Goal: Information Seeking & Learning: Understand process/instructions

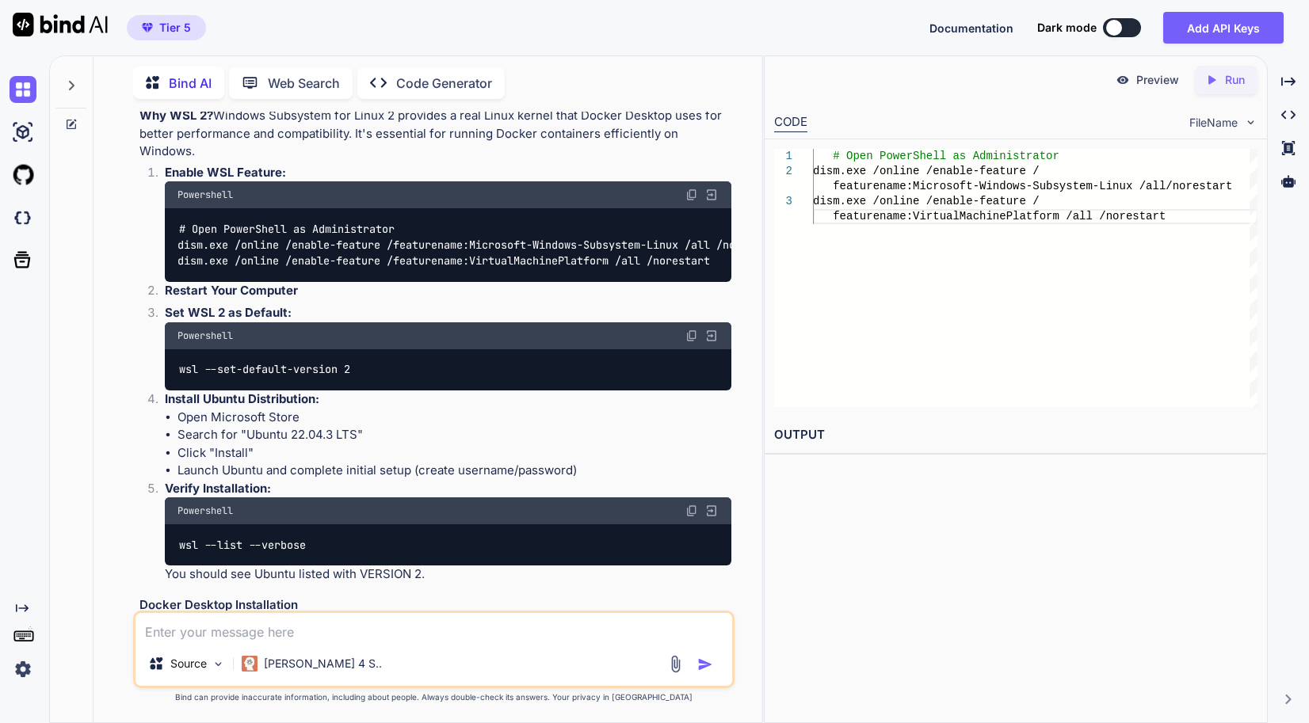
scroll to position [1677, 0]
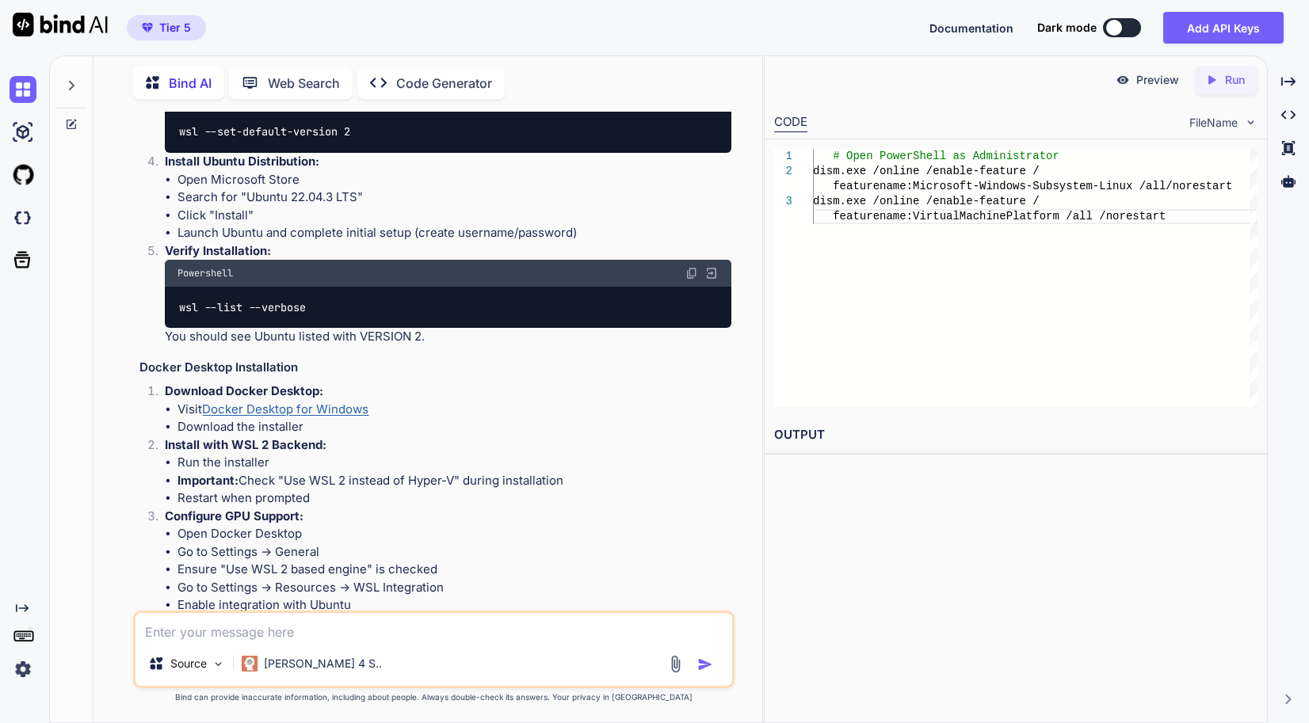
click at [695, 267] on img at bounding box center [691, 273] width 13 height 13
click at [951, 575] on div "Preview Created with Pixso. Run CODE FileName 1 2 3 # Open PowerShell as Admini…" at bounding box center [1016, 389] width 504 height 668
click at [274, 189] on li "Search for "Ubuntu 22.04.3 LTS"" at bounding box center [454, 198] width 554 height 18
drag, startPoint x: 274, startPoint y: 171, endPoint x: 346, endPoint y: 174, distance: 72.2
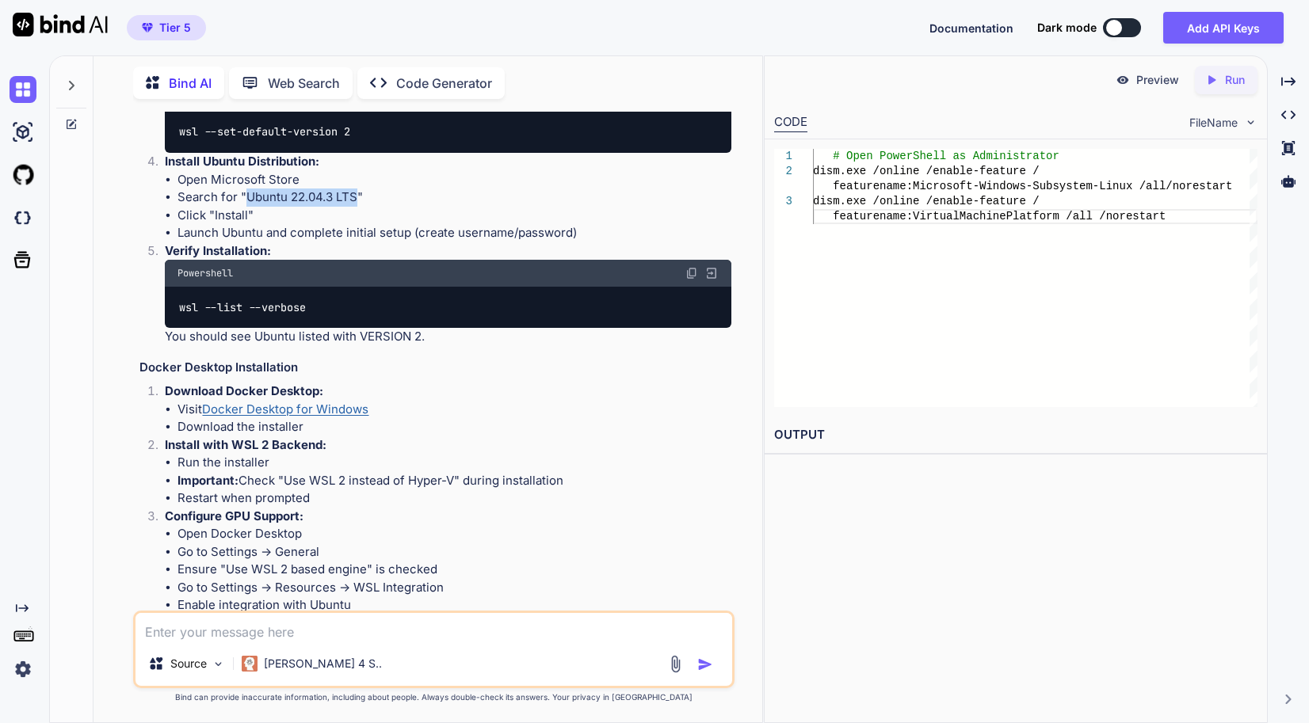
click at [346, 189] on li "Search for "Ubuntu 22.04.3 LTS"" at bounding box center [454, 198] width 554 height 18
copy li "Ubuntu 22.04.3 LTS"
click at [1061, 403] on div "# Open PowerShell as Administrator dism.exe /online /enable-feature / dism.exe …" at bounding box center [1035, 278] width 444 height 258
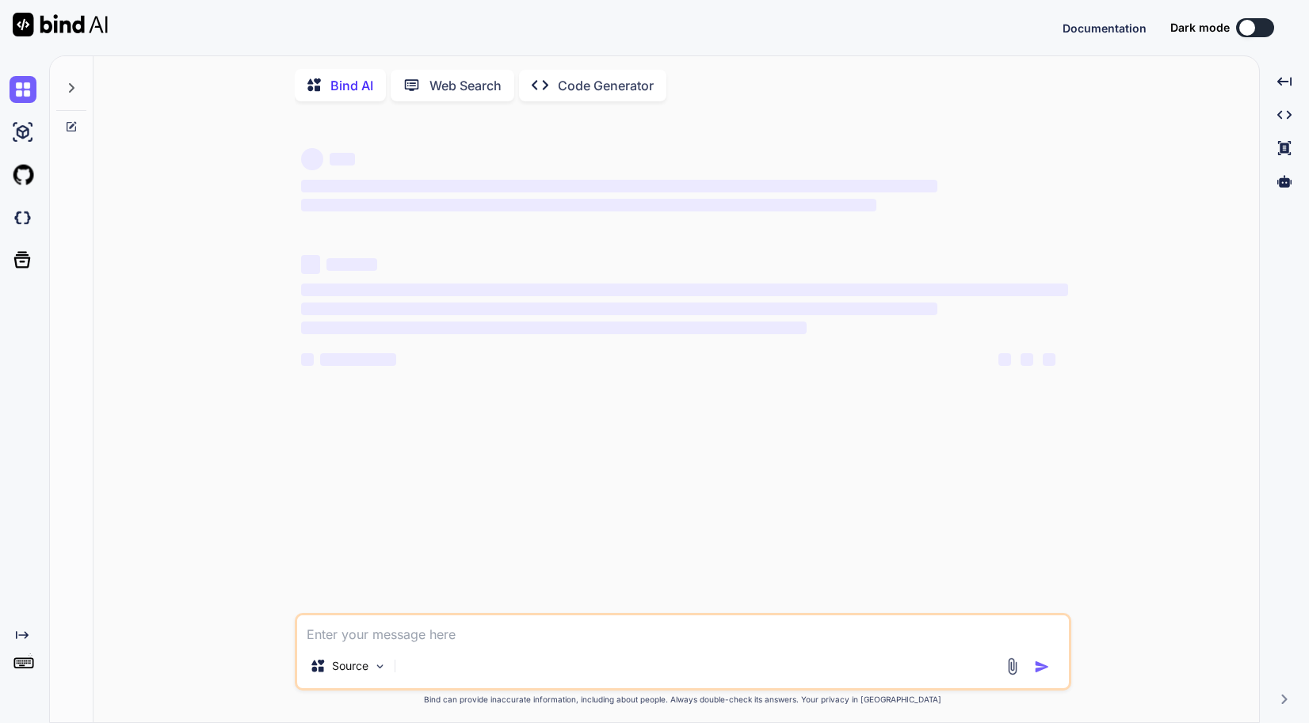
type textarea "x"
click at [136, 668] on div "‌ ‌ ‌ ‌ ‌ ‌ ‌ ‌ ‌ ‌ ‌ ‌ ‌ ‌ Source [PERSON_NAME] 4 S.. Created with Bind Always…" at bounding box center [682, 419] width 1153 height 611
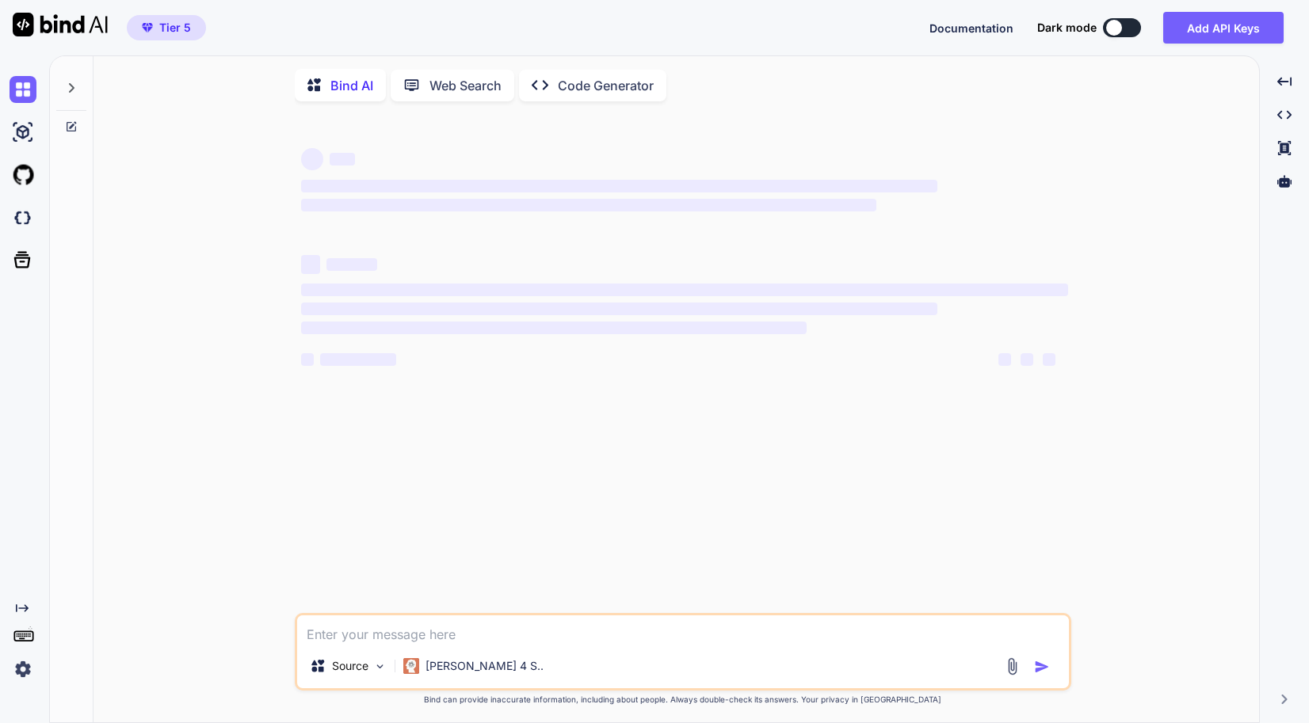
click at [81, 81] on div at bounding box center [71, 83] width 30 height 55
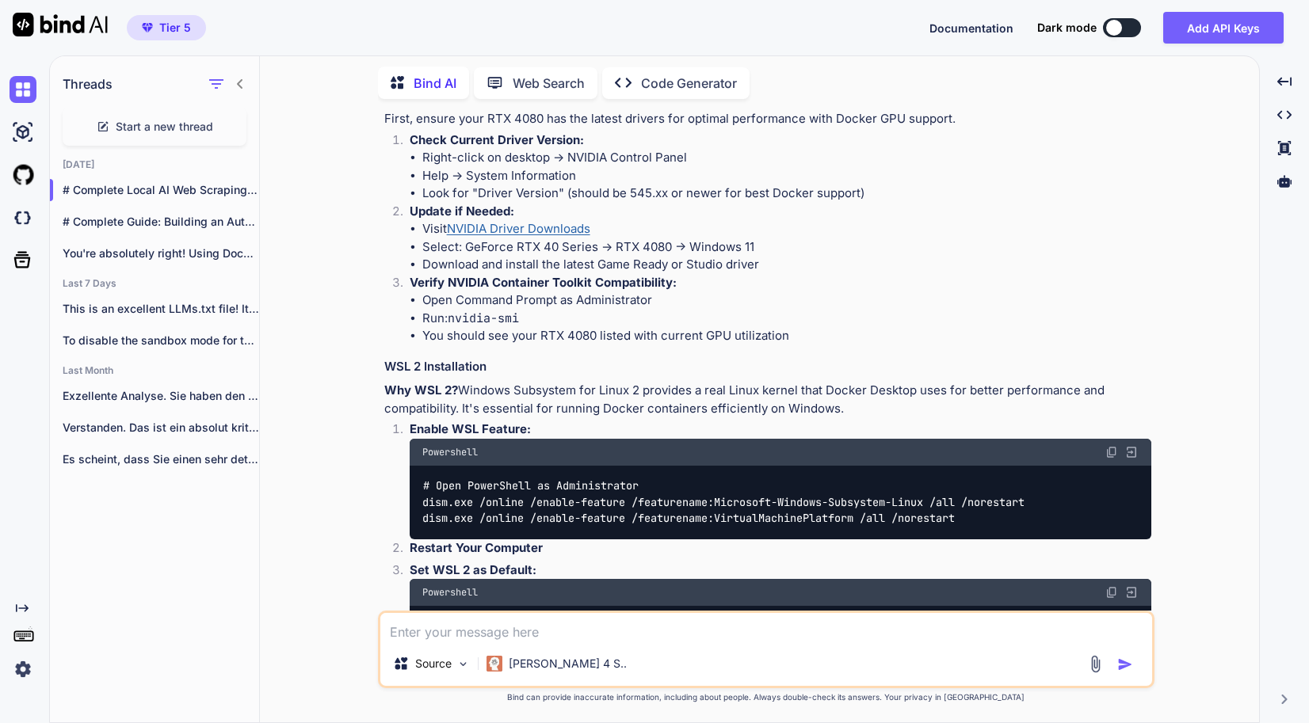
scroll to position [1347, 0]
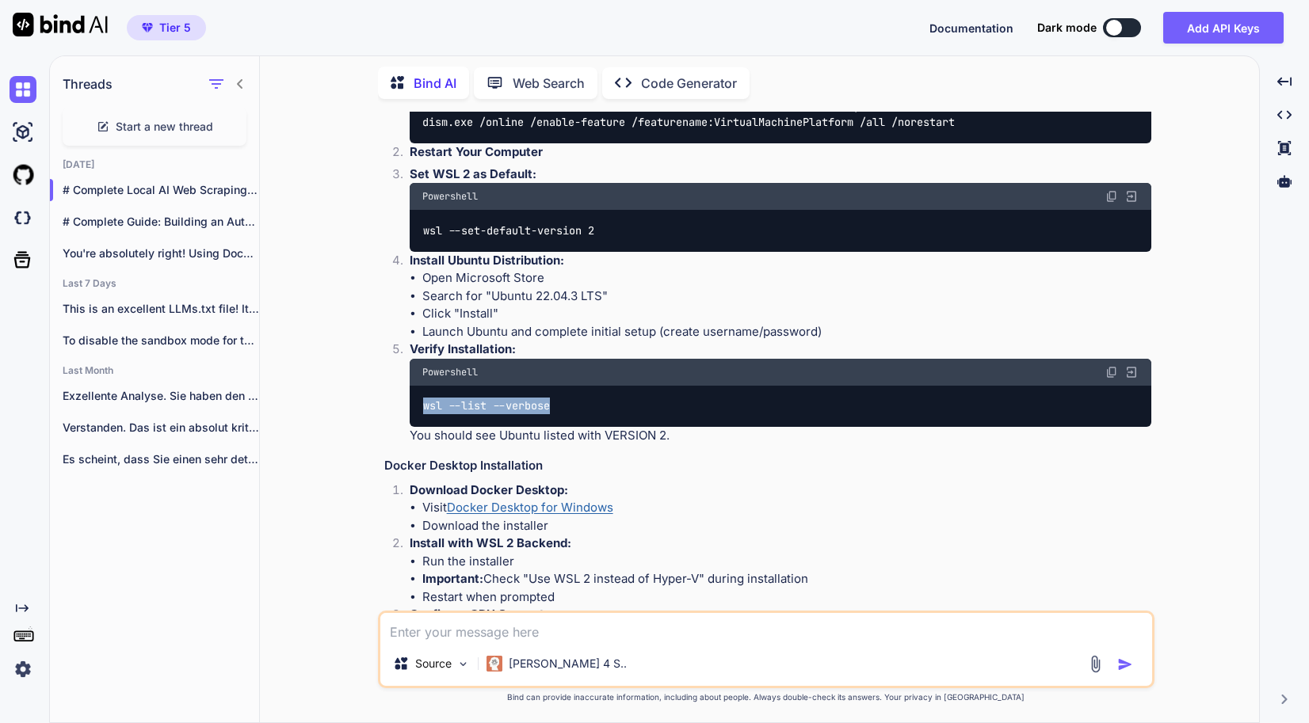
drag, startPoint x: 577, startPoint y: 386, endPoint x: 420, endPoint y: 398, distance: 157.3
click at [420, 398] on div "wsl --list --verbose" at bounding box center [781, 406] width 742 height 41
drag, startPoint x: 420, startPoint y: 398, endPoint x: 439, endPoint y: 395, distance: 19.3
copy code "wsl --list --verbose"
click at [655, 405] on div "wsl --list --verbose" at bounding box center [781, 406] width 742 height 41
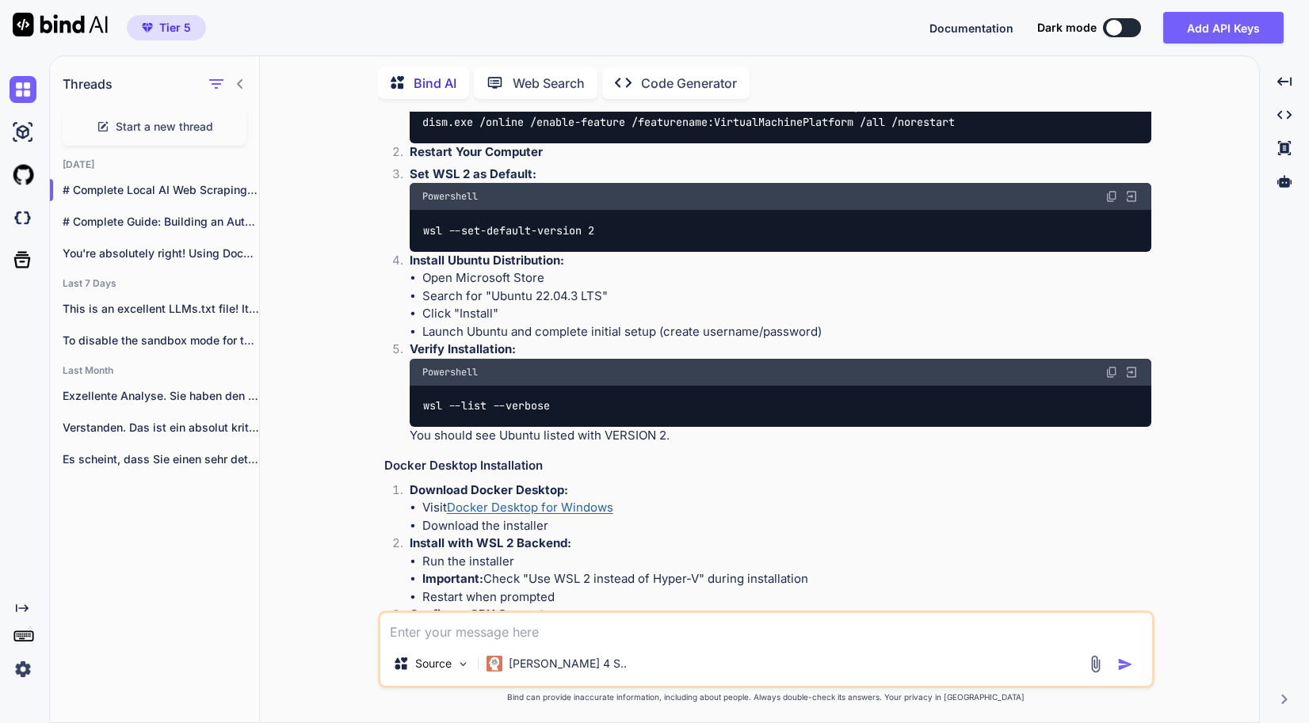
click at [152, 562] on div "Threads Start a new thread [DATE] # Complete Local AI Web Scraping System... # …" at bounding box center [155, 388] width 210 height 669
click at [603, 388] on div "wsl --list --verbose" at bounding box center [781, 406] width 742 height 41
copy li "wsl --list --verbose"
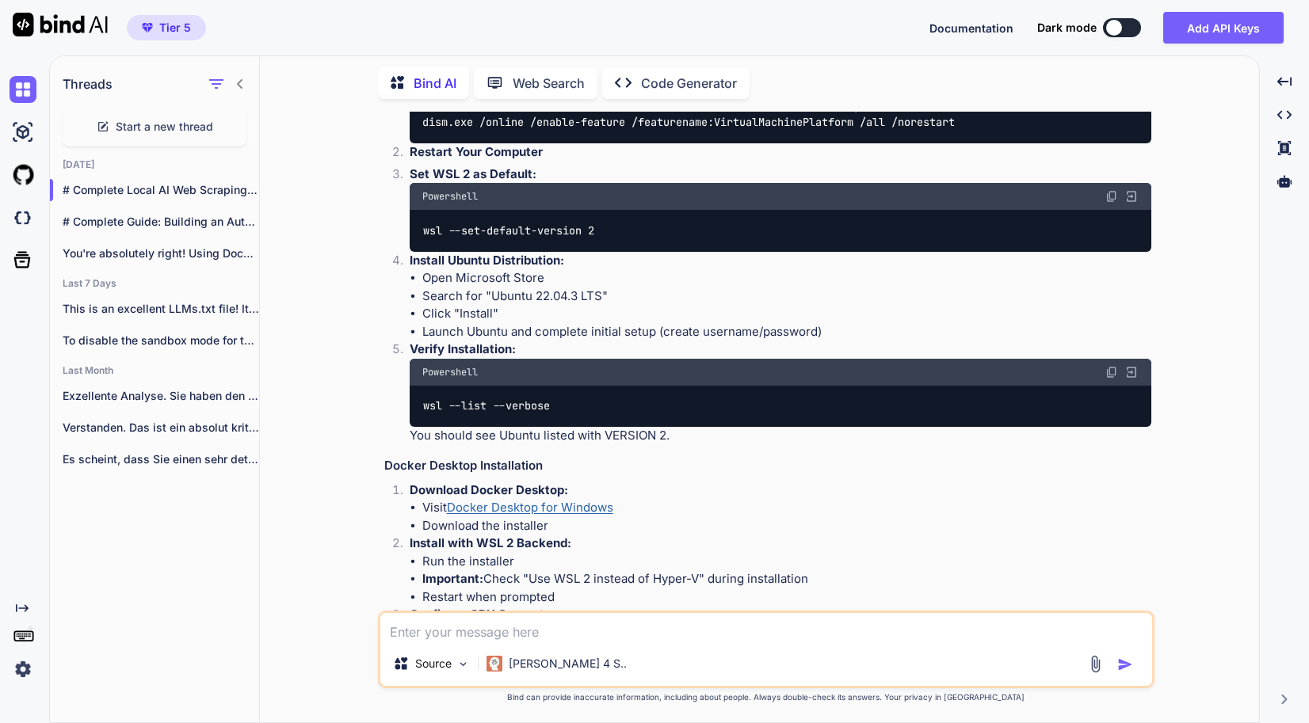
click at [282, 621] on div "You Bind AI Complete Local AI Web Scraping System on Windows 11 This comprehens…" at bounding box center [766, 417] width 986 height 611
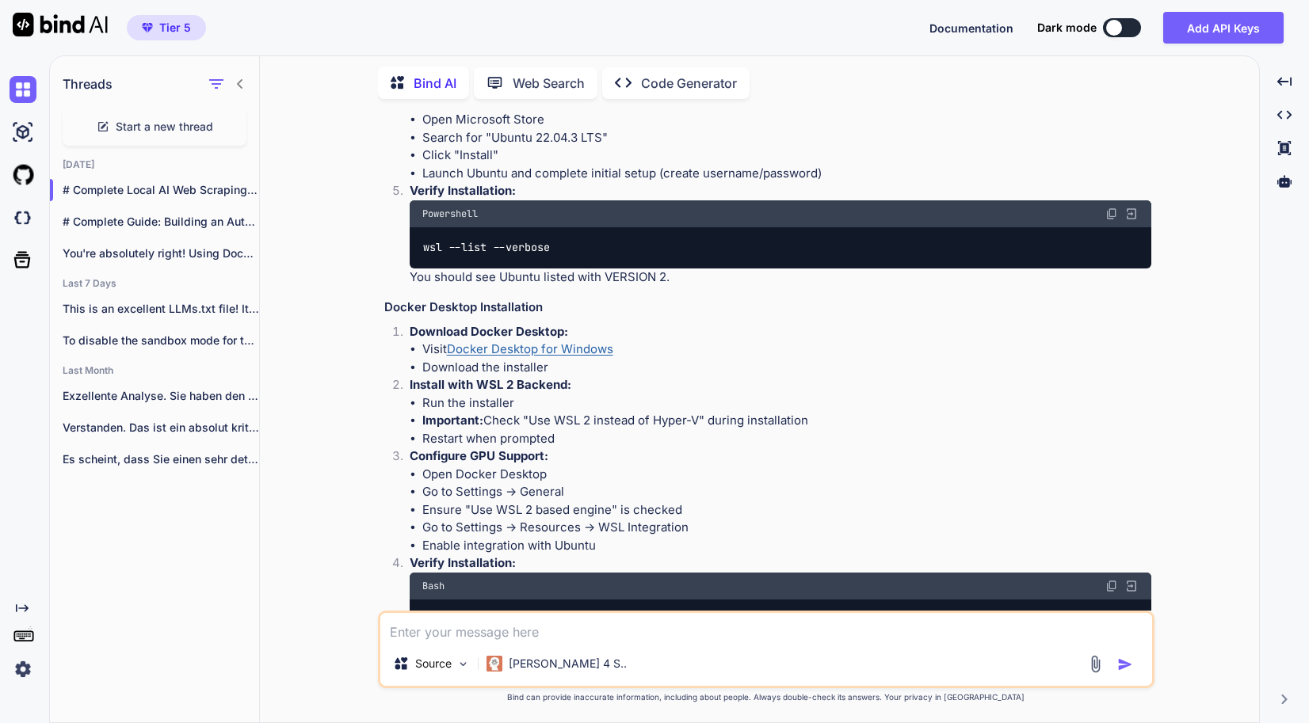
scroll to position [1664, 0]
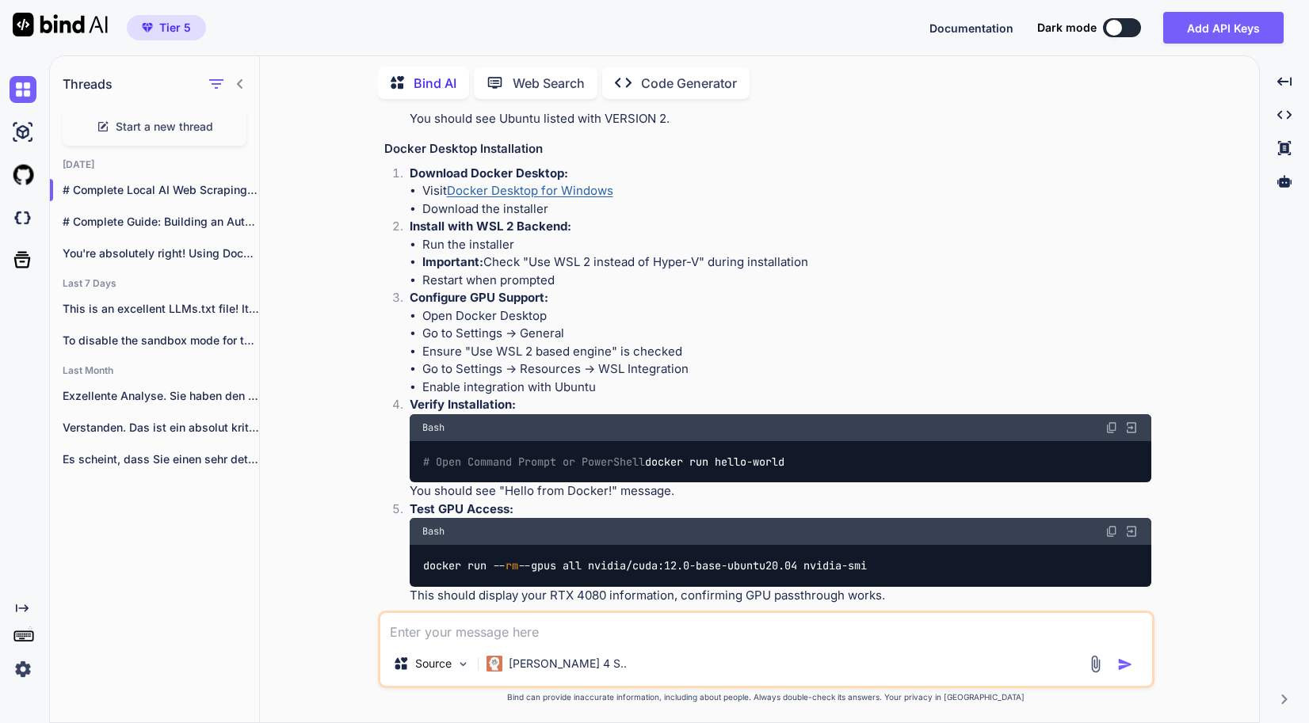
drag, startPoint x: 597, startPoint y: 467, endPoint x: 405, endPoint y: 463, distance: 191.8
click at [405, 463] on li "Verify Installation: Bash # Open Command Prompt or PowerShell docker run hello-…" at bounding box center [774, 448] width 754 height 104
drag, startPoint x: 405, startPoint y: 463, endPoint x: 501, endPoint y: 460, distance: 96.7
copy code "docker run hello-world"
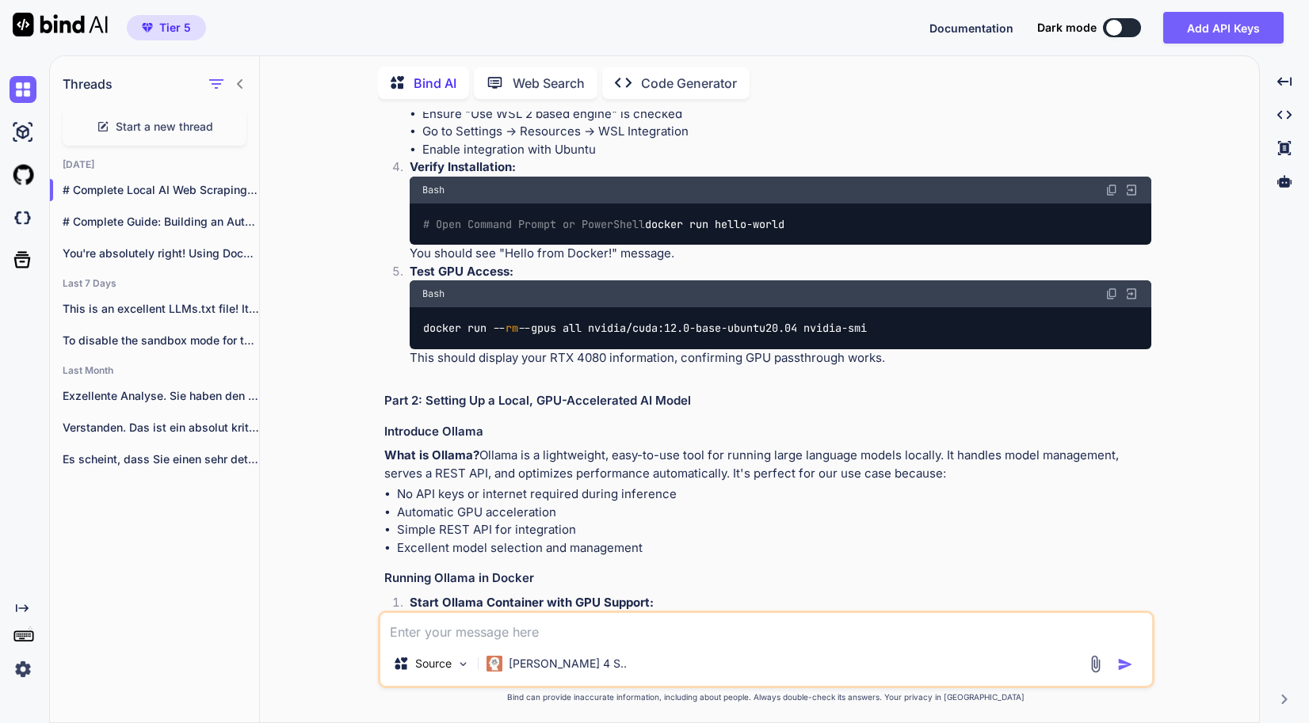
scroll to position [1743, 0]
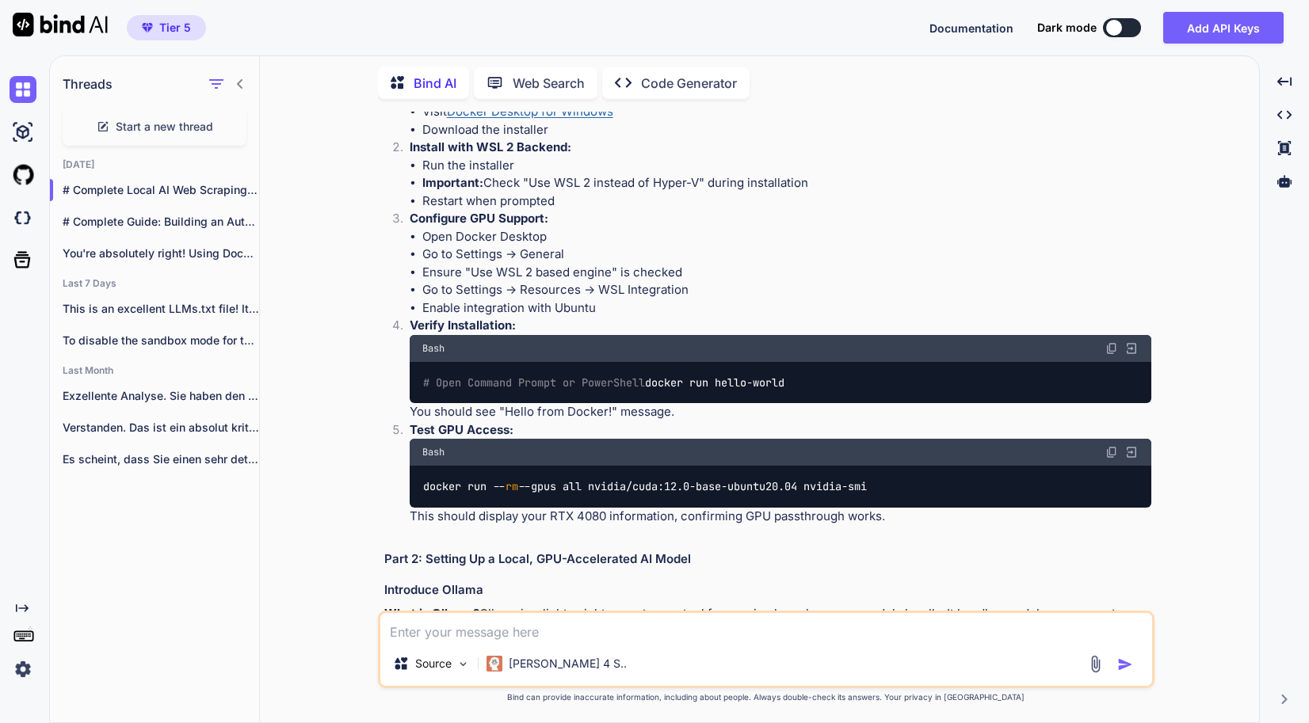
click at [604, 505] on div "docker run -- rm --gpus all nvidia/cuda:12.0-base-ubuntu20.04 nvidia-smi" at bounding box center [781, 486] width 742 height 41
drag, startPoint x: 901, startPoint y: 488, endPoint x: 400, endPoint y: 498, distance: 500.8
click at [400, 498] on li "Test GPU Access: Bash docker run -- rm --gpus all nvidia/cuda:12.0-base-ubuntu2…" at bounding box center [774, 473] width 754 height 104
copy code "docker run -- rm --gpus all nvidia/cuda:12.0-base-ubuntu20.04 nvidia-smi"
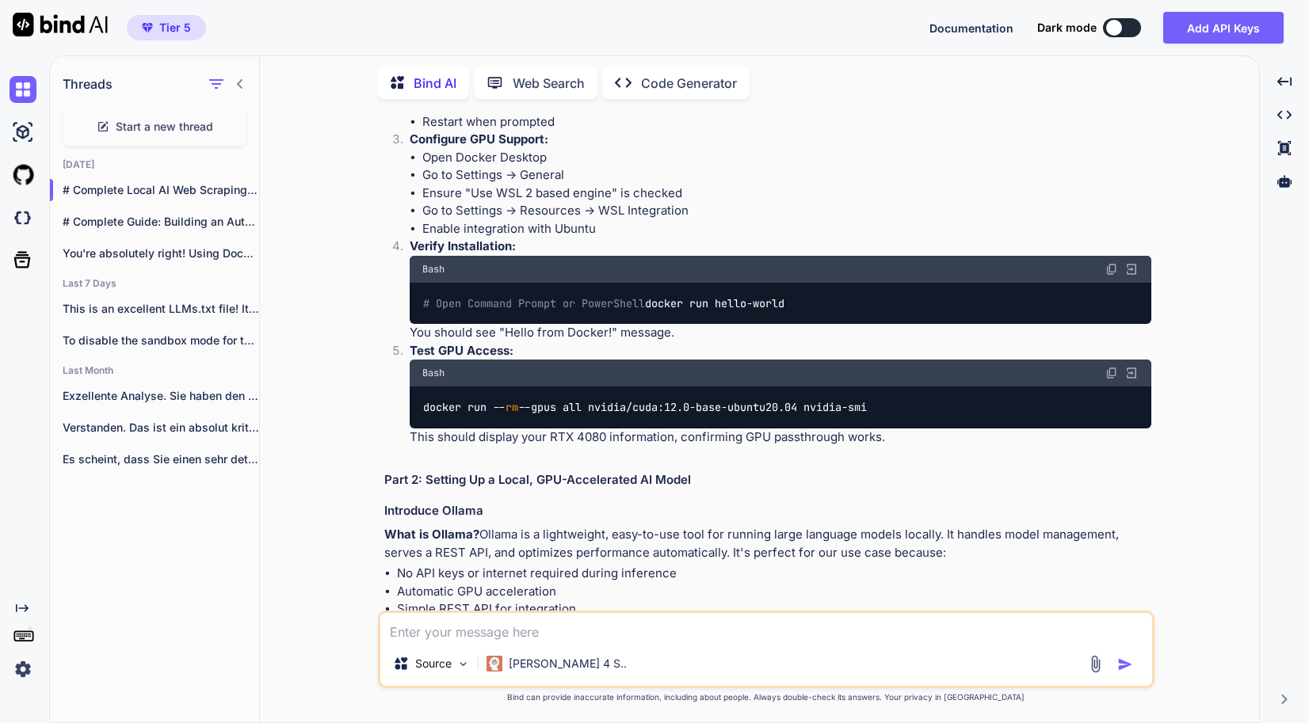
click at [577, 513] on h3 "Introduce Ollama" at bounding box center [767, 511] width 767 height 18
drag, startPoint x: 628, startPoint y: 627, endPoint x: 623, endPoint y: 610, distance: 18.1
click at [628, 626] on textarea at bounding box center [766, 627] width 772 height 29
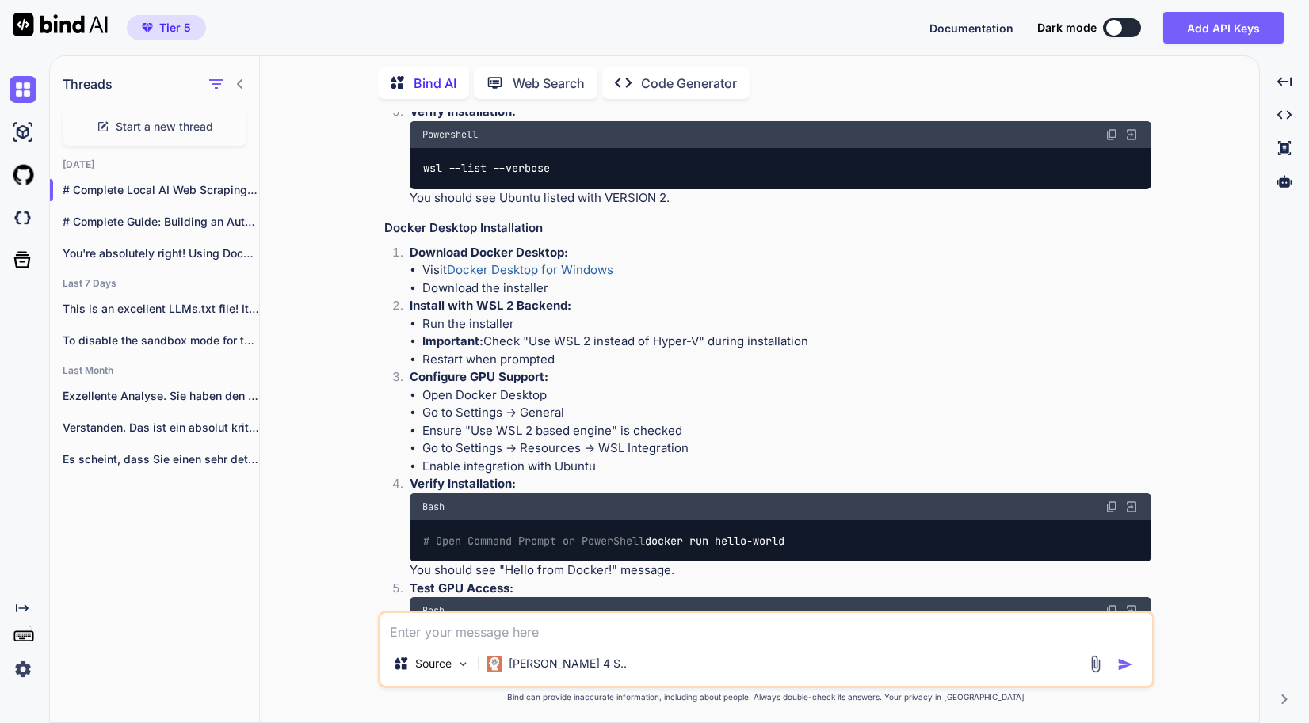
scroll to position [1743, 0]
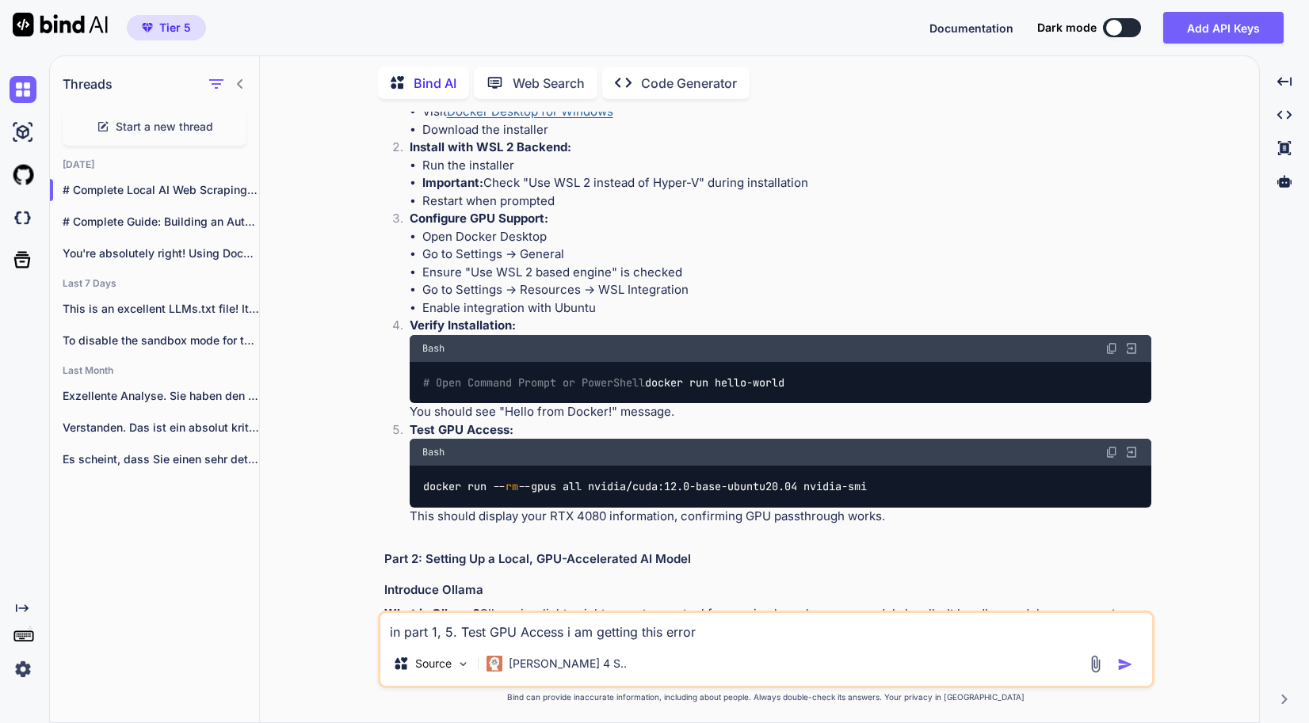
paste textarea "C:\Windows\System32>docker run --rm --gpus all nvidia/cuda:12.0-base-ubuntu20.0…"
type textarea "in part 1, 5. Test GPU Access i am getting this error C:\Windows\System32>docke…"
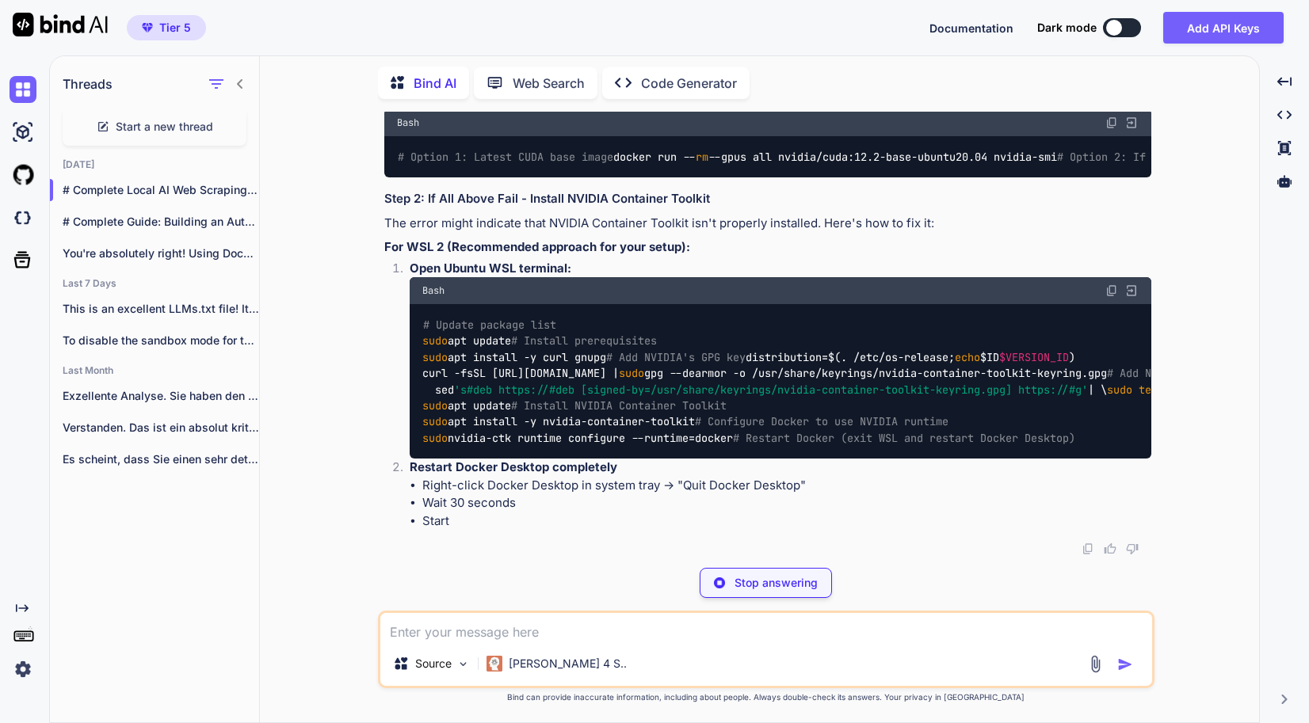
scroll to position [15219, 0]
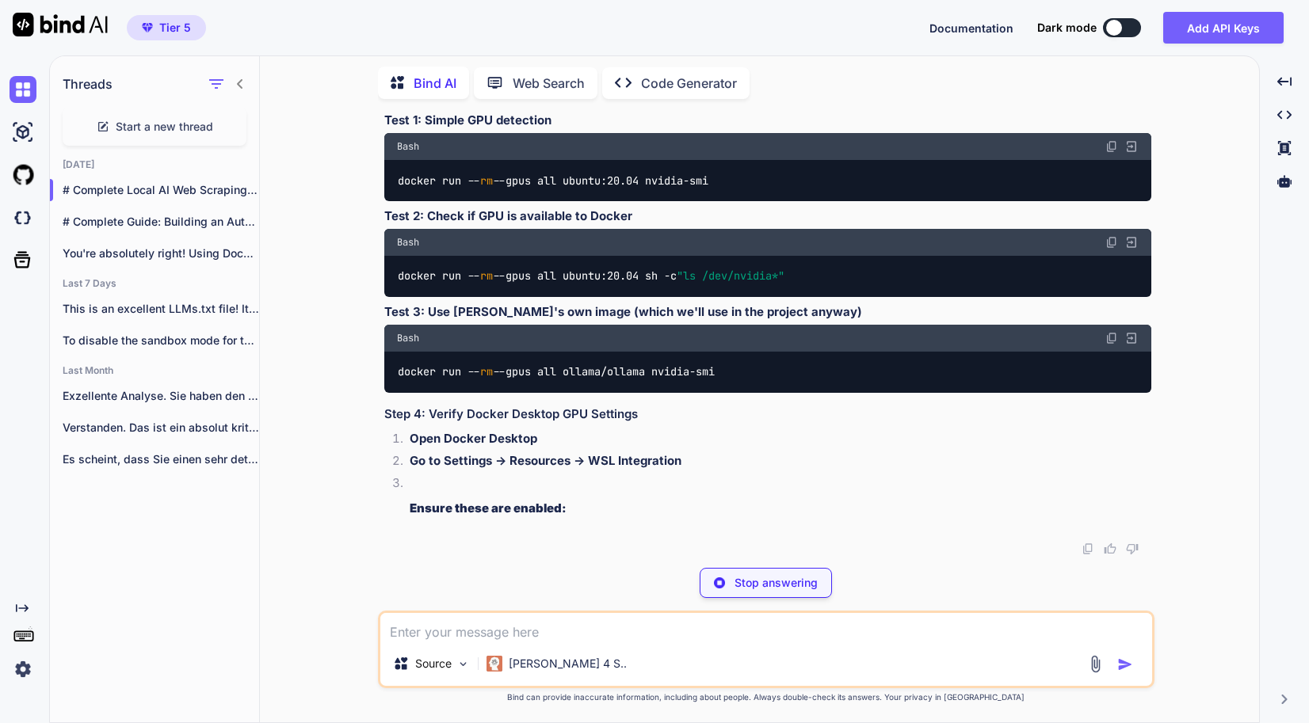
drag, startPoint x: 875, startPoint y: 495, endPoint x: 353, endPoint y: 385, distance: 533.6
click at [353, 385] on div "You Bind AI Complete Local AI Web Scraping System on Windows 11 This comprehens…" at bounding box center [766, 417] width 986 height 611
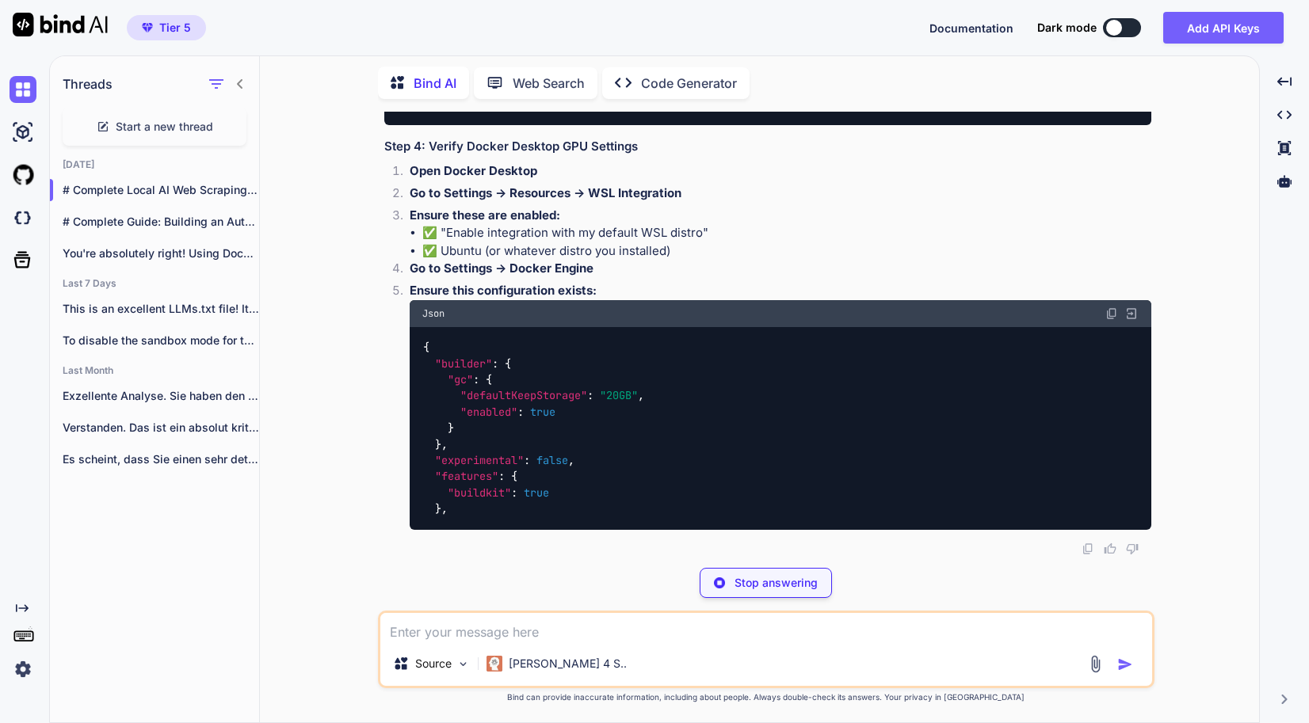
drag, startPoint x: 353, startPoint y: 385, endPoint x: 517, endPoint y: 398, distance: 164.5
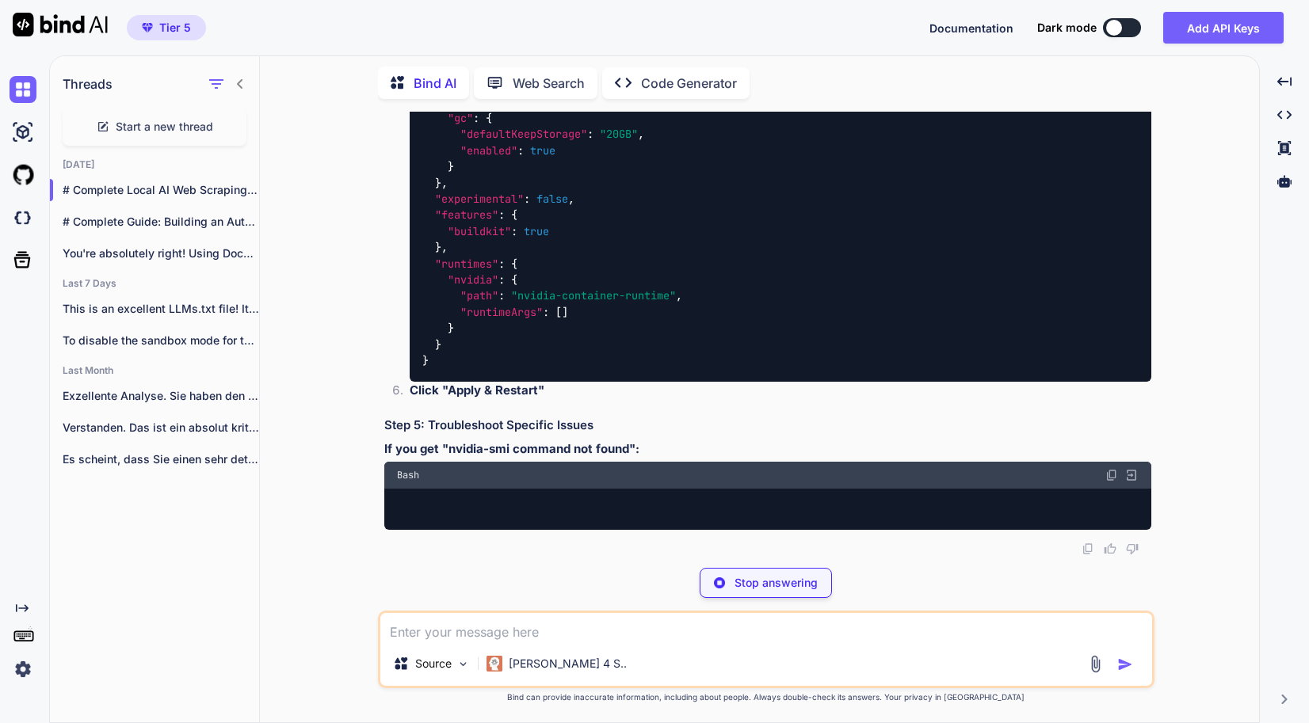
copy code "# Option 1: Latest CUDA base image docker run -- rm --gpus all nvidia/cuda:12.2…"
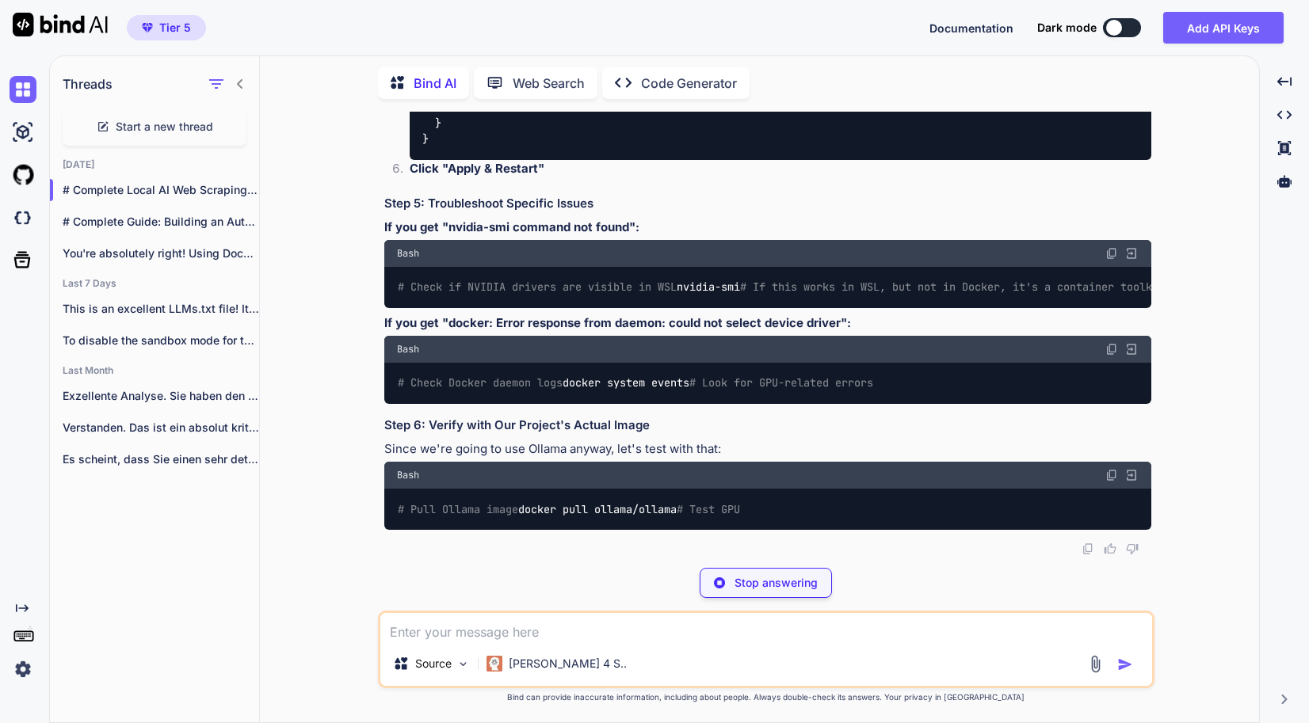
drag, startPoint x: 864, startPoint y: 386, endPoint x: 879, endPoint y: 380, distance: 15.3
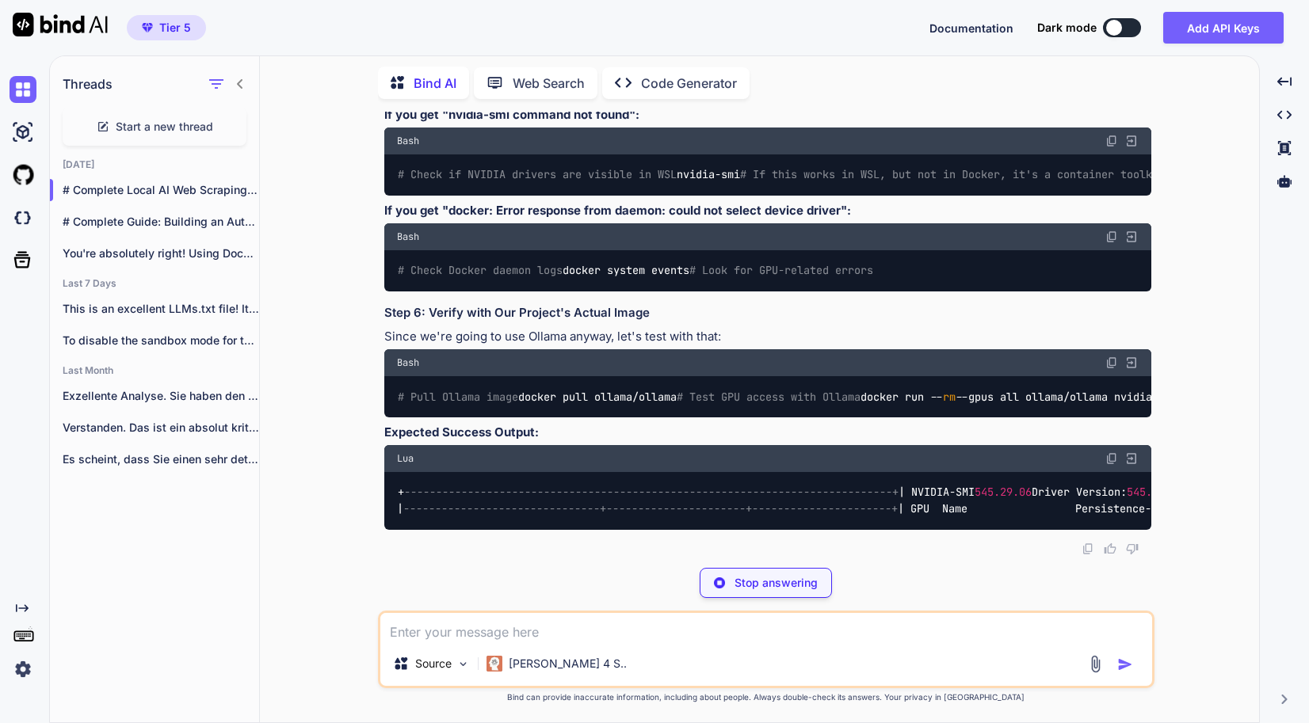
drag, startPoint x: 894, startPoint y: 401, endPoint x: 383, endPoint y: 395, distance: 511.0
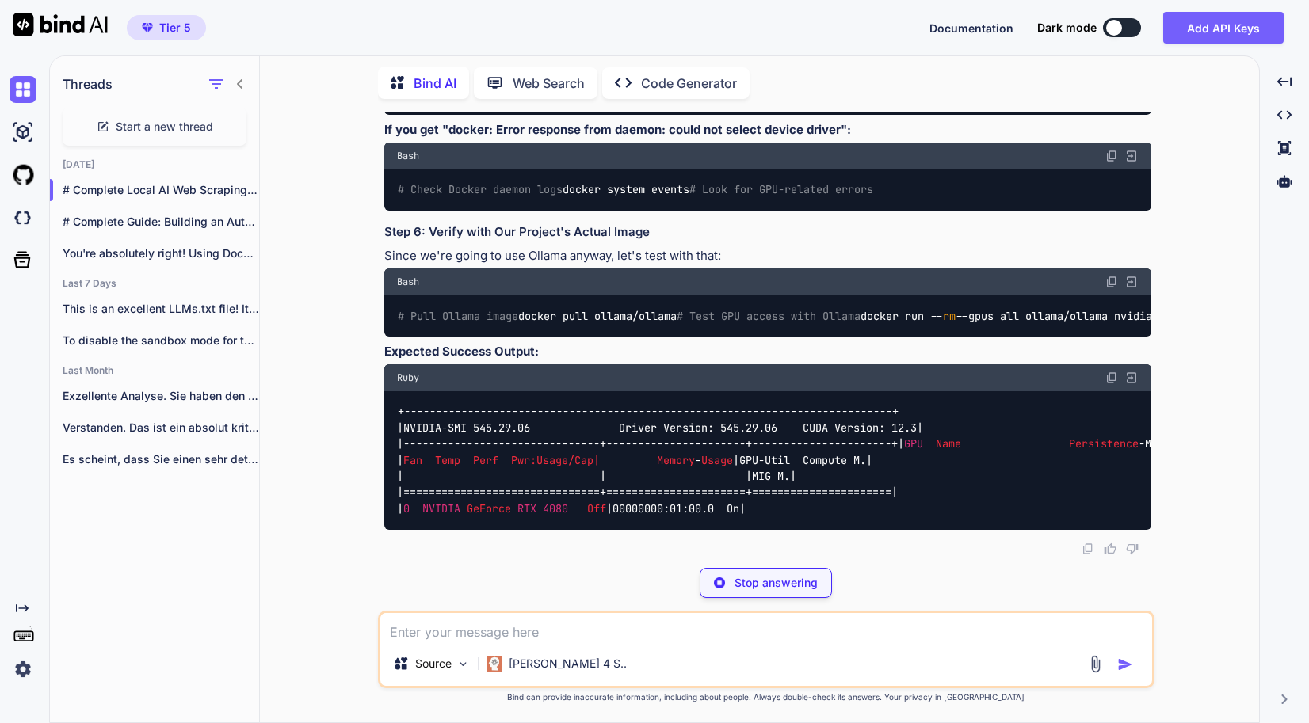
copy code "docker run -- rm --gpus all nvidia/cuda:12.2-base-ubuntu20.04 nvidia-smi"
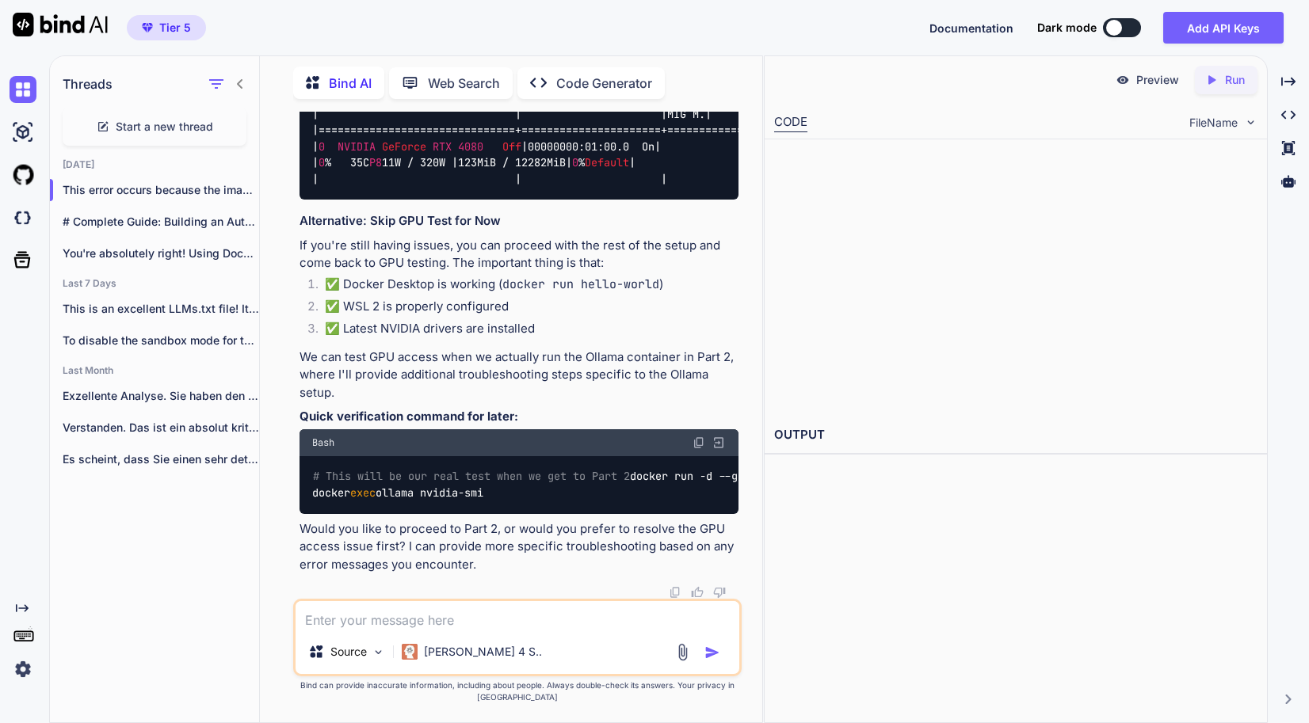
scroll to position [16252, 0]
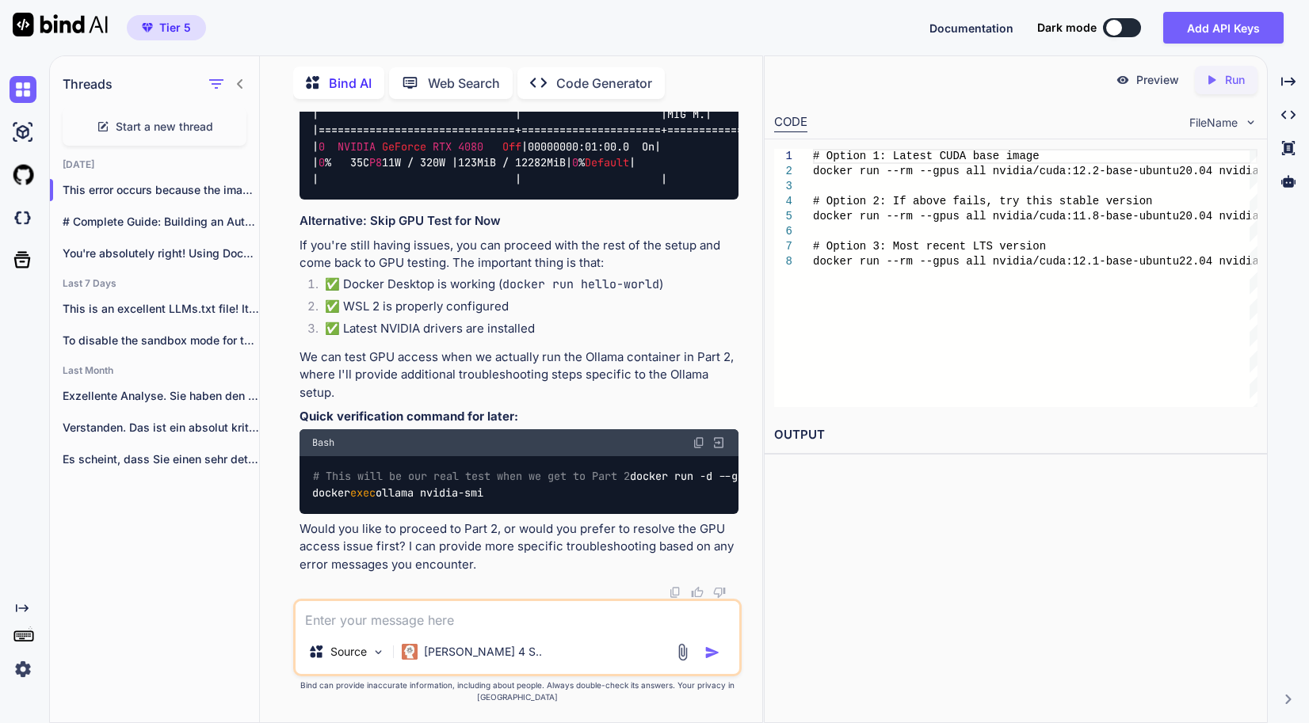
drag, startPoint x: 222, startPoint y: 577, endPoint x: 259, endPoint y: 553, distance: 44.2
click at [227, 578] on div "Threads Start a new thread [DATE] This error occurs because the image tag ... #…" at bounding box center [155, 388] width 210 height 669
drag, startPoint x: 259, startPoint y: 553, endPoint x: 429, endPoint y: 466, distance: 191.3
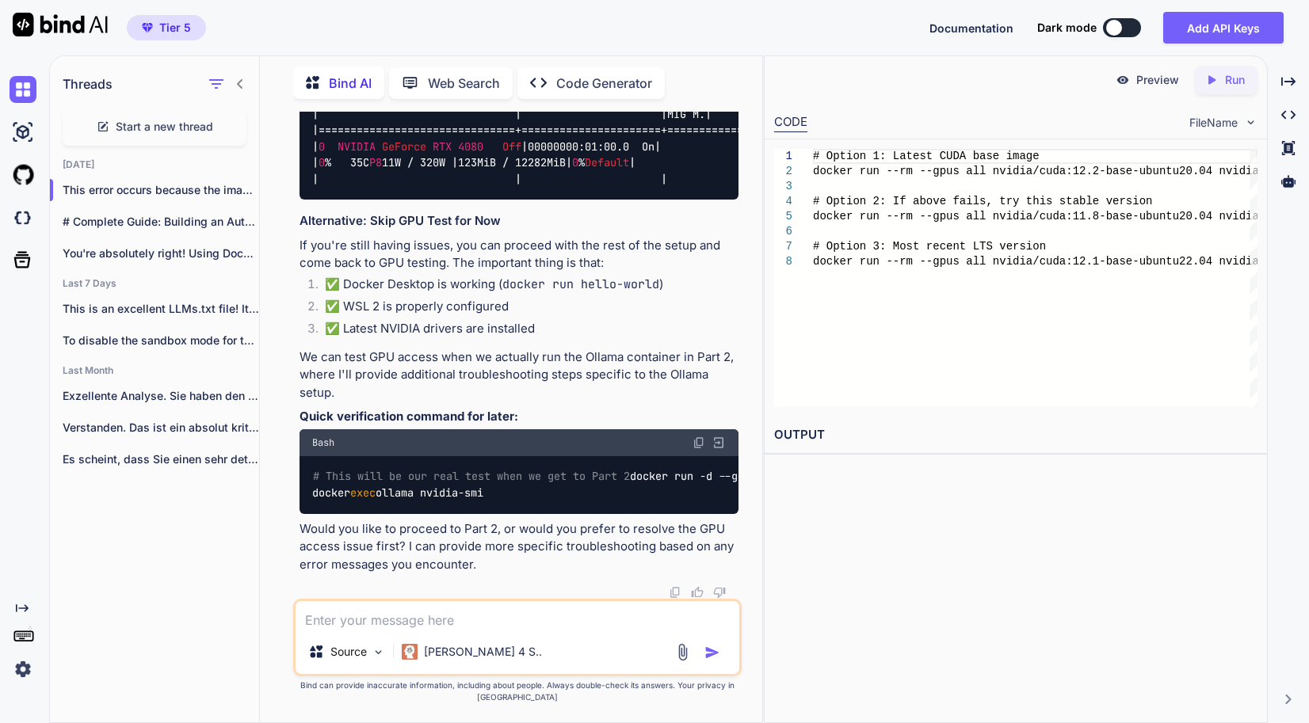
copy code "docker run -- rm --gpus all nvidia/cuda:12.2-base-ubuntu20.04 nvidia-smi"
click at [836, 593] on div "Preview Created with Pixso. Run CODE FileName 1 2 3 4 5 6 7 8 # Option 1: Lates…" at bounding box center [1016, 389] width 504 height 668
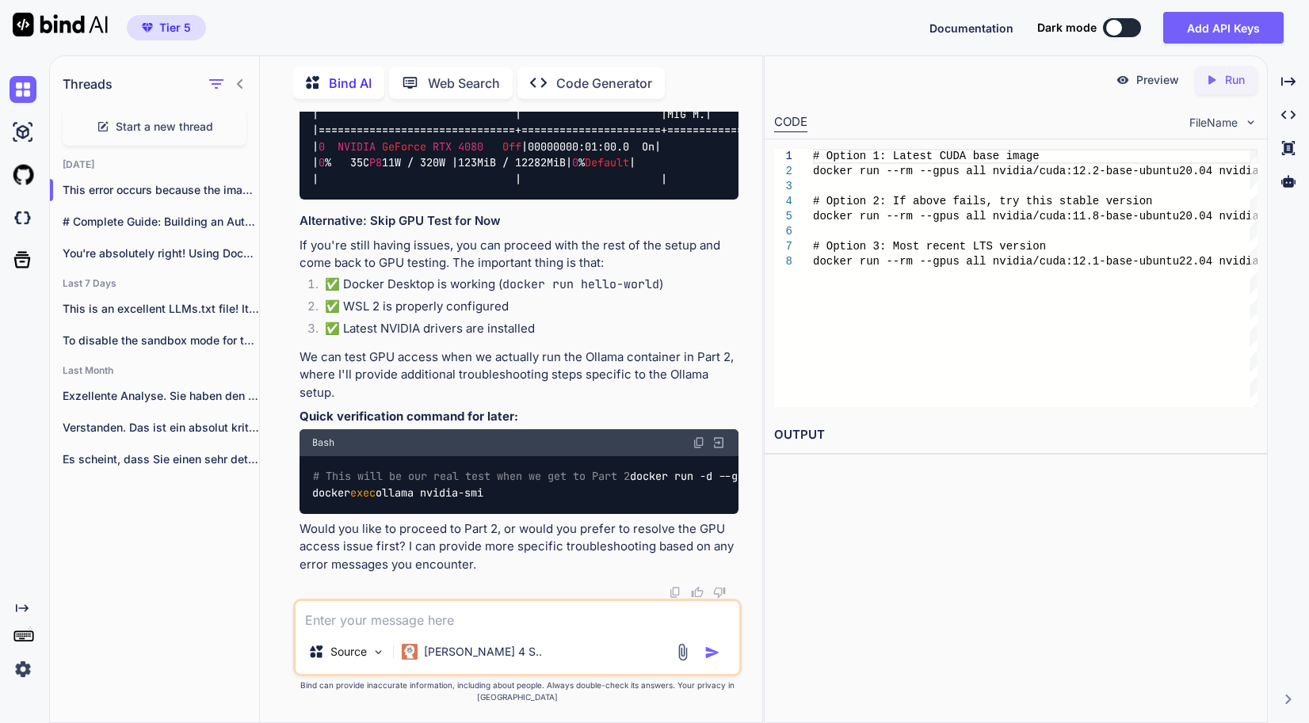
drag, startPoint x: 309, startPoint y: 515, endPoint x: 738, endPoint y: 512, distance: 429.4
click at [738, 512] on div "You Bind AI Complete Local AI Web Scraping System on Windows 11 This comprehens…" at bounding box center [518, 355] width 445 height 487
copy code "docker run -- rm --gpus all nvidia/cuda:11.8-base-ubuntu20.04 nvidia-smi"
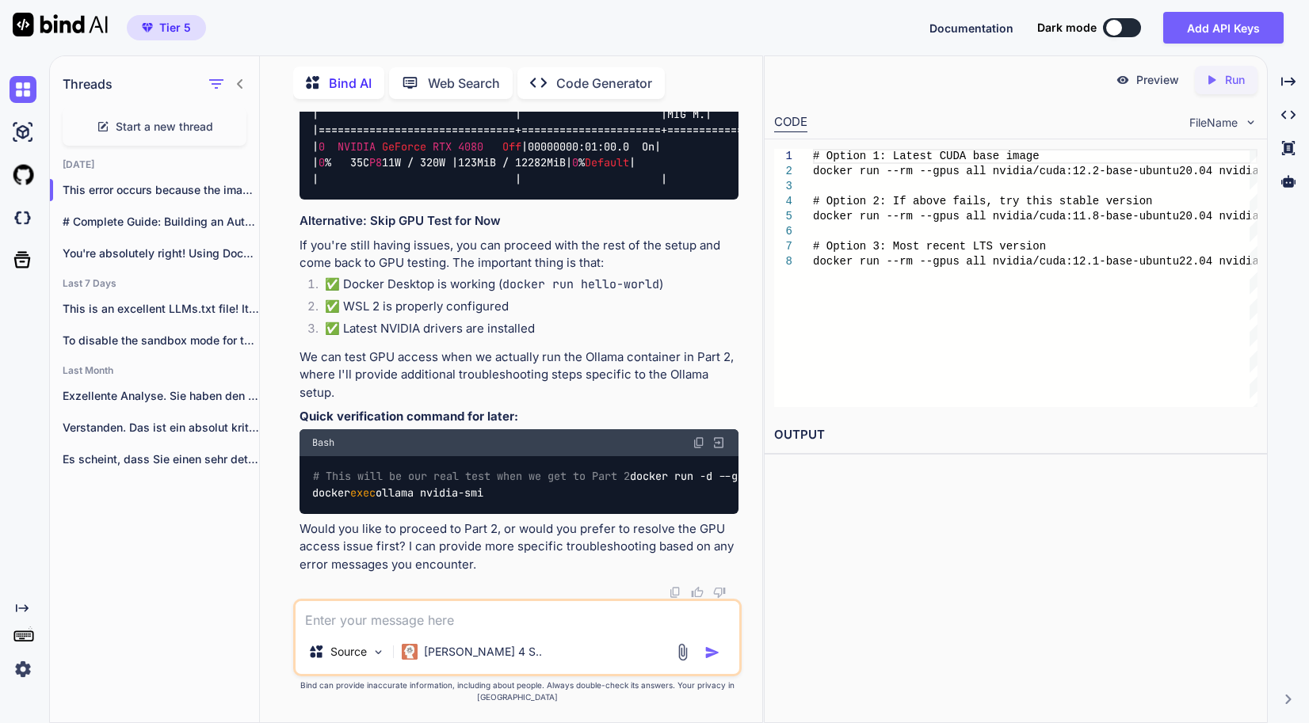
copy div "docker run -- rm --gpus all nvidia/cuda:12.1-base-ubuntu22.04 nvidia-smi"
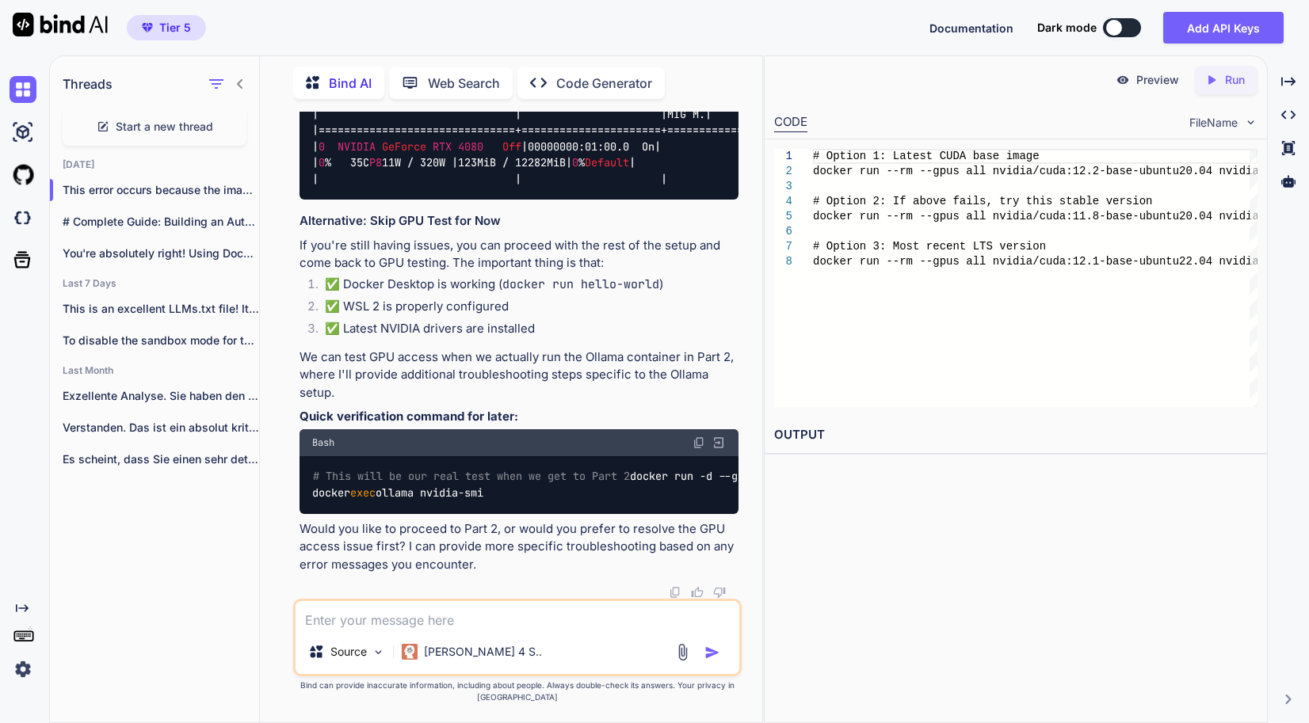
scroll to position [16648, 0]
click at [181, 506] on div "Threads Start a new thread [DATE] This error occurs because the image tag ... #…" at bounding box center [155, 388] width 210 height 669
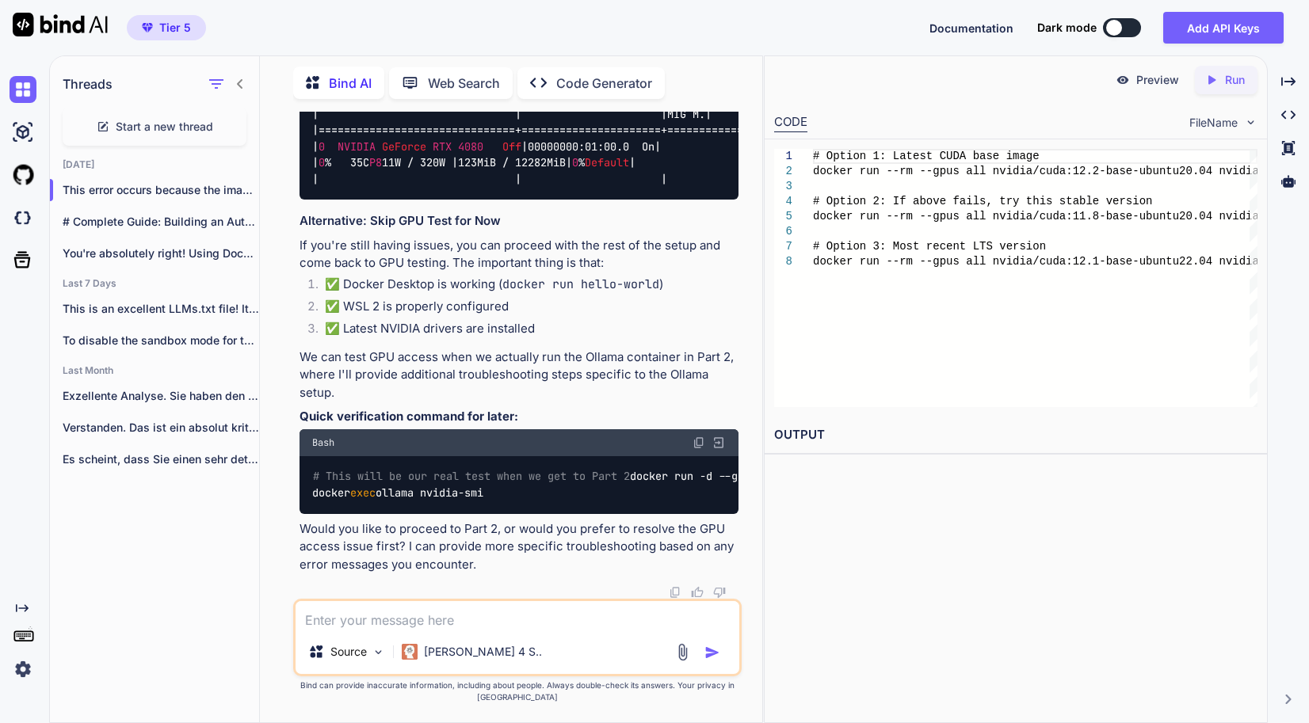
click at [196, 581] on div "Threads Start a new thread [DATE] This error occurs because the image tag ... #…" at bounding box center [155, 388] width 210 height 669
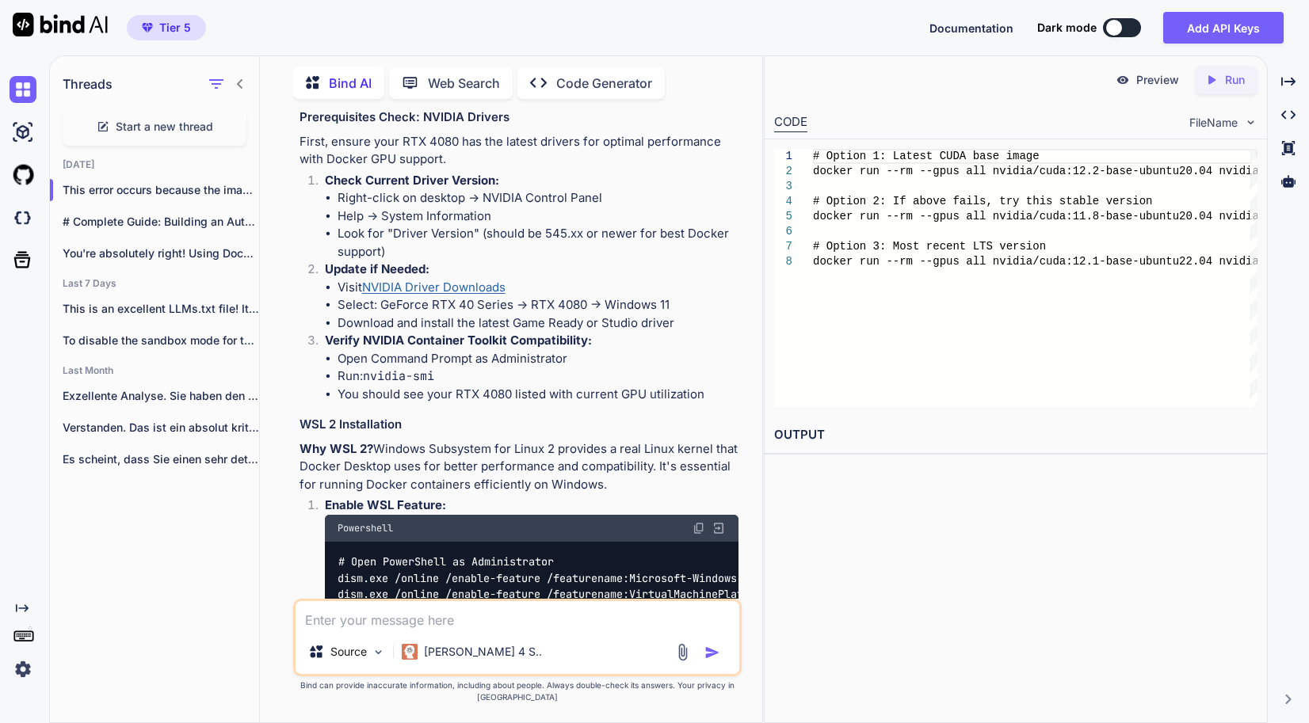
scroll to position [1675, 0]
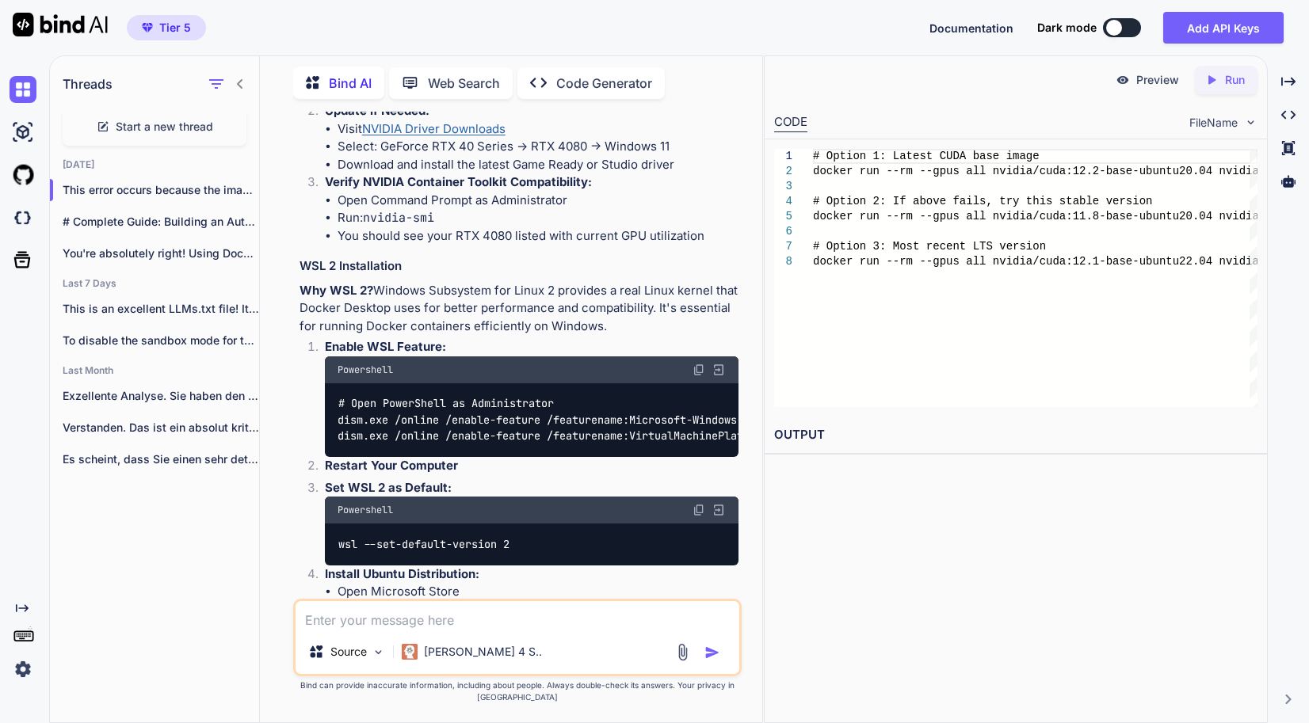
drag, startPoint x: 678, startPoint y: 452, endPoint x: 459, endPoint y: 307, distance: 262.4
click at [459, 338] on p "Enable WSL Feature:" at bounding box center [532, 347] width 414 height 18
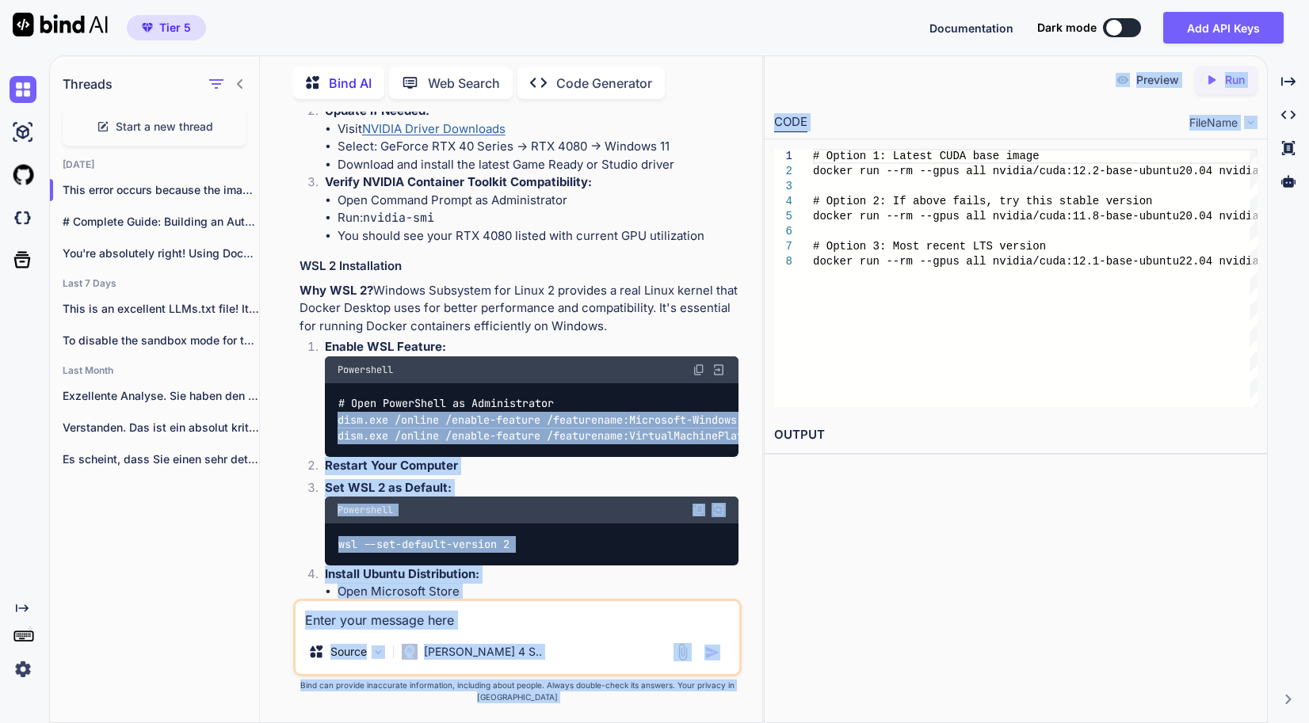
scroll to position [0, 225]
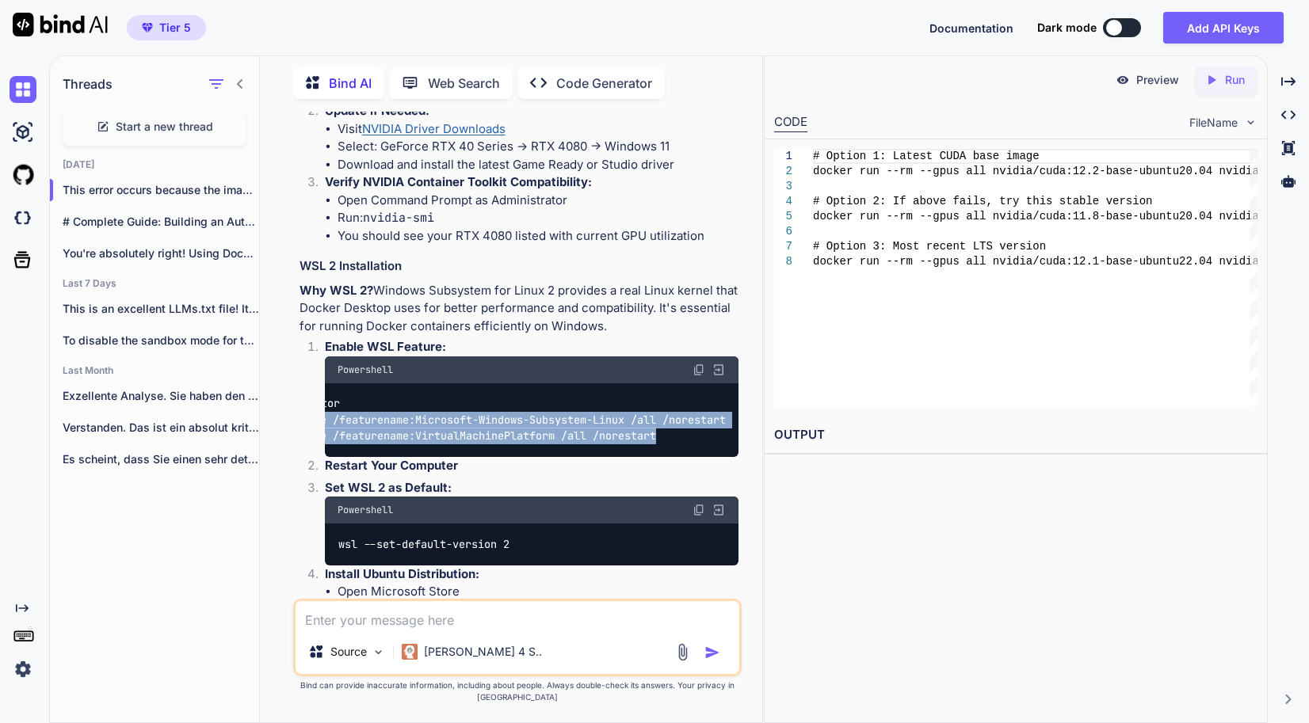
drag, startPoint x: 334, startPoint y: 379, endPoint x: 679, endPoint y: 401, distance: 345.3
click at [679, 401] on div "# Open PowerShell as Administrator dism.exe /online /enable-feature /featurenam…" at bounding box center [532, 420] width 414 height 74
copy code "dism.exe /online /enable-feature /featurename:Microsoft-Windows-Subsystem-Linux…"
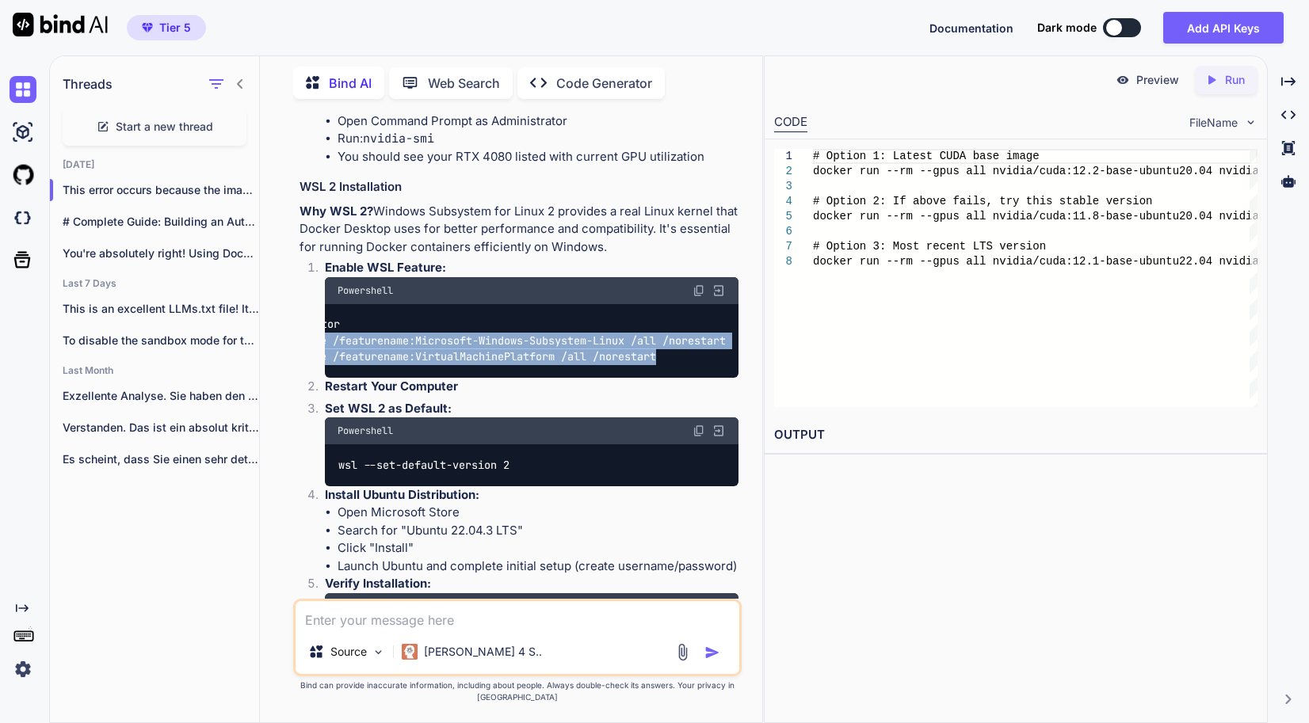
click at [592, 418] on div "Powershell" at bounding box center [532, 431] width 414 height 27
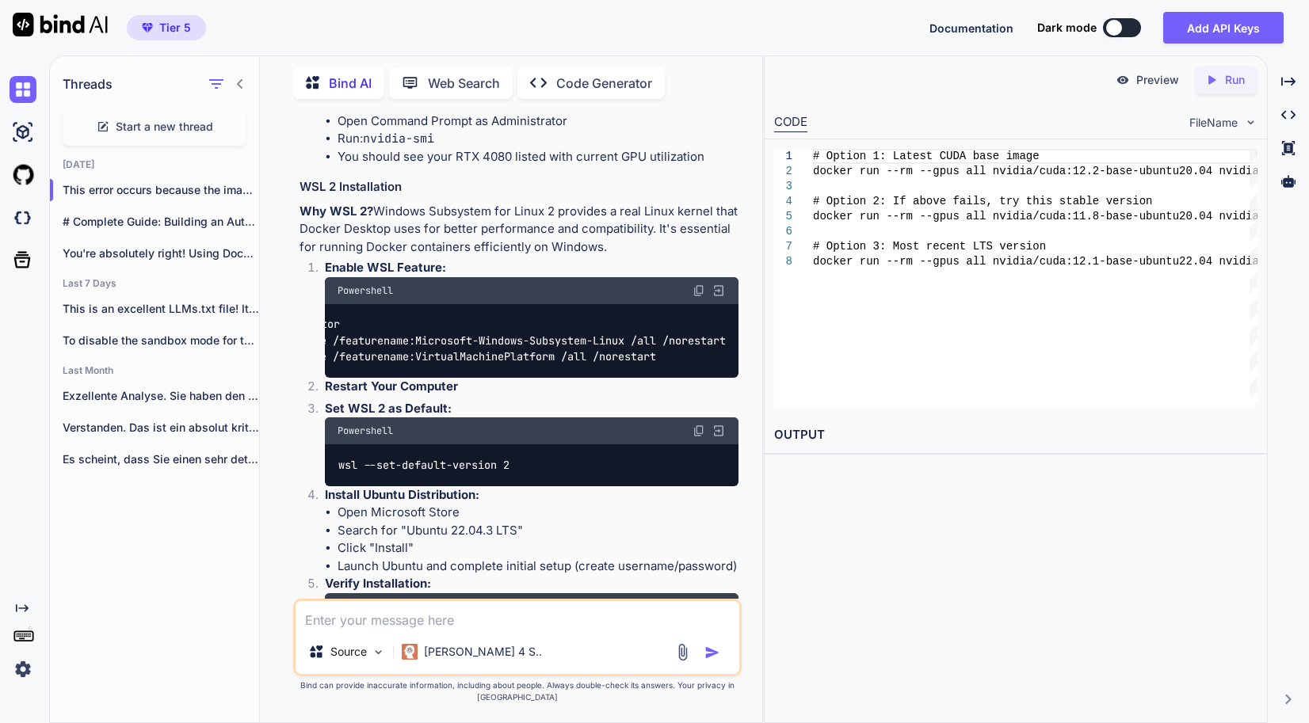
click at [702, 425] on img at bounding box center [698, 431] width 13 height 13
drag, startPoint x: 258, startPoint y: 550, endPoint x: 337, endPoint y: 556, distance: 79.5
click at [258, 550] on div "Threads Start a new thread [DATE] This error occurs because the image tag ... #…" at bounding box center [155, 388] width 210 height 669
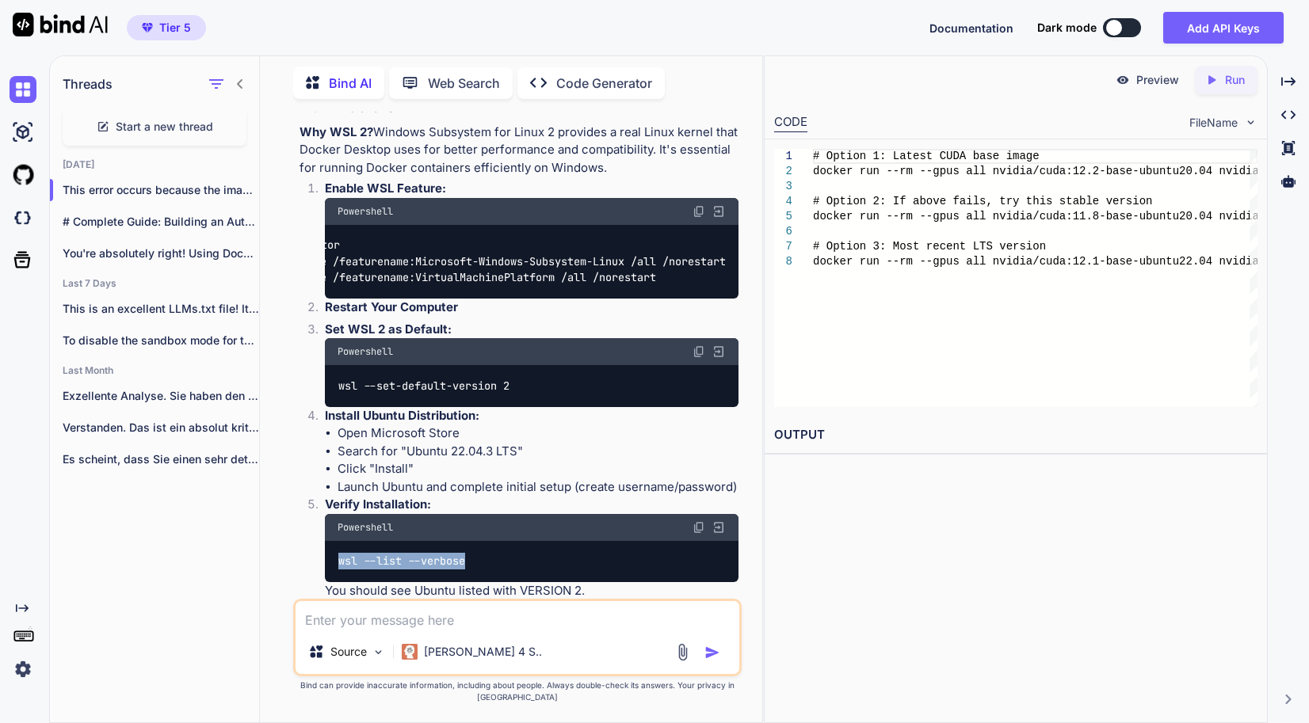
drag, startPoint x: 513, startPoint y: 540, endPoint x: 281, endPoint y: 542, distance: 232.1
click at [281, 542] on div "You Bind AI Complete Local AI Web Scraping System on Windows 11 This comprehens…" at bounding box center [518, 417] width 490 height 611
click at [202, 556] on div "Threads Start a new thread [DATE] This error occurs because the image tag ... #…" at bounding box center [155, 388] width 210 height 669
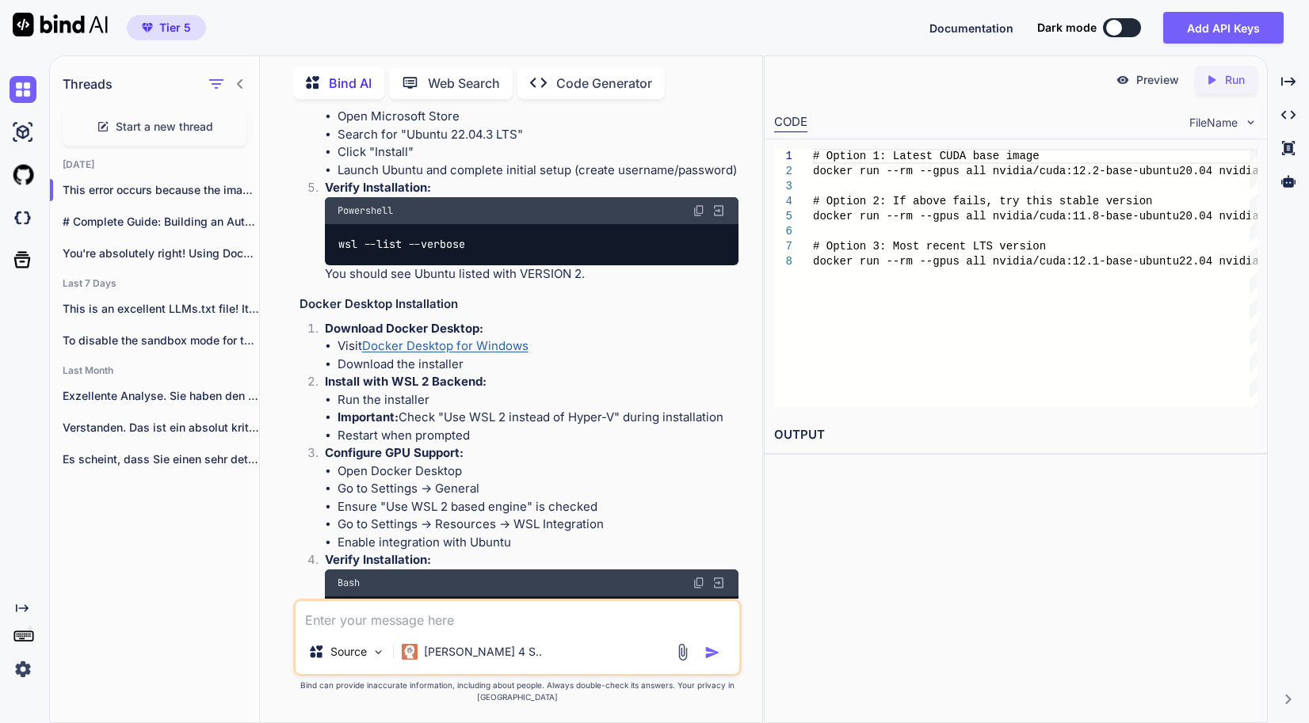
scroll to position [2388, 0]
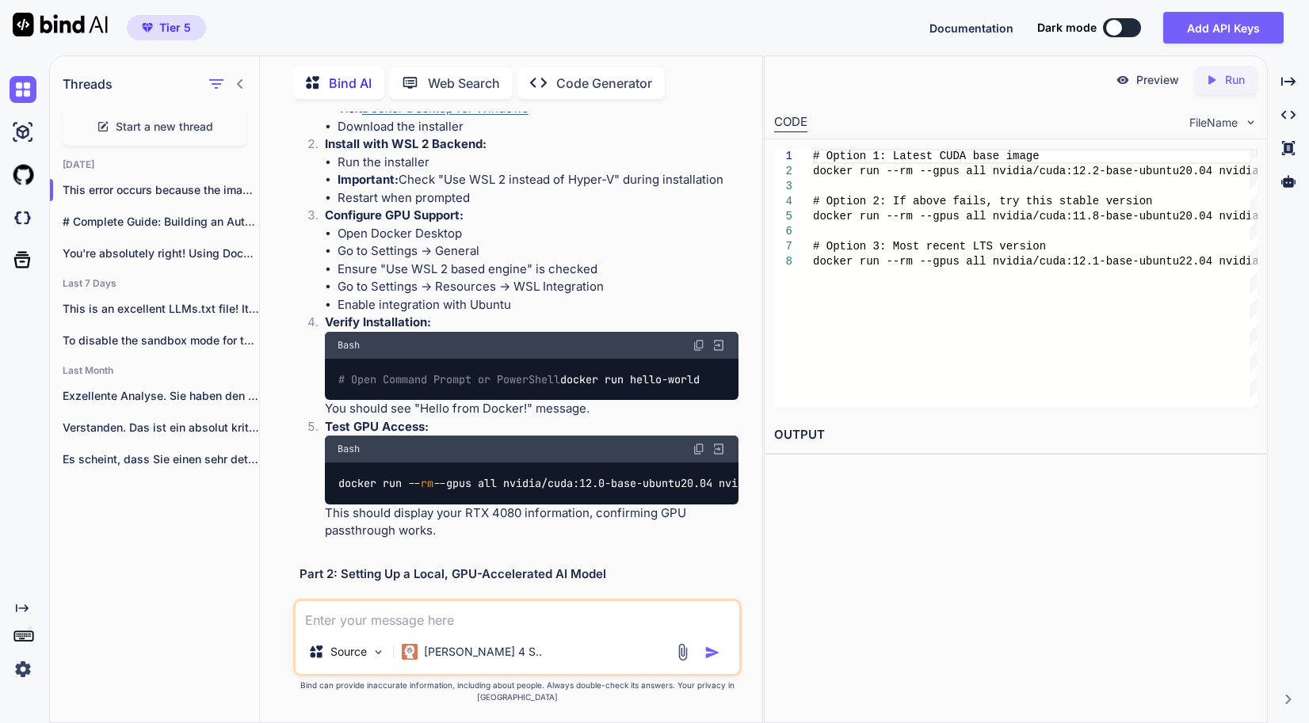
click at [540, 436] on div "Bash" at bounding box center [532, 449] width 414 height 27
click at [657, 475] on code "docker run -- rm --gpus all nvidia/cuda:12.0-base-ubuntu20.04 nvidia-smi" at bounding box center [560, 483] width 446 height 17
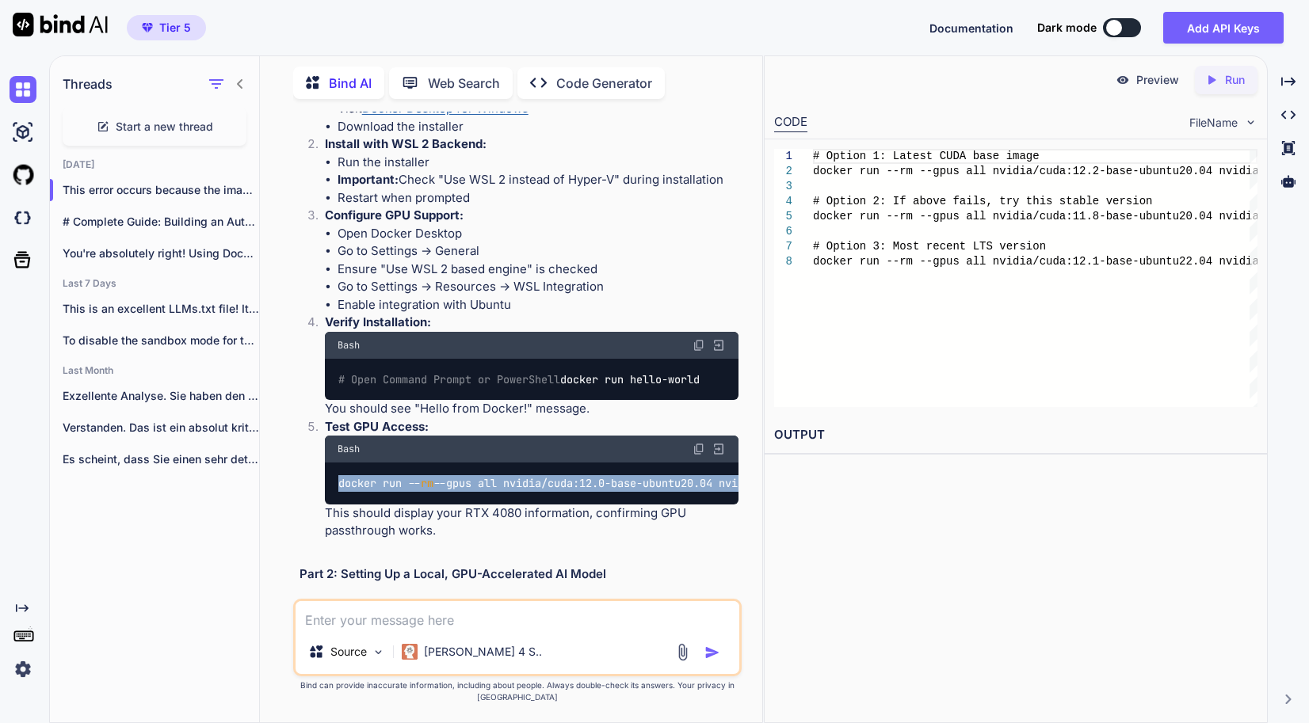
click at [657, 475] on code "docker run -- rm --gpus all nvidia/cuda:12.0-base-ubuntu20.04 nvidia-smi" at bounding box center [560, 483] width 446 height 17
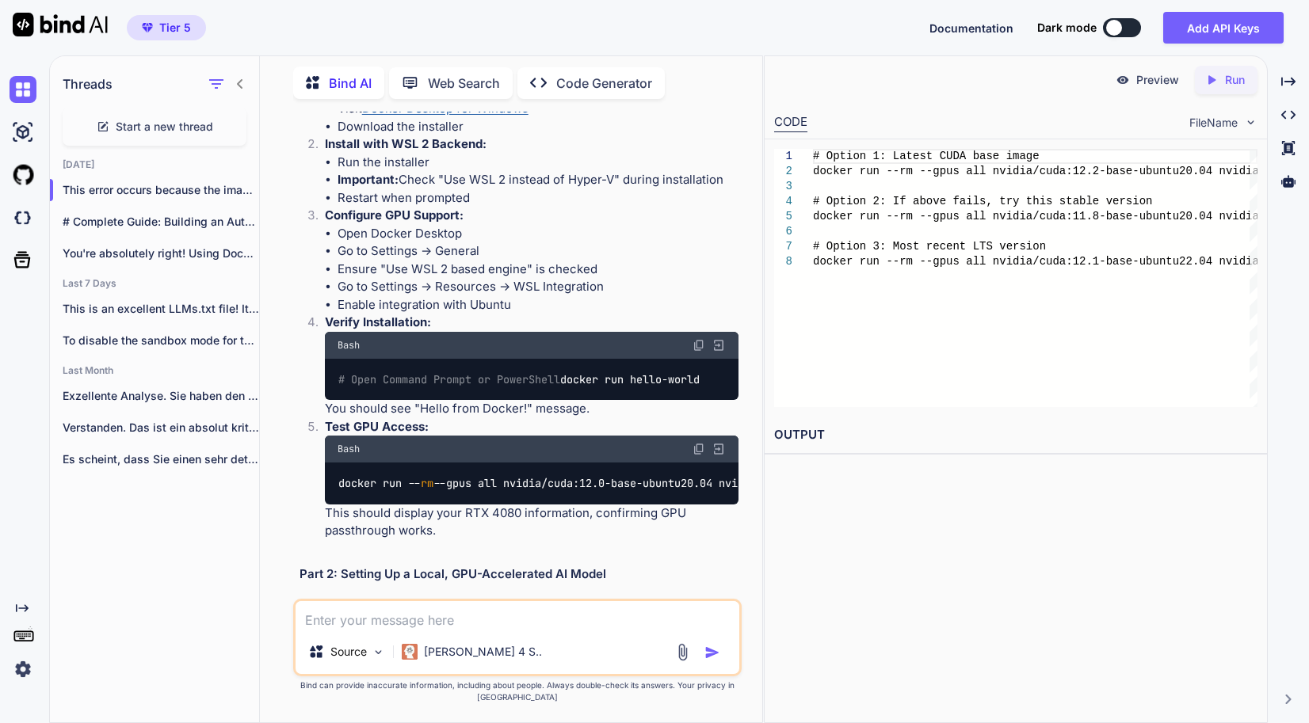
click at [886, 440] on h2 "OUTPUT" at bounding box center [1016, 435] width 502 height 37
click at [174, 537] on div "Threads Start a new thread [DATE] This error occurs because the image tag ... #…" at bounding box center [155, 388] width 210 height 669
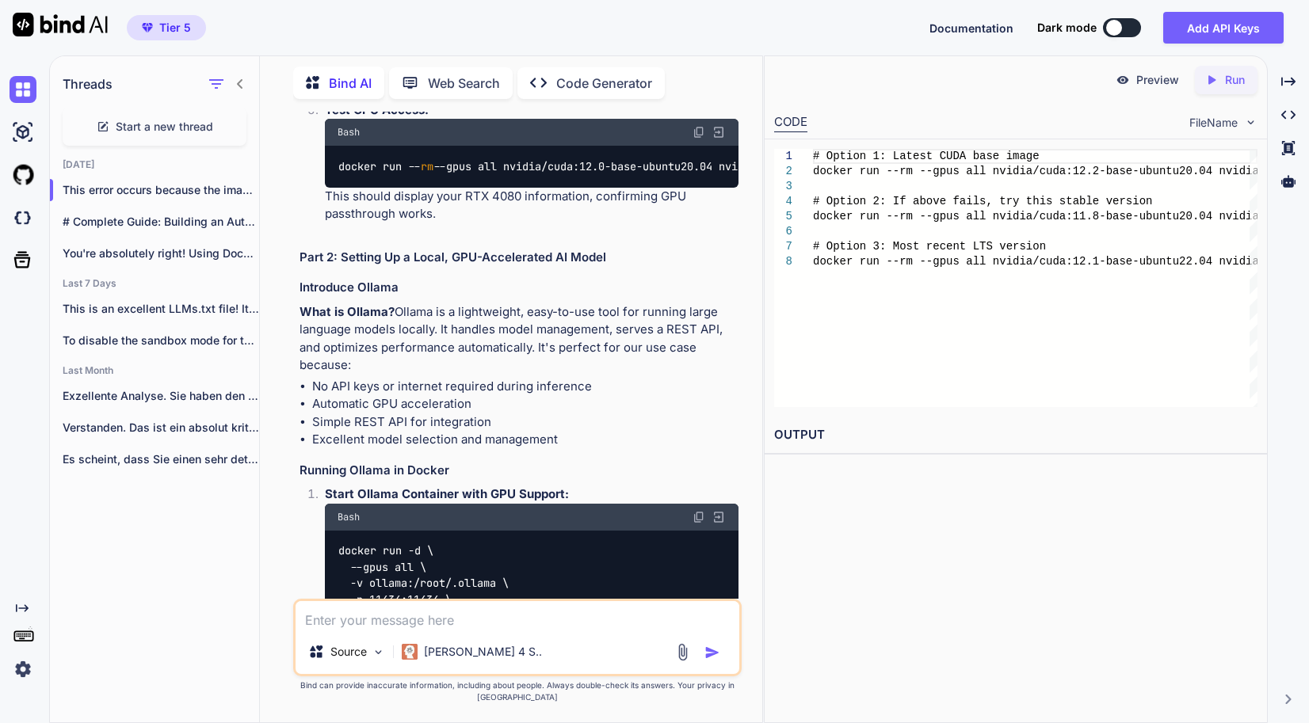
scroll to position [2784, 0]
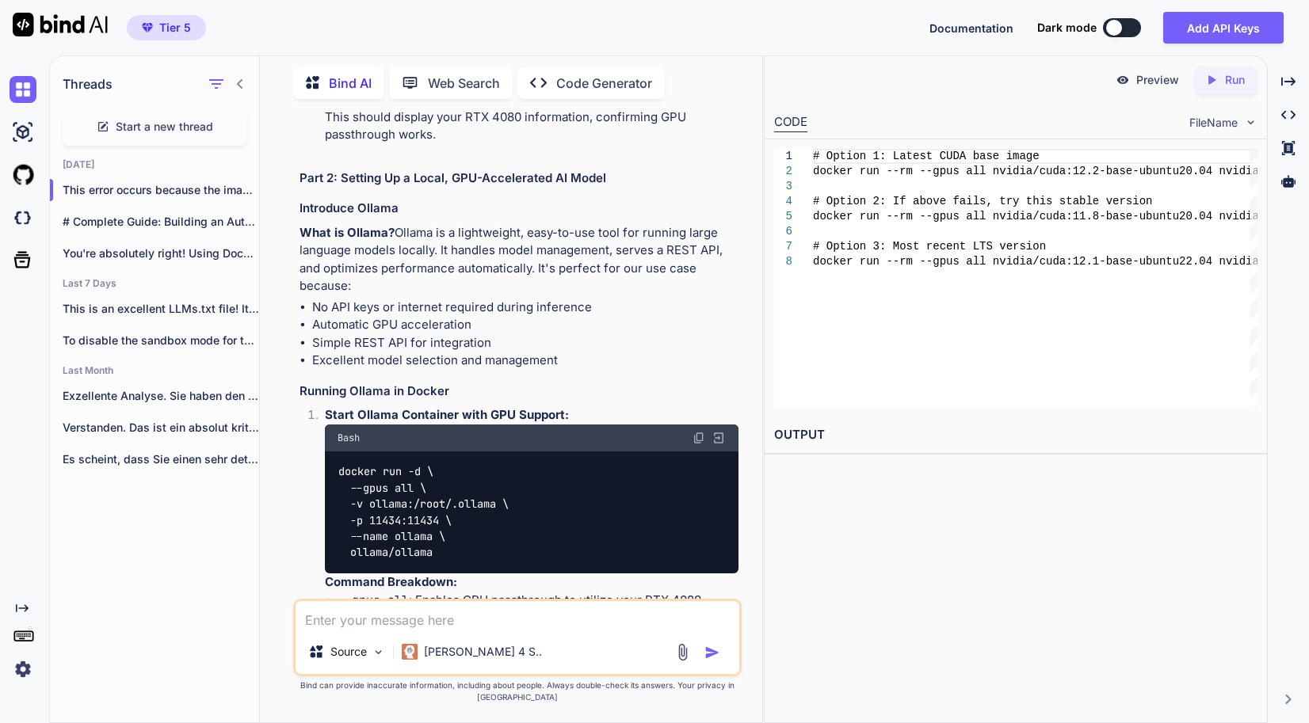
click at [702, 439] on img at bounding box center [698, 438] width 13 height 13
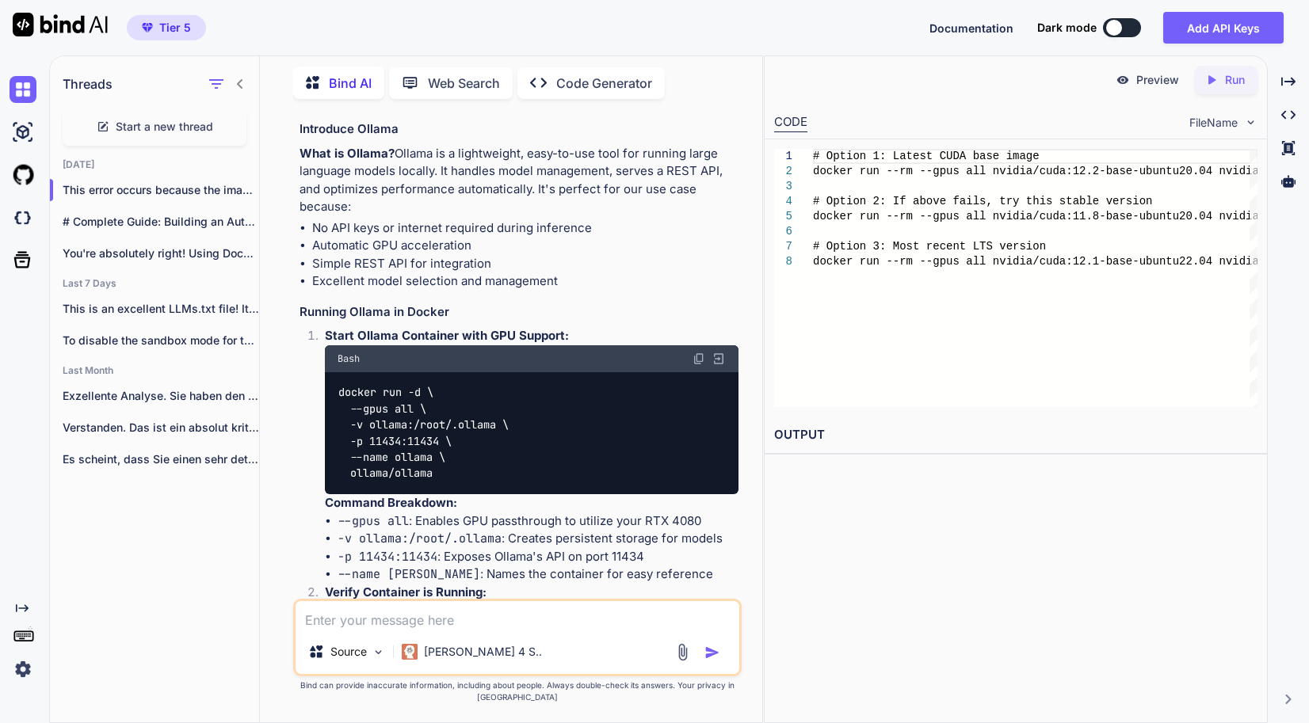
scroll to position [3022, 0]
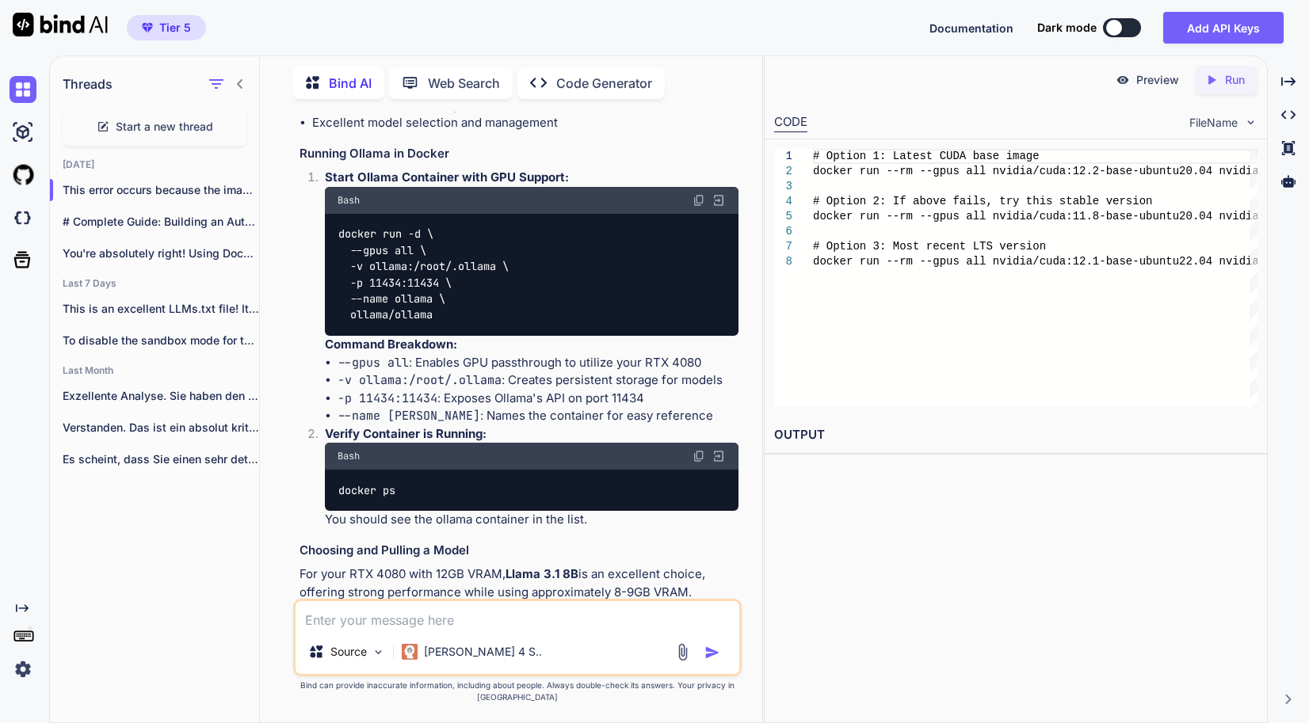
click at [515, 630] on textarea at bounding box center [518, 615] width 444 height 29
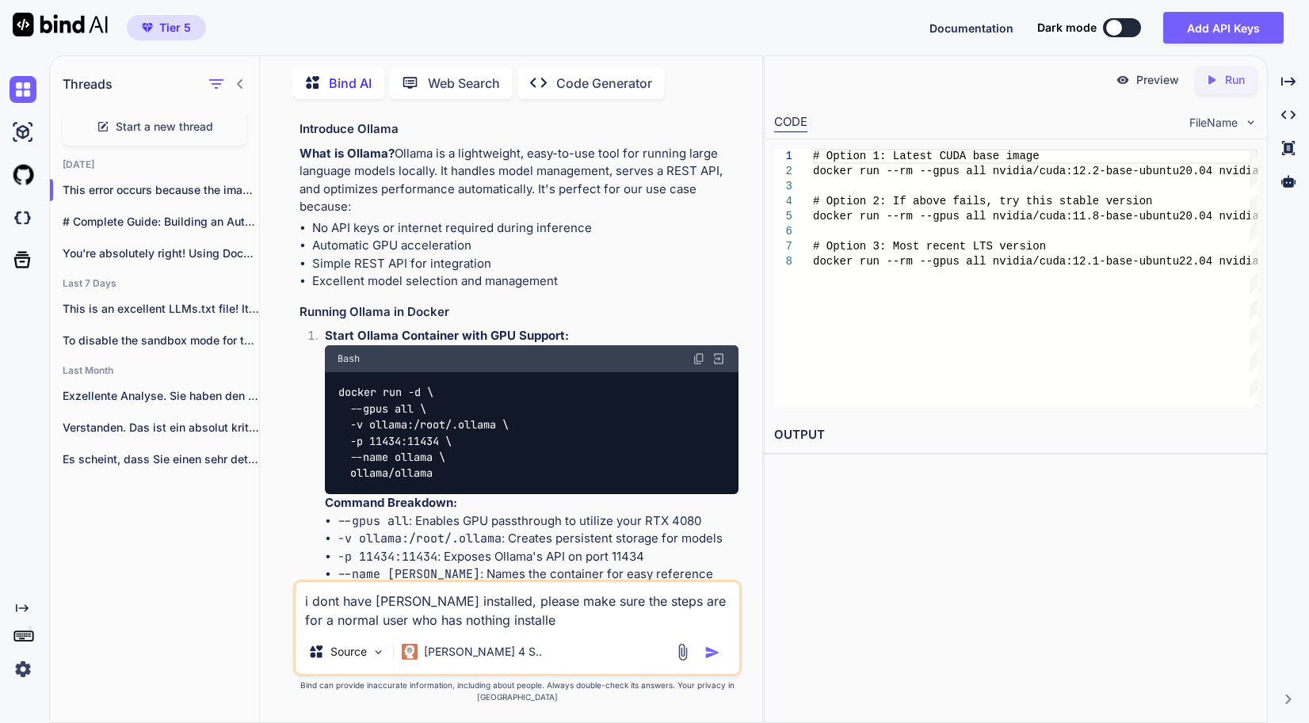
type textarea "i dont have [PERSON_NAME] installed, please make sure the steps are for a norma…"
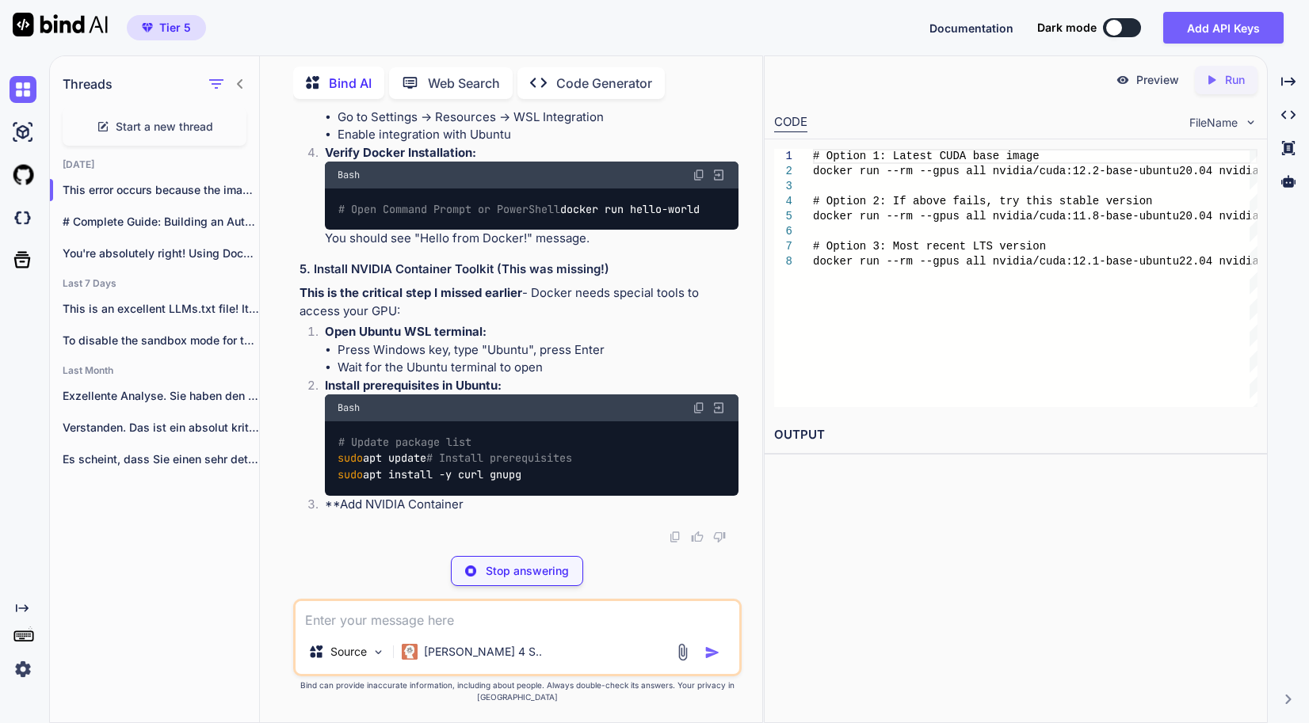
scroll to position [20786, 0]
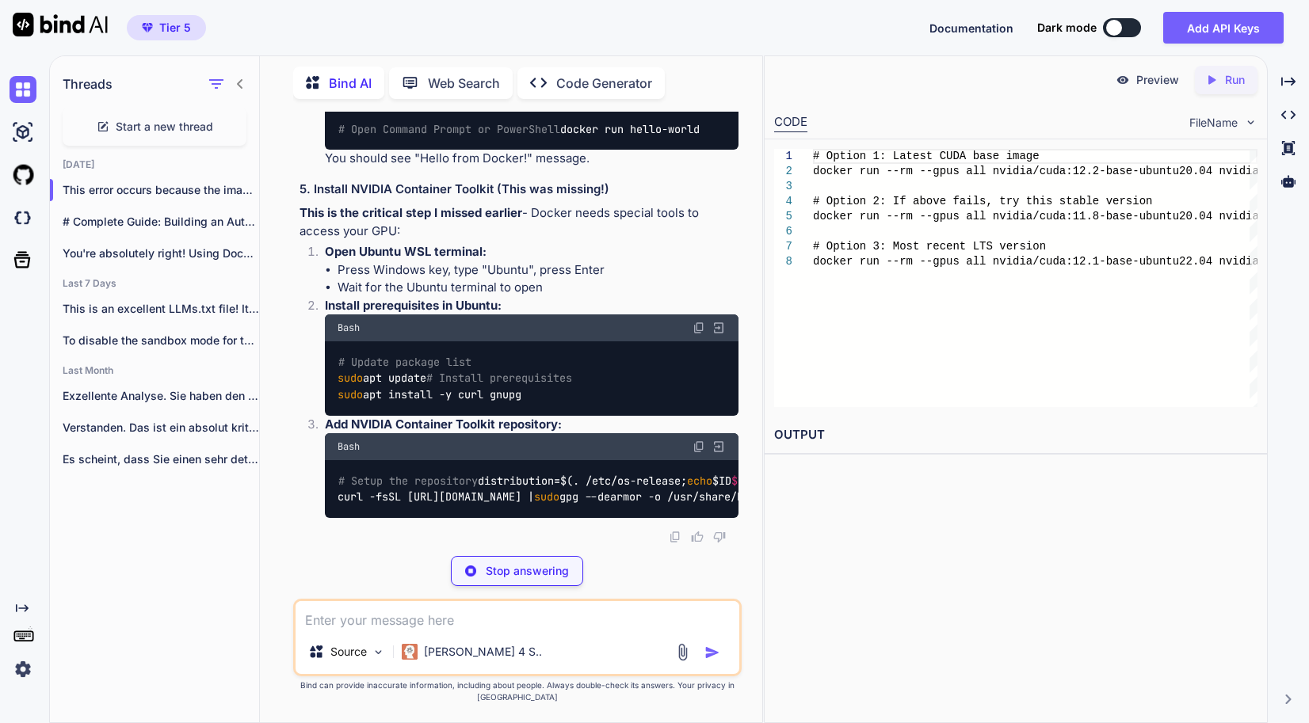
drag, startPoint x: 498, startPoint y: 201, endPoint x: 321, endPoint y: 208, distance: 176.8
click at [321, 168] on li "Verify Docker Installation: Bash # Open Command Prompt or PowerShell docker run…" at bounding box center [525, 116] width 426 height 104
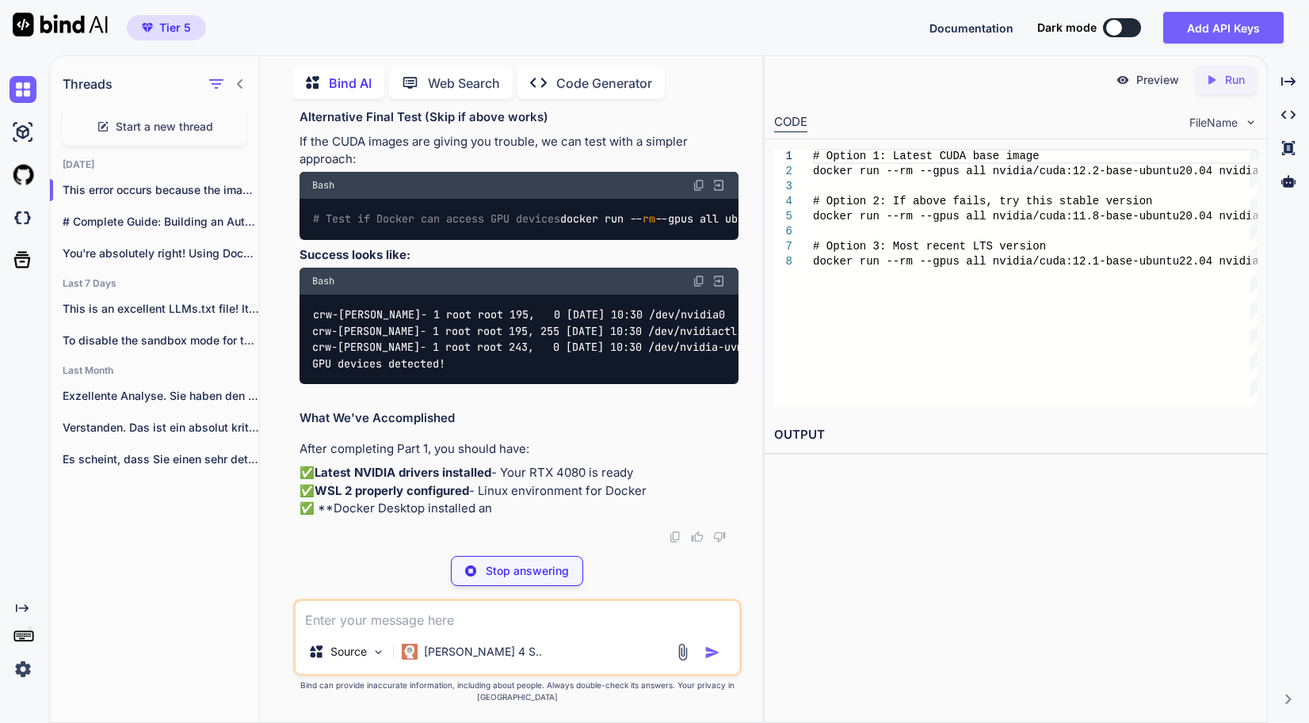
scroll to position [20865, 0]
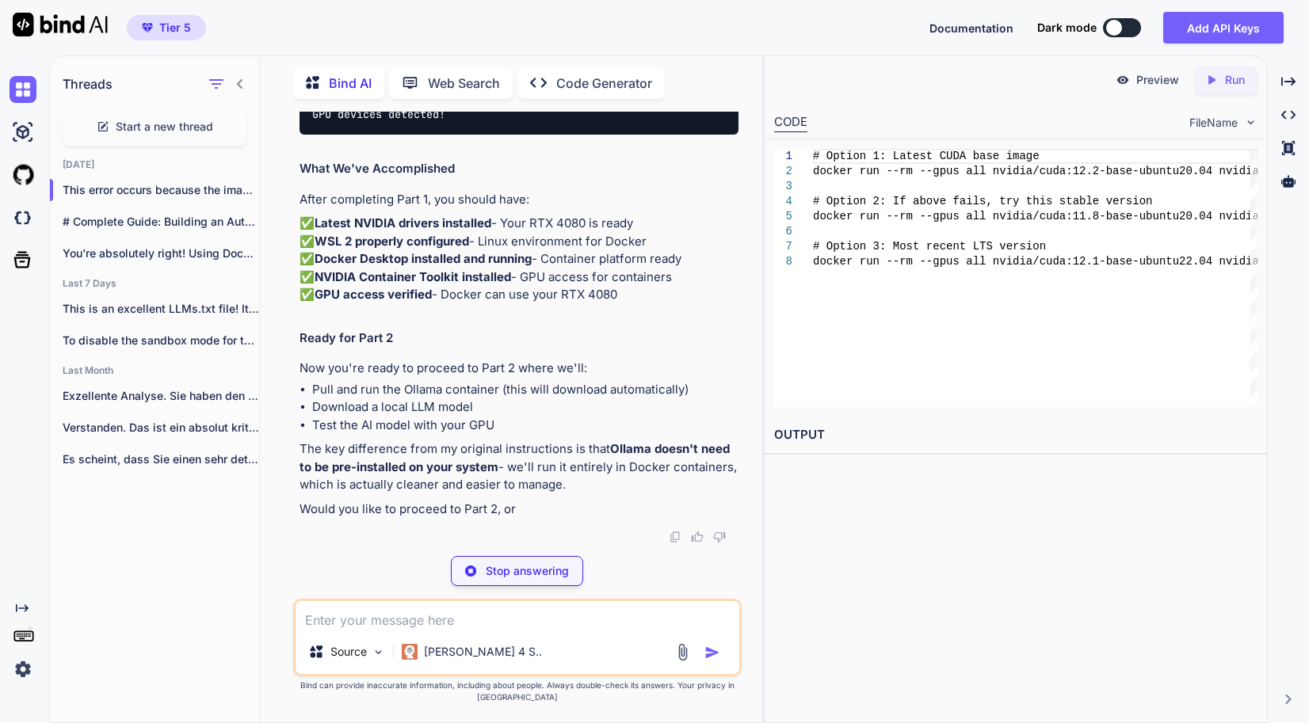
drag, startPoint x: 593, startPoint y: 425, endPoint x: 319, endPoint y: 368, distance: 279.8
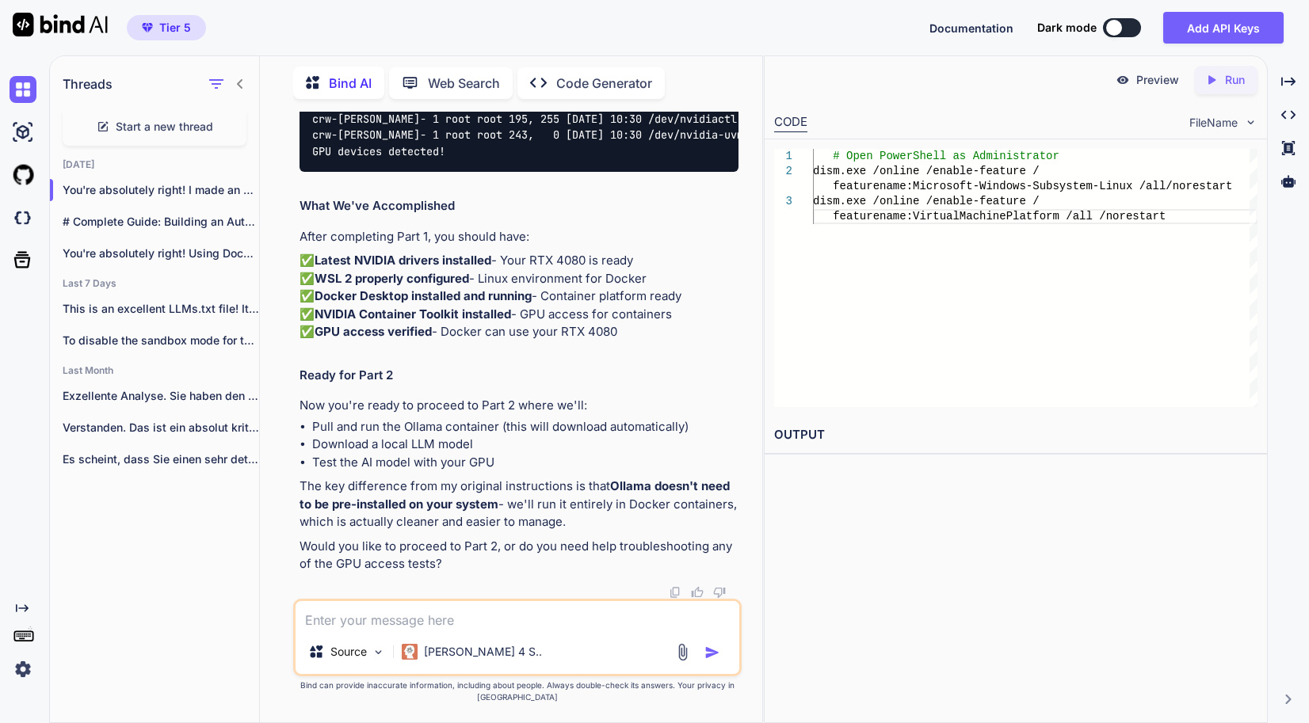
click at [96, 486] on div "Threads Start a new thread [DATE] You're absolutely right! I made an assum... #…" at bounding box center [155, 388] width 210 height 669
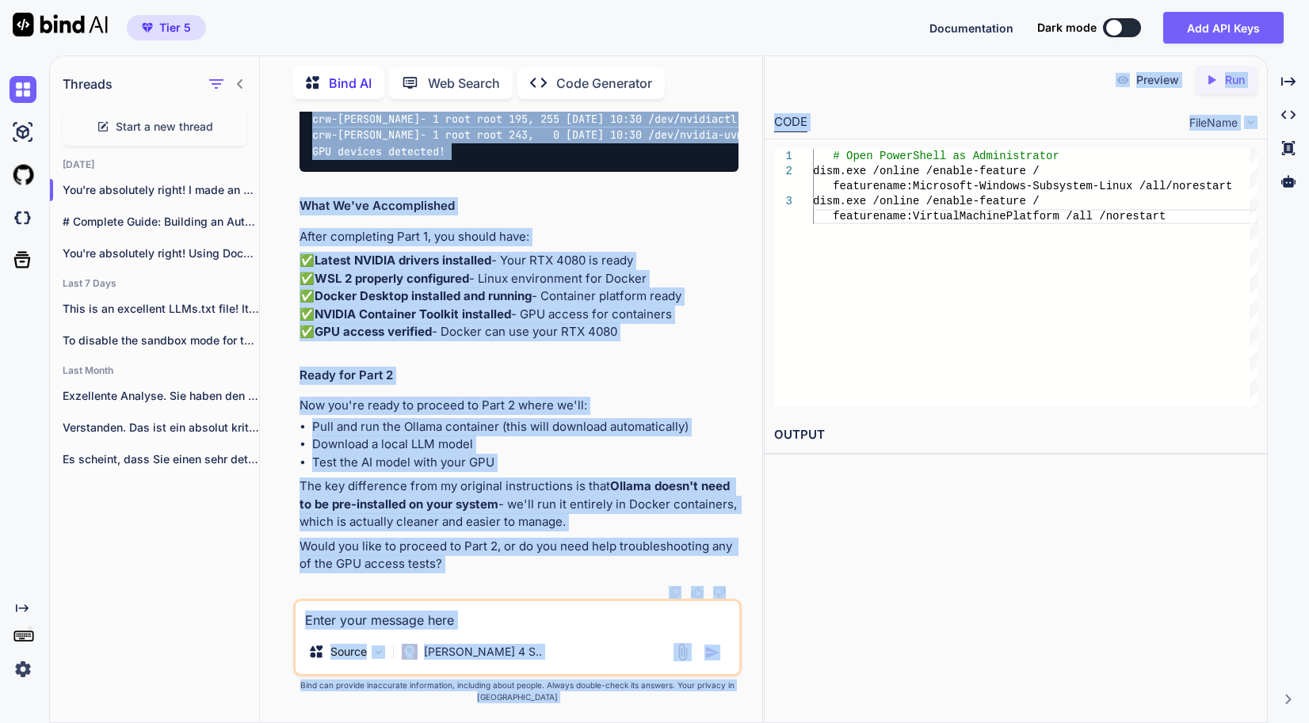
scroll to position [0, 44]
drag, startPoint x: 310, startPoint y: 395, endPoint x: 748, endPoint y: 400, distance: 438.1
click at [748, 400] on div "You Bind AI Complete Local AI Web Scraping System on Windows 11 This comprehens…" at bounding box center [518, 417] width 490 height 611
drag, startPoint x: 658, startPoint y: 440, endPoint x: 308, endPoint y: 454, distance: 349.7
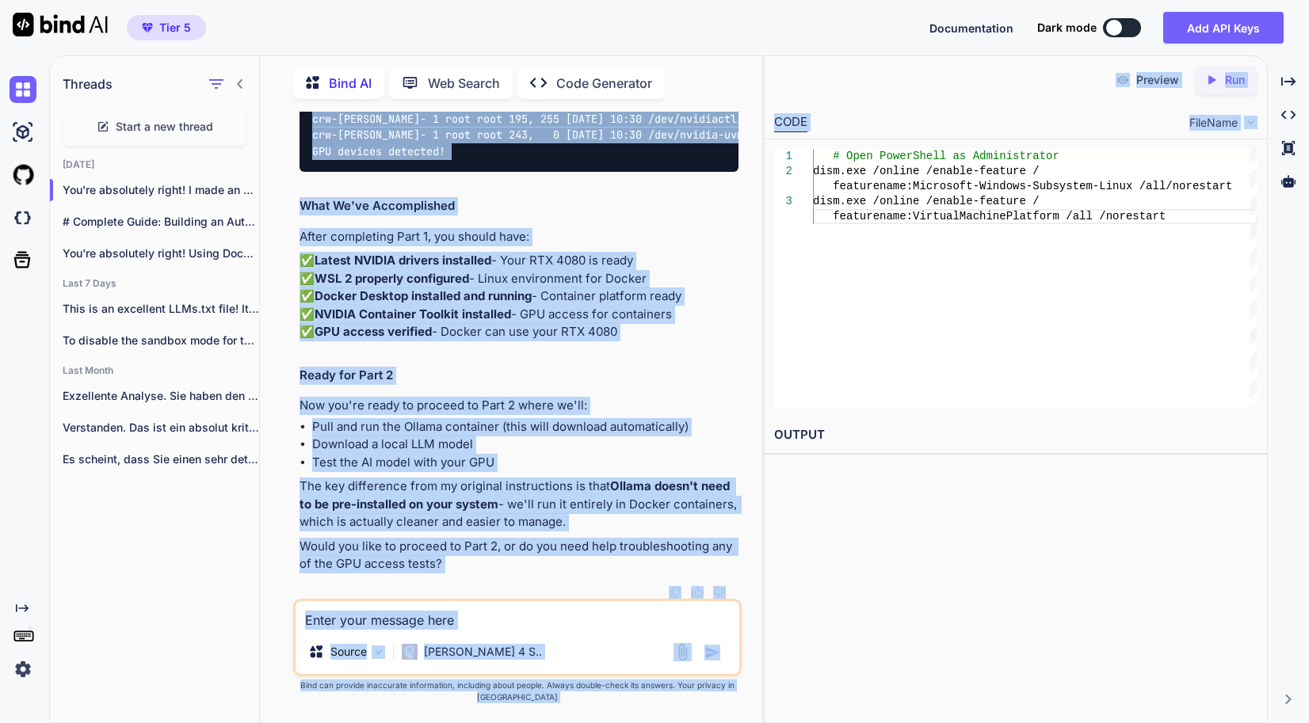
drag, startPoint x: 404, startPoint y: 469, endPoint x: 309, endPoint y: 477, distance: 95.4
drag, startPoint x: 694, startPoint y: 523, endPoint x: 312, endPoint y: 531, distance: 381.9
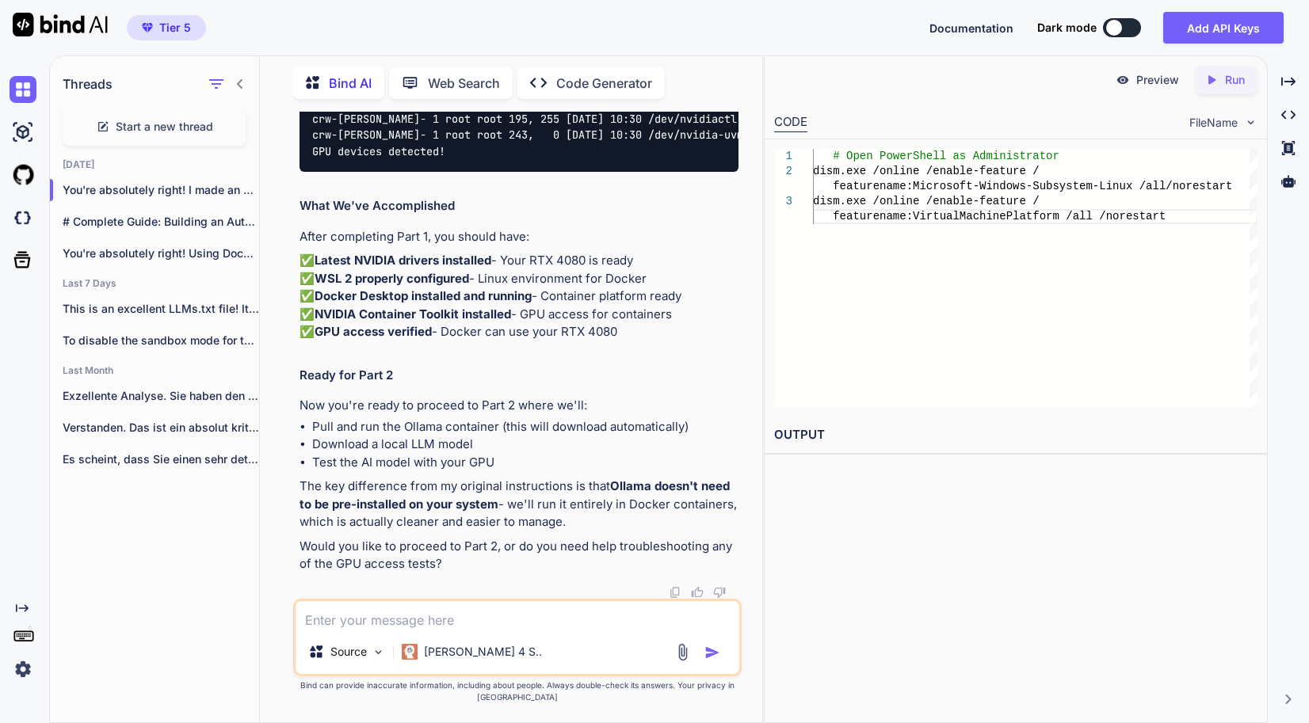
click at [271, 578] on div "Bind AI Web Search Created with Pixso. Code Generator You Bind AI Complete Loca…" at bounding box center [511, 391] width 502 height 662
click at [494, 630] on textarea at bounding box center [518, 615] width 444 height 29
paste textarea "L:\Ipsumdo\Sitame84>consec adipis elitse/doei TEMP INCIDIDUNTU LABOR ETDOLORE m…"
type textarea "L:\Ipsumdo\Sitame84>consec adipis elitse/doei TEMP INCIDIDUNTU LABOR ETDOLORE m…"
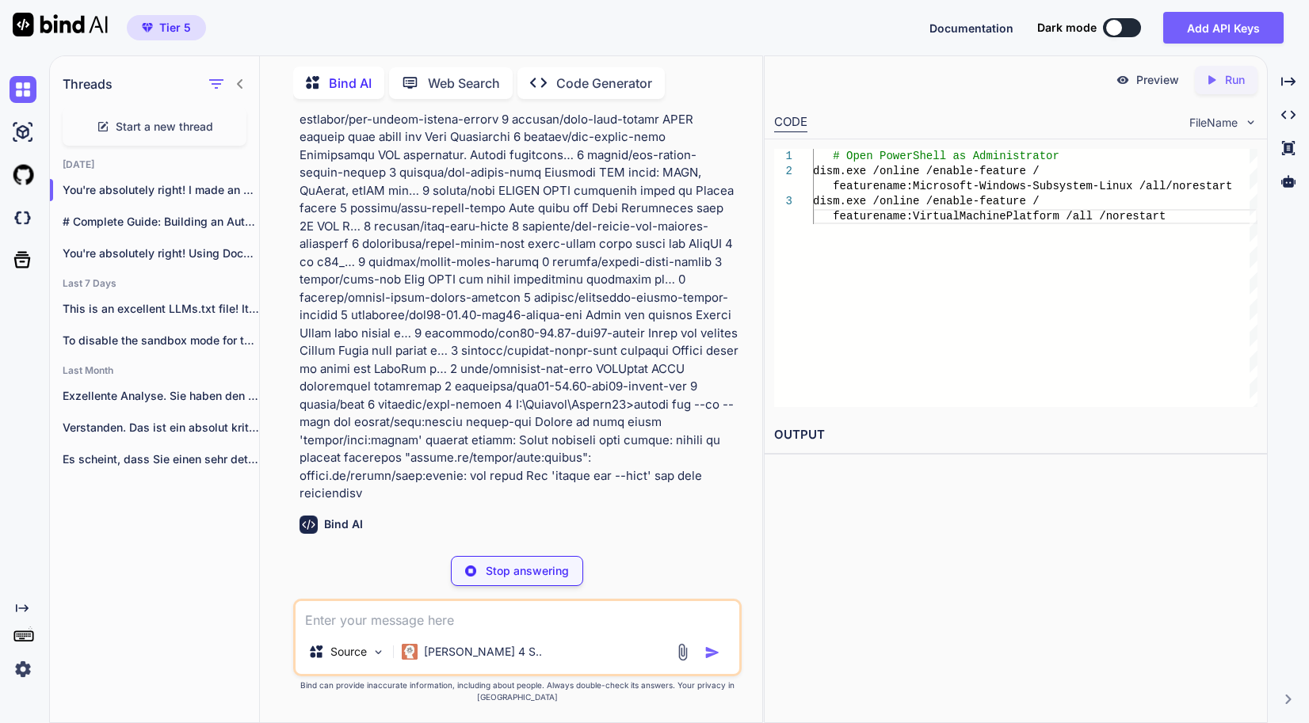
scroll to position [23726, 0]
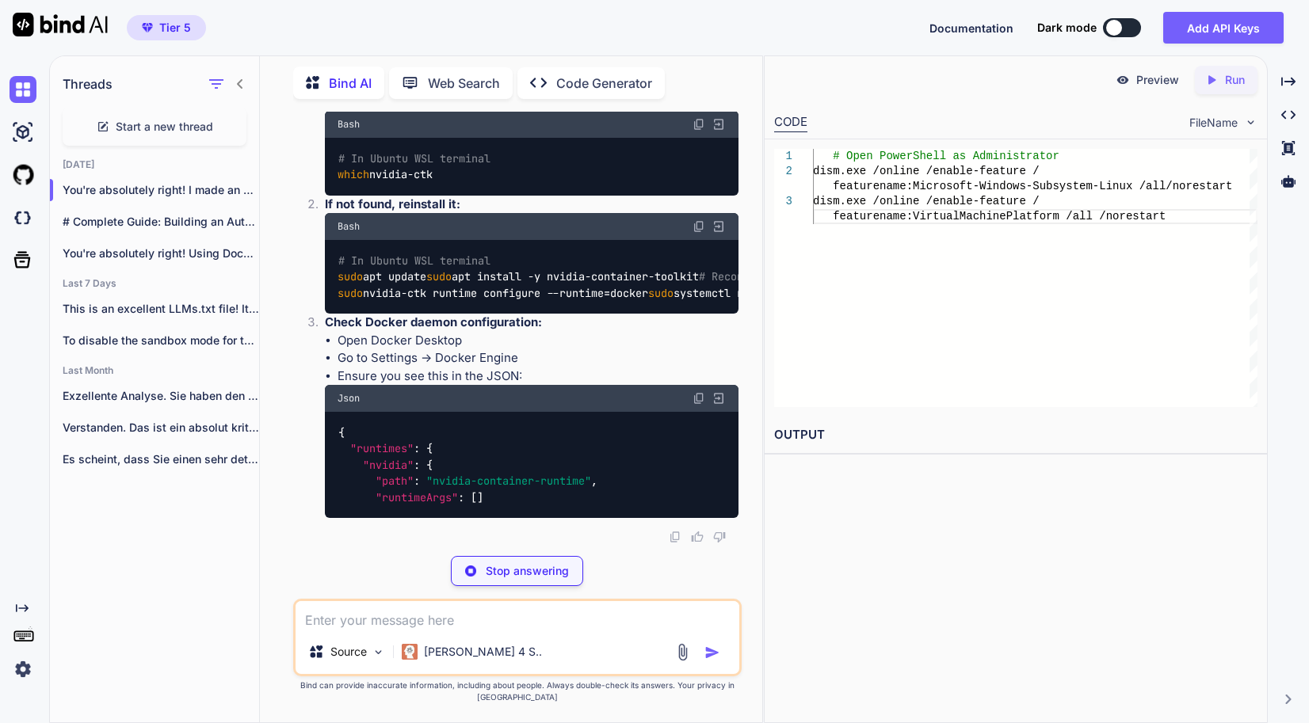
drag, startPoint x: 852, startPoint y: 675, endPoint x: 849, endPoint y: 656, distance: 19.3
click at [851, 664] on div "Preview Created with Pixso. Run CODE FileName 1 2 3 # Open PowerShell as Admini…" at bounding box center [1016, 389] width 504 height 668
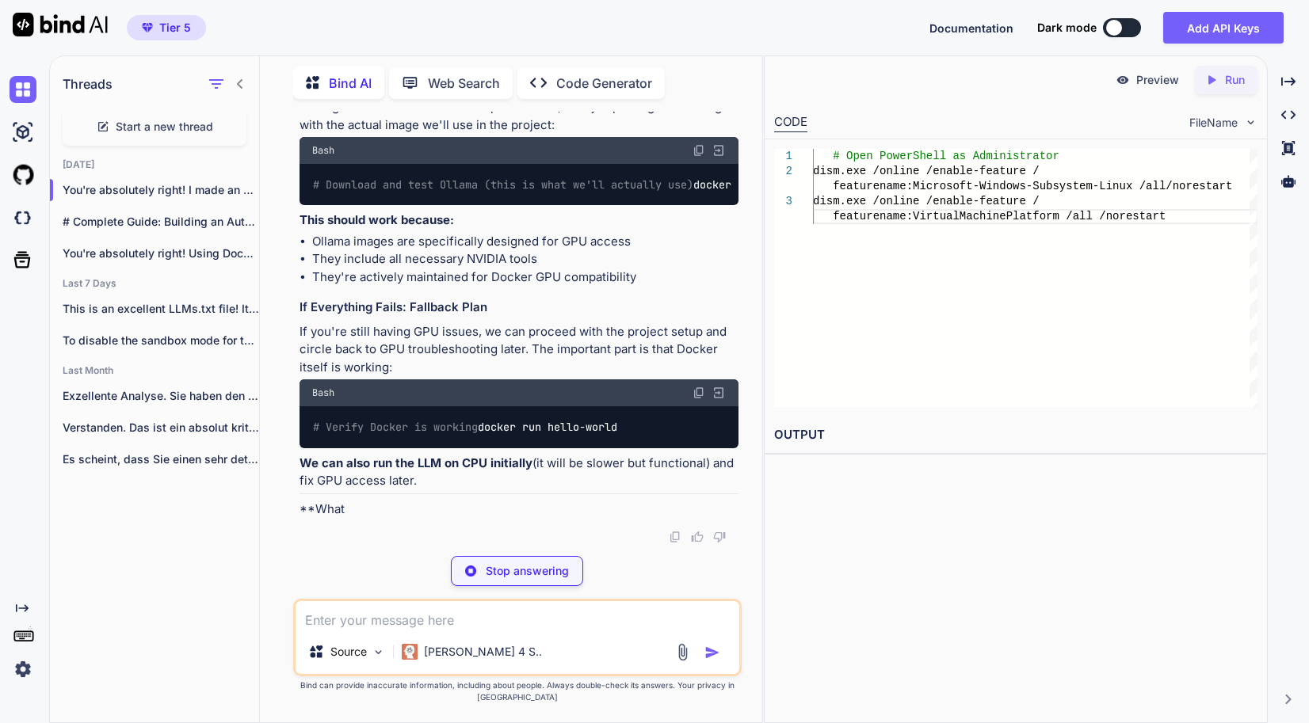
scroll to position [24043, 0]
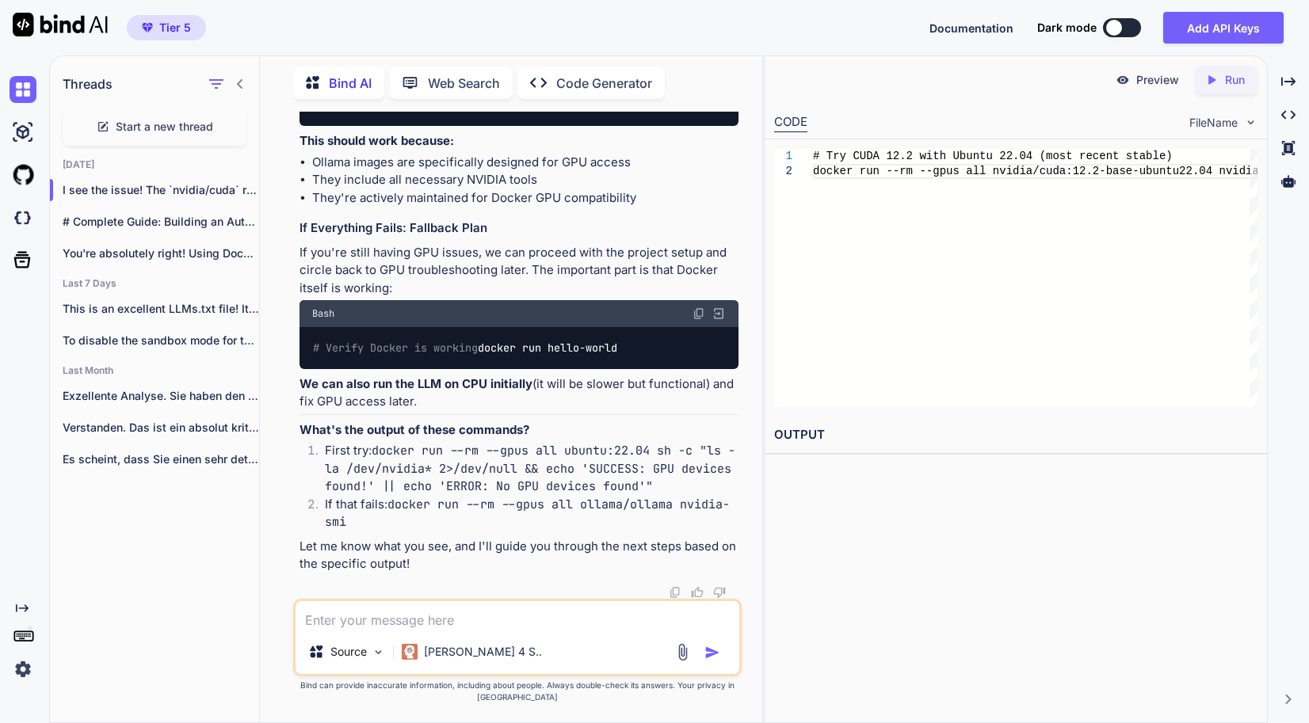
click at [74, 553] on div "Threads Start a new thread [DATE] I see the issue! The `nvidia/cuda` repos... #…" at bounding box center [155, 388] width 210 height 669
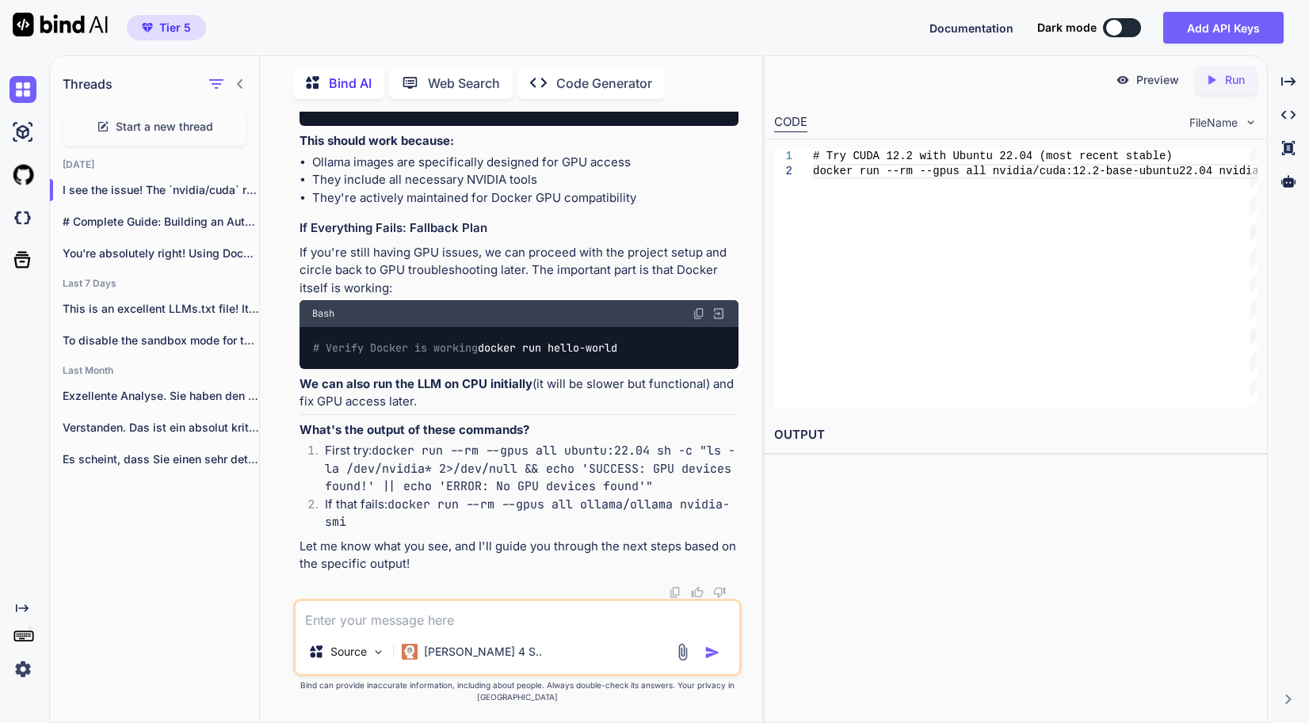
click at [246, 566] on div "Threads Start a new thread [DATE] I see the issue! The `nvidia/cuda` repos... #…" at bounding box center [155, 388] width 210 height 669
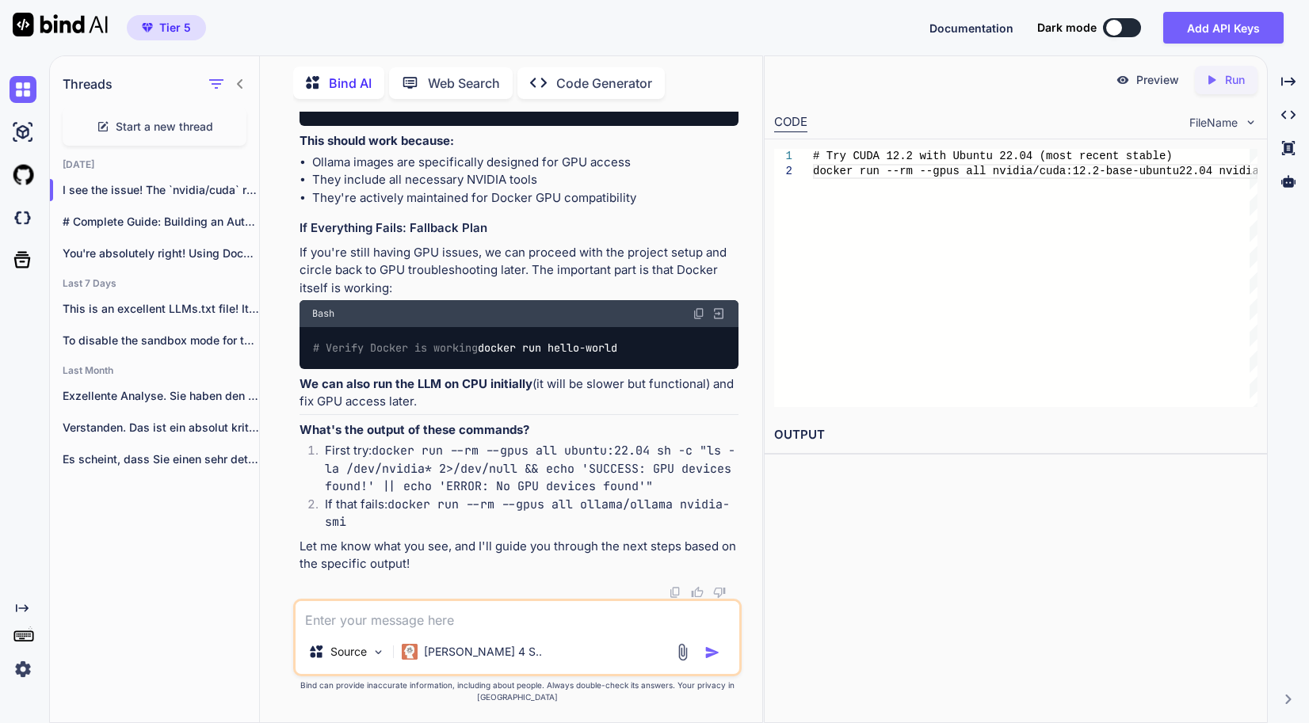
click at [189, 580] on div "Threads Start a new thread [DATE] I see the issue! The `nvidia/cuda` repos... #…" at bounding box center [155, 388] width 210 height 669
click at [507, 619] on textarea at bounding box center [518, 615] width 444 height 29
paste textarea "C:\Windows\System32>docker run --rm --gpus all ubuntu:22.04 sh -c "ls -la /dev/…"
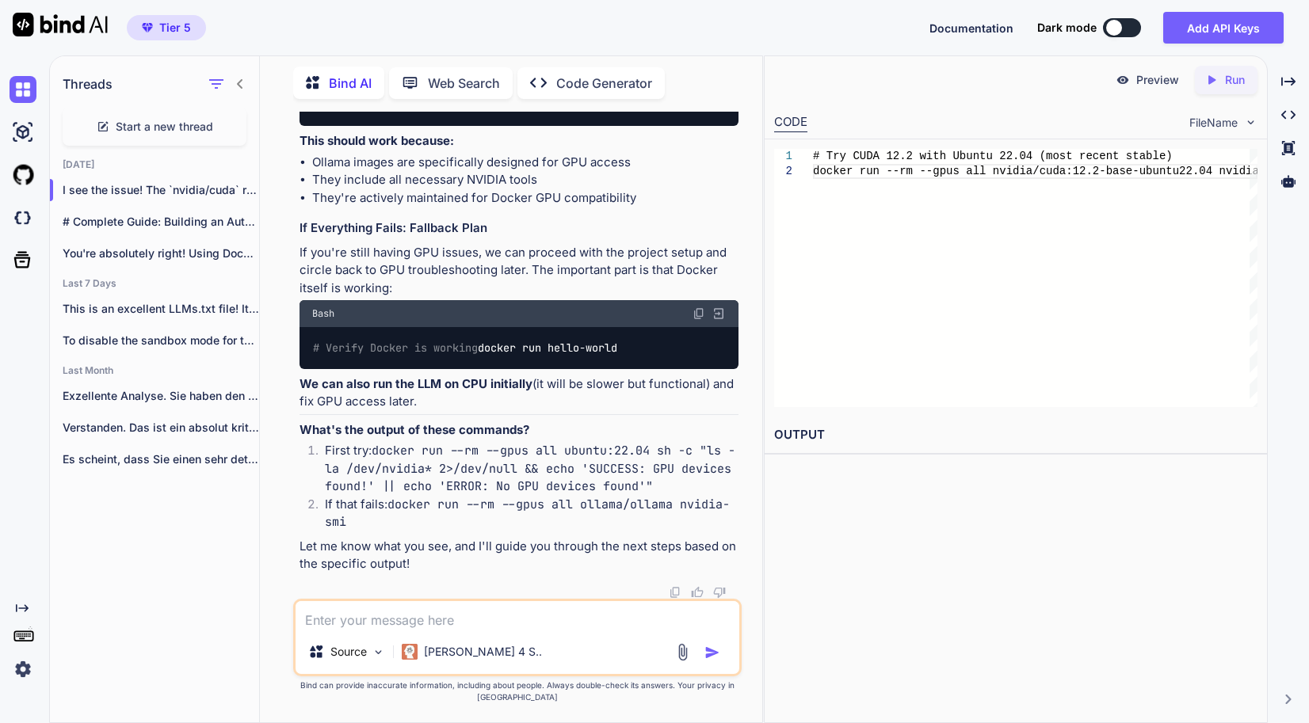
type textarea "C:\Windows\System32>docker run --rm --gpus all ubuntu:22.04 sh -c "ls -la /dev/…"
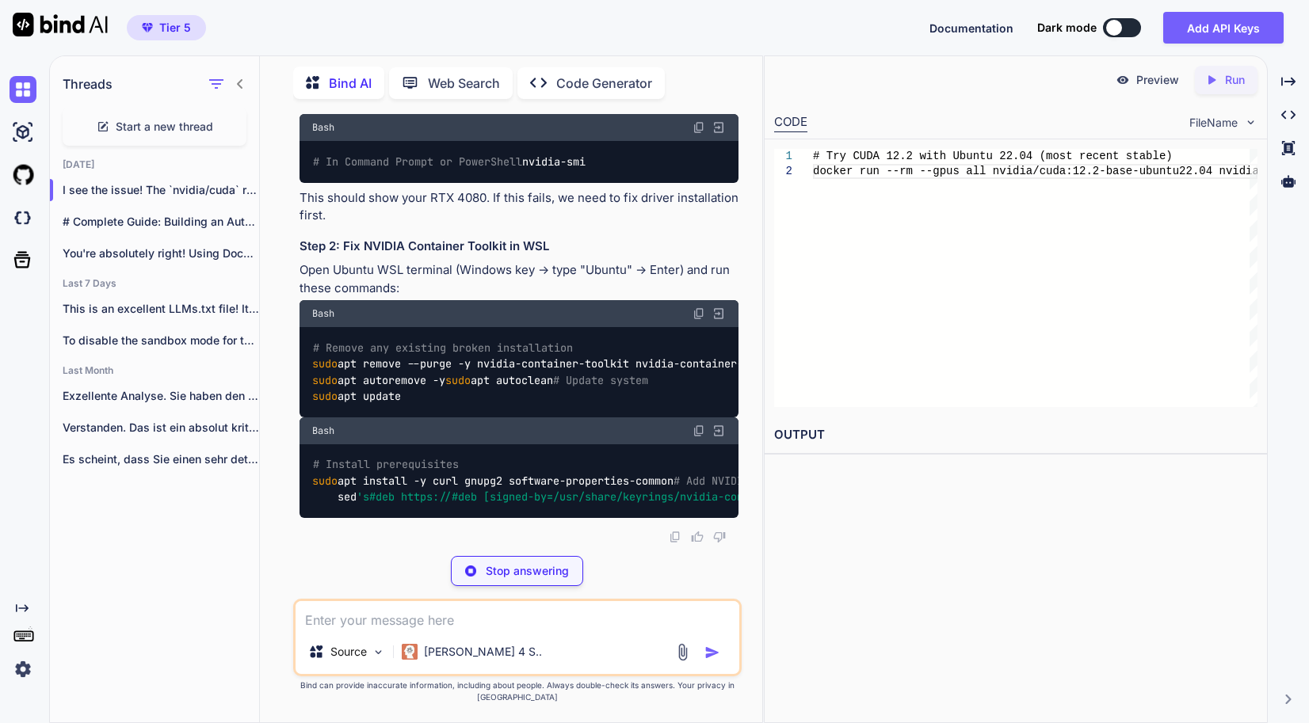
scroll to position [26903, 0]
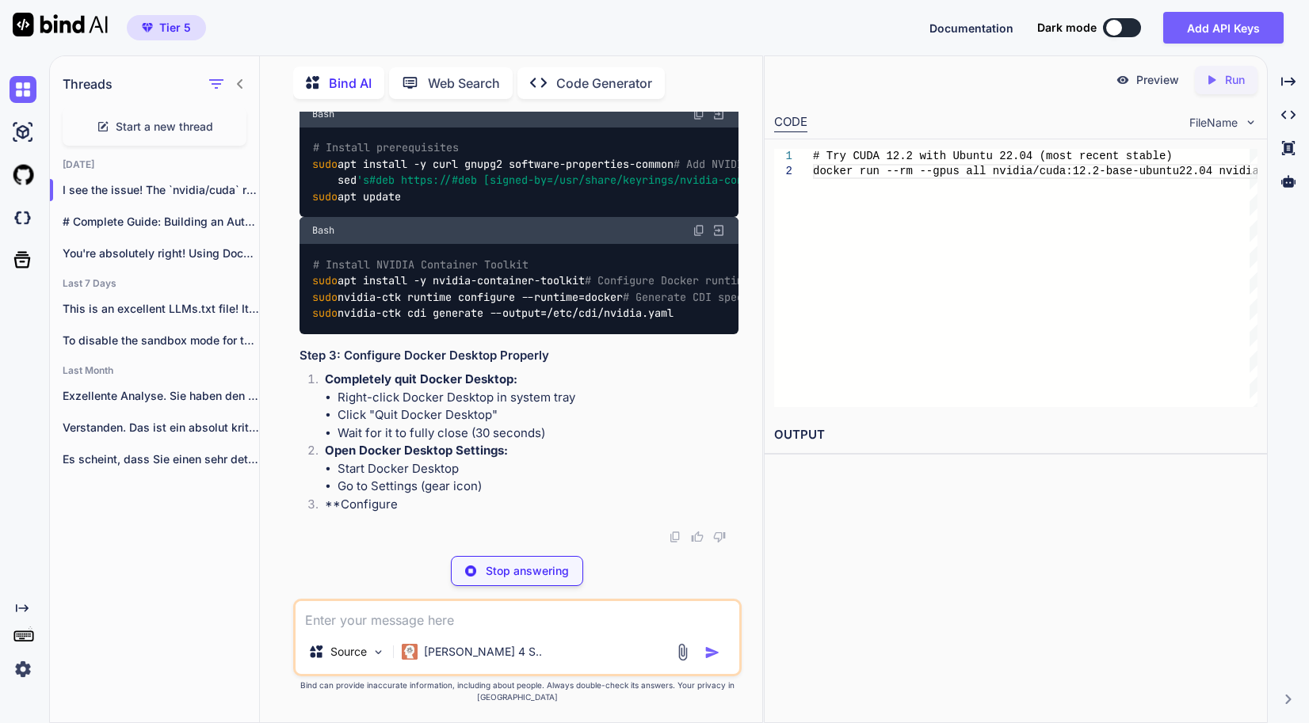
drag, startPoint x: 410, startPoint y: 444, endPoint x: 284, endPoint y: 447, distance: 126.0
click at [284, 447] on div "You Bind AI Complete Local AI Web Scraping System on Windows 11 This comprehens…" at bounding box center [518, 417] width 490 height 611
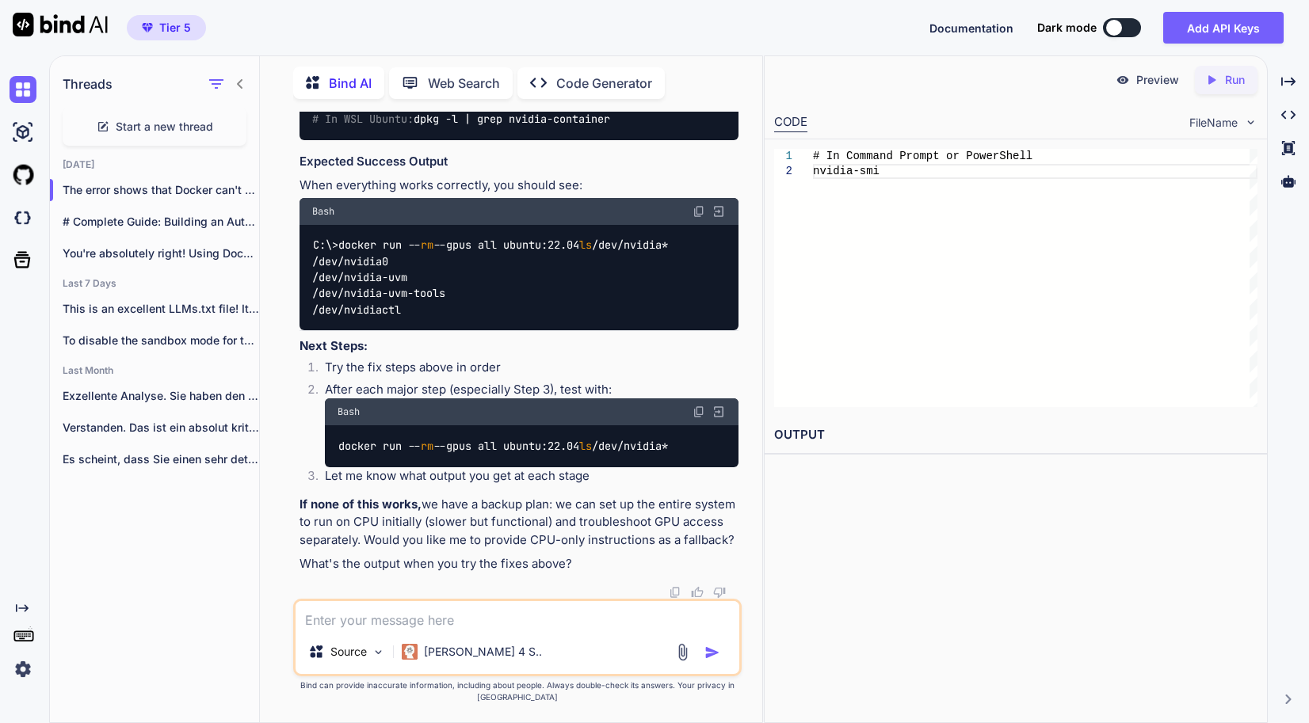
drag, startPoint x: 606, startPoint y: 475, endPoint x: 679, endPoint y: 437, distance: 82.2
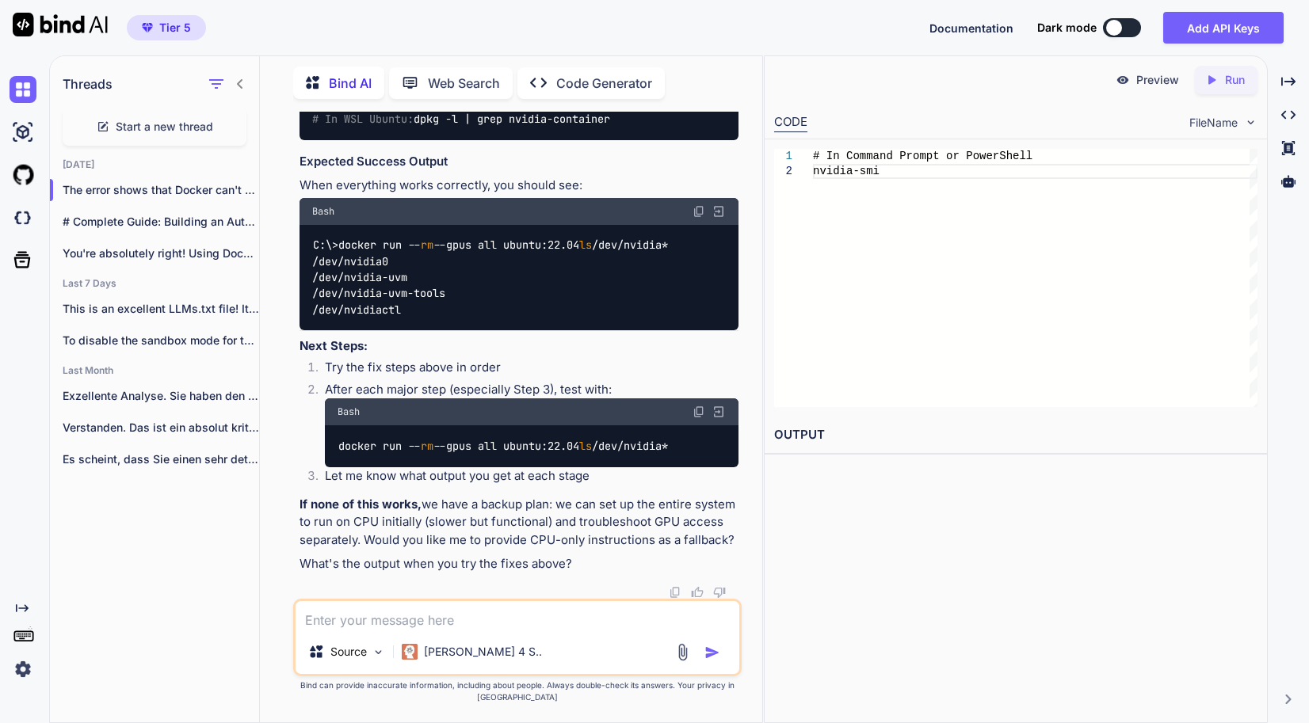
drag, startPoint x: 375, startPoint y: 464, endPoint x: 330, endPoint y: 315, distance: 156.2
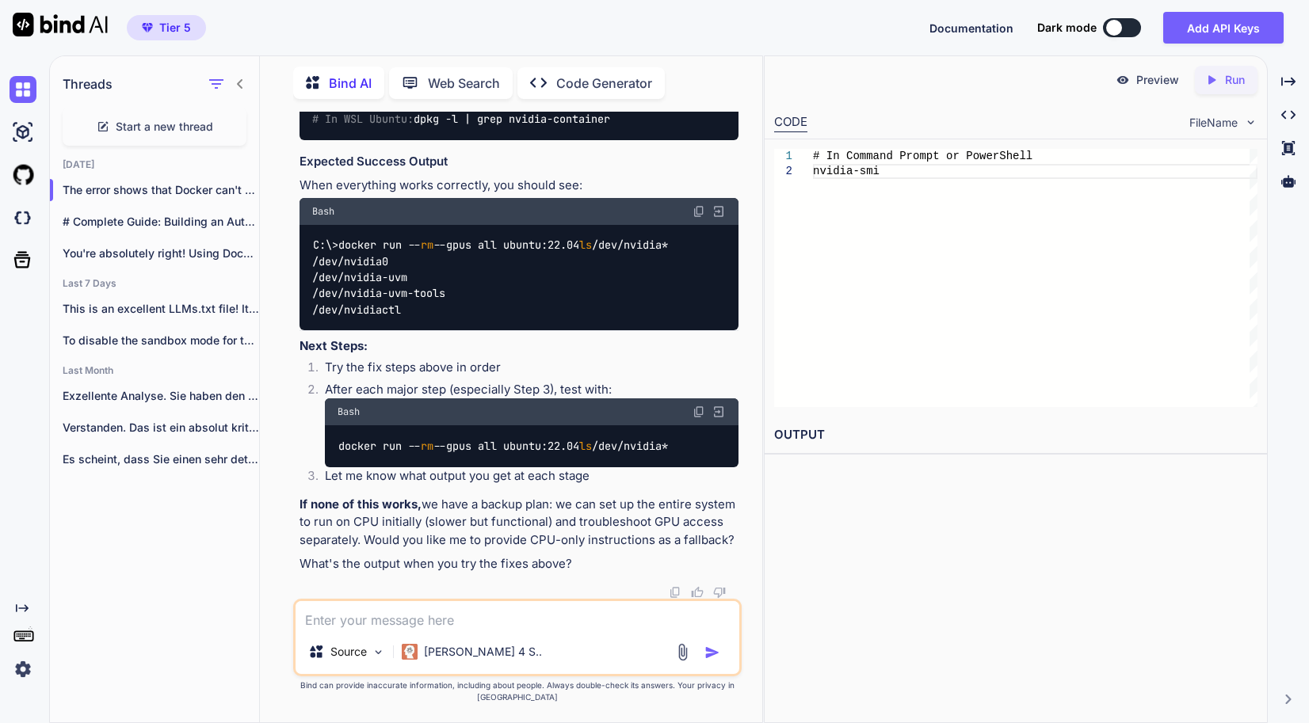
drag, startPoint x: 525, startPoint y: 442, endPoint x: 346, endPoint y: 342, distance: 205.0
drag, startPoint x: 367, startPoint y: 460, endPoint x: 316, endPoint y: 317, distance: 152.1
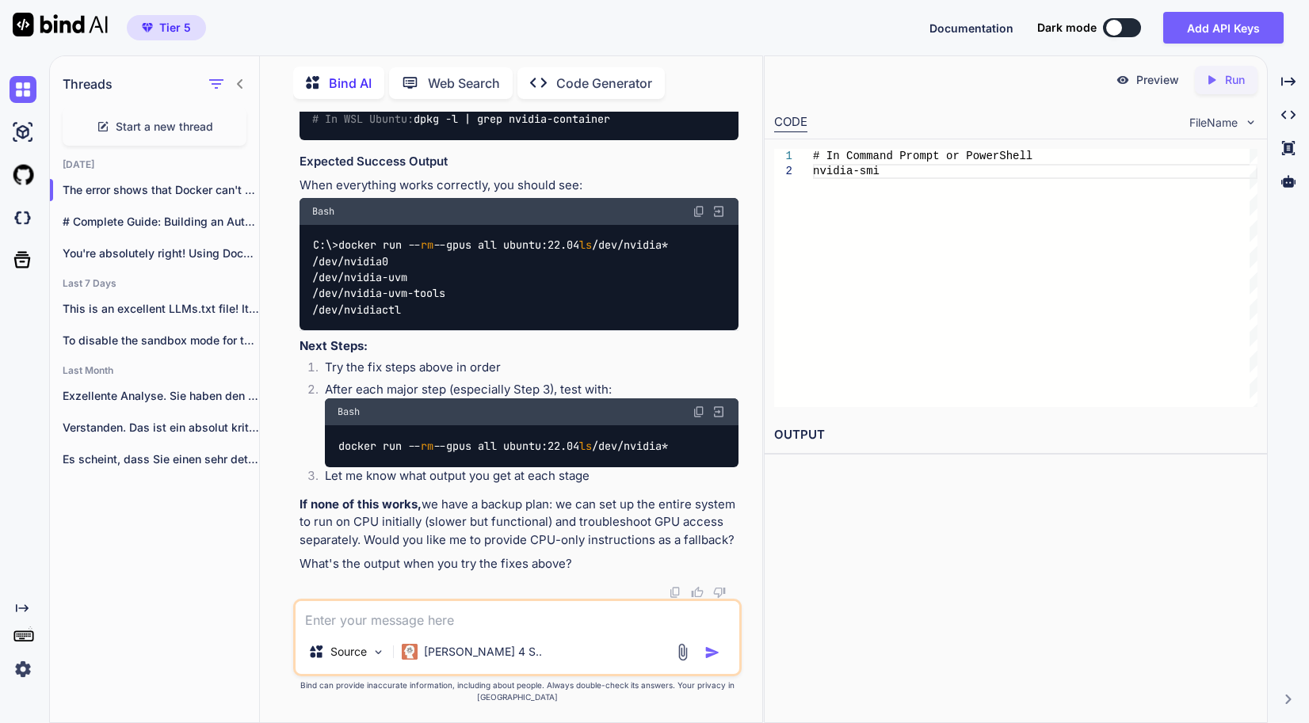
click at [452, 630] on textarea at bounding box center [518, 615] width 444 height 29
paste textarea "{ "builder": { "gc": { "defaultKeepStorage": "20GB", "enabled": true } }, "expe…"
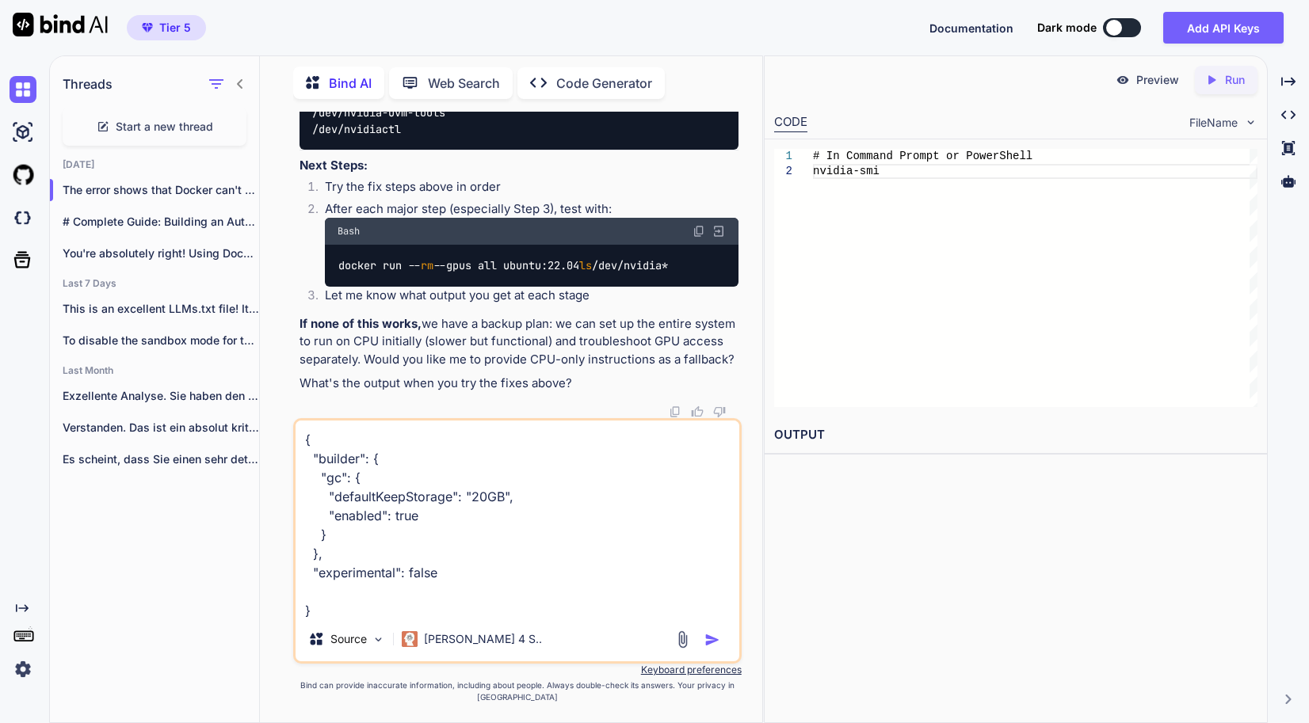
scroll to position [1, 0]
type textarea "{ "builder": { "gc": { "defaultKeepStorage": "20GB", "enabled": true } }, "expe…"
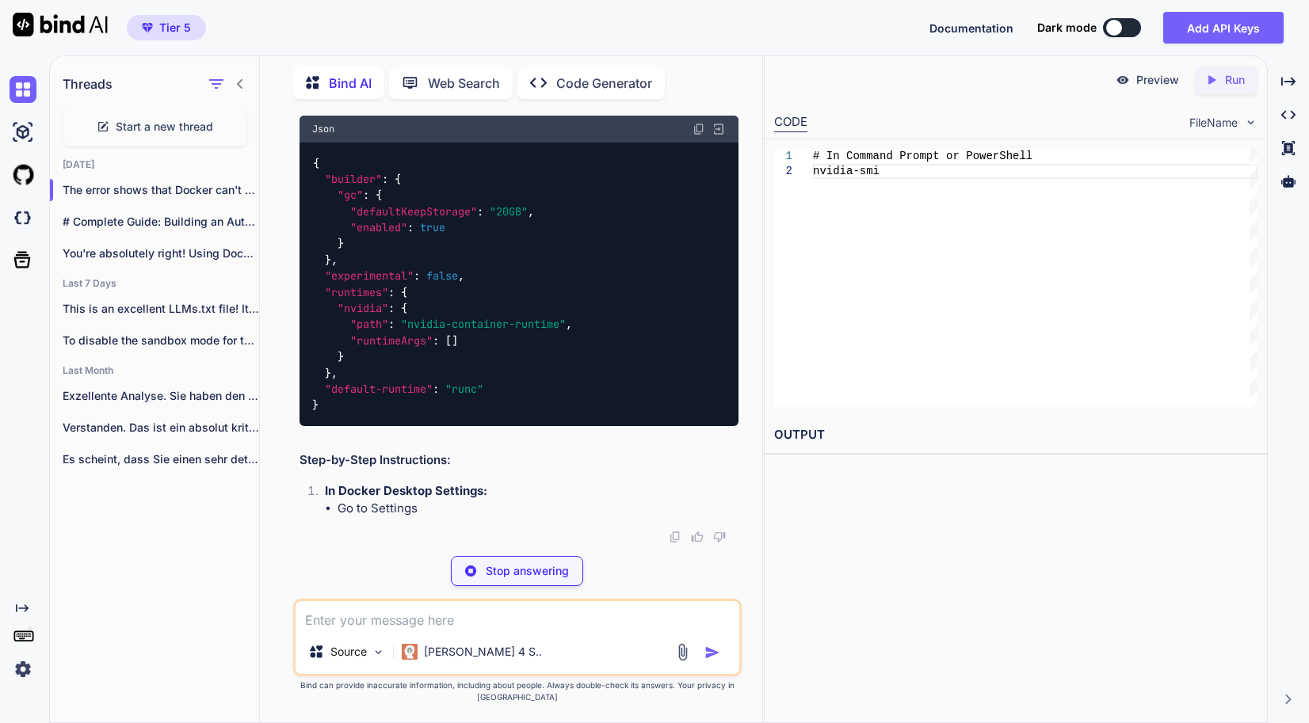
scroll to position [30731, 0]
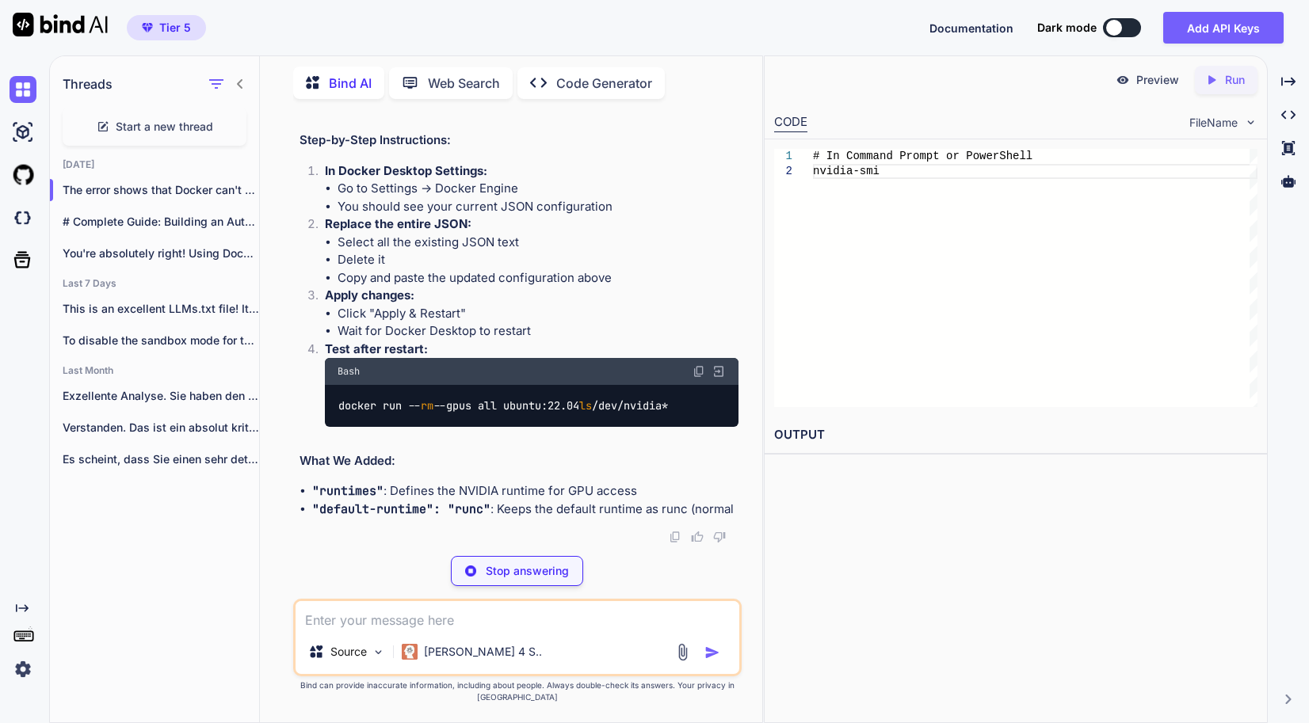
drag, startPoint x: 348, startPoint y: 512, endPoint x: 303, endPoint y: 258, distance: 257.4
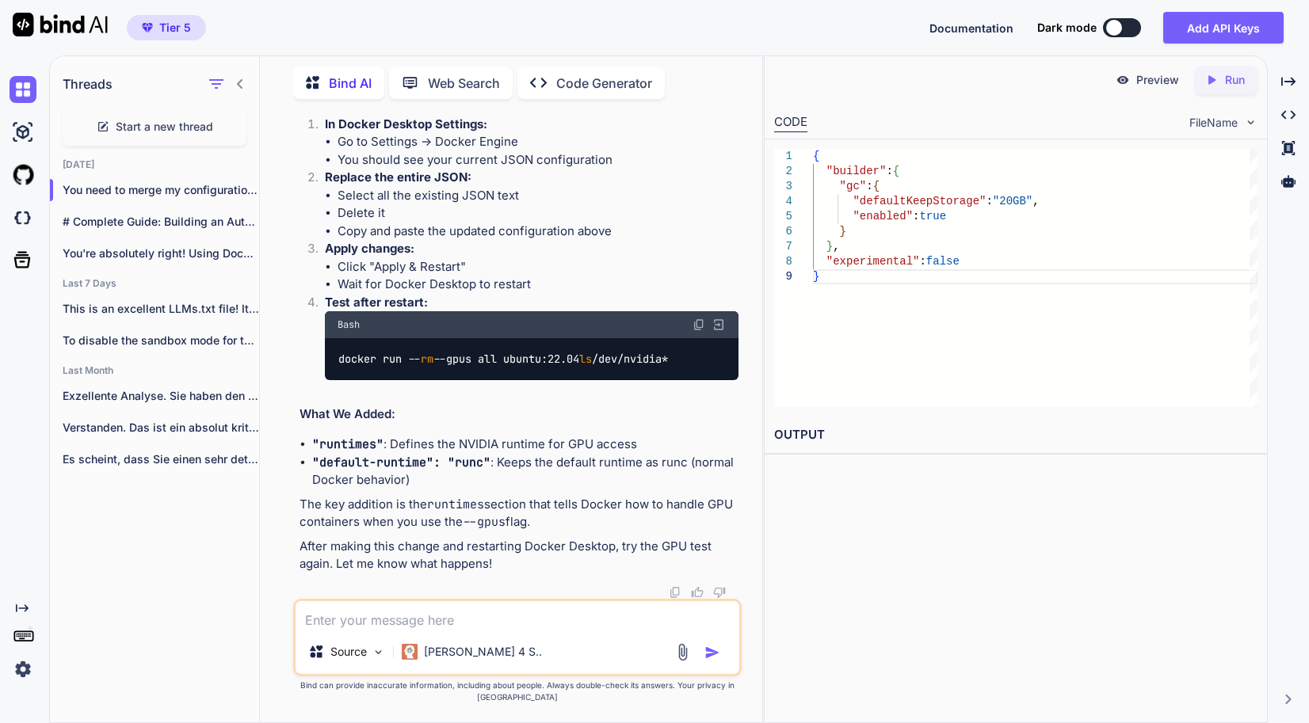
scroll to position [28434, 0]
drag, startPoint x: 535, startPoint y: 360, endPoint x: 311, endPoint y: 366, distance: 223.5
drag, startPoint x: 688, startPoint y: 445, endPoint x: 310, endPoint y: 448, distance: 378.7
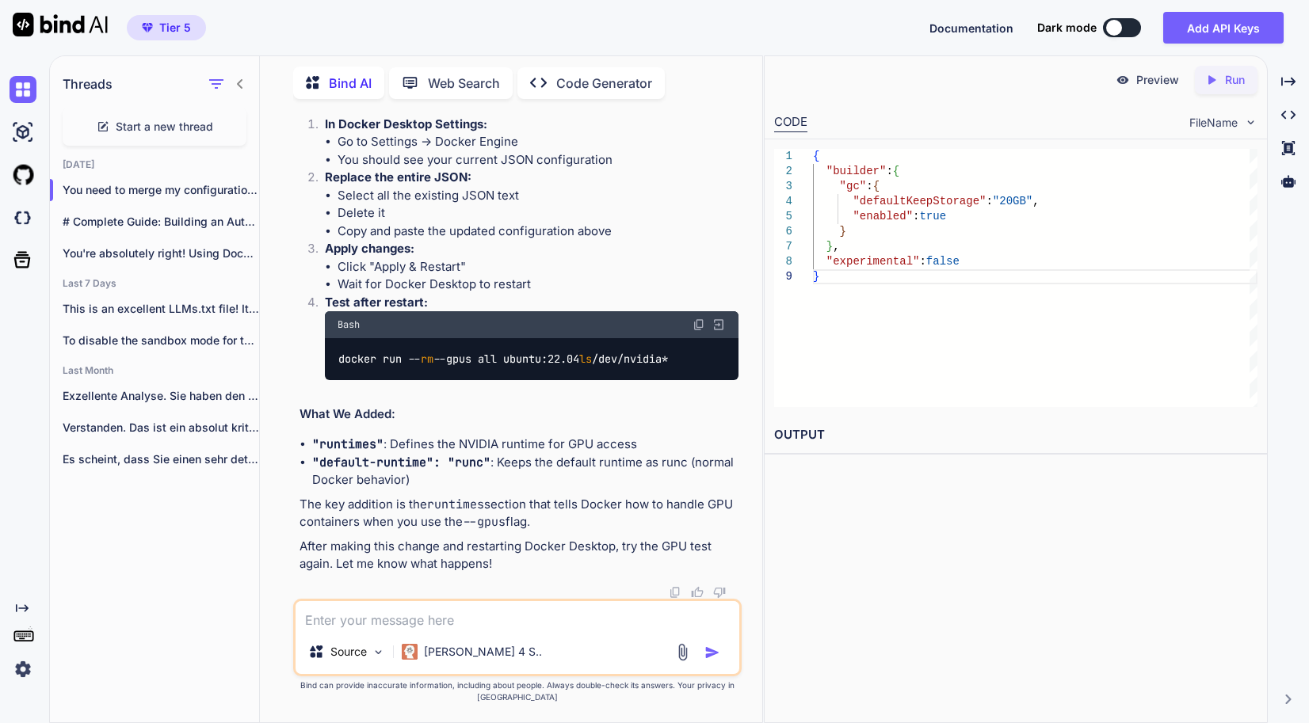
drag, startPoint x: 433, startPoint y: 636, endPoint x: 595, endPoint y: 519, distance: 199.7
click at [433, 630] on textarea at bounding box center [518, 615] width 444 height 29
paste textarea "C:\Windows\System32>docker info | grep -i nvidia 'grep' is not recognized as an…"
type textarea "C:\Windows\System32>docker info | grep -i nvidia 'grep' is not recognized as an…"
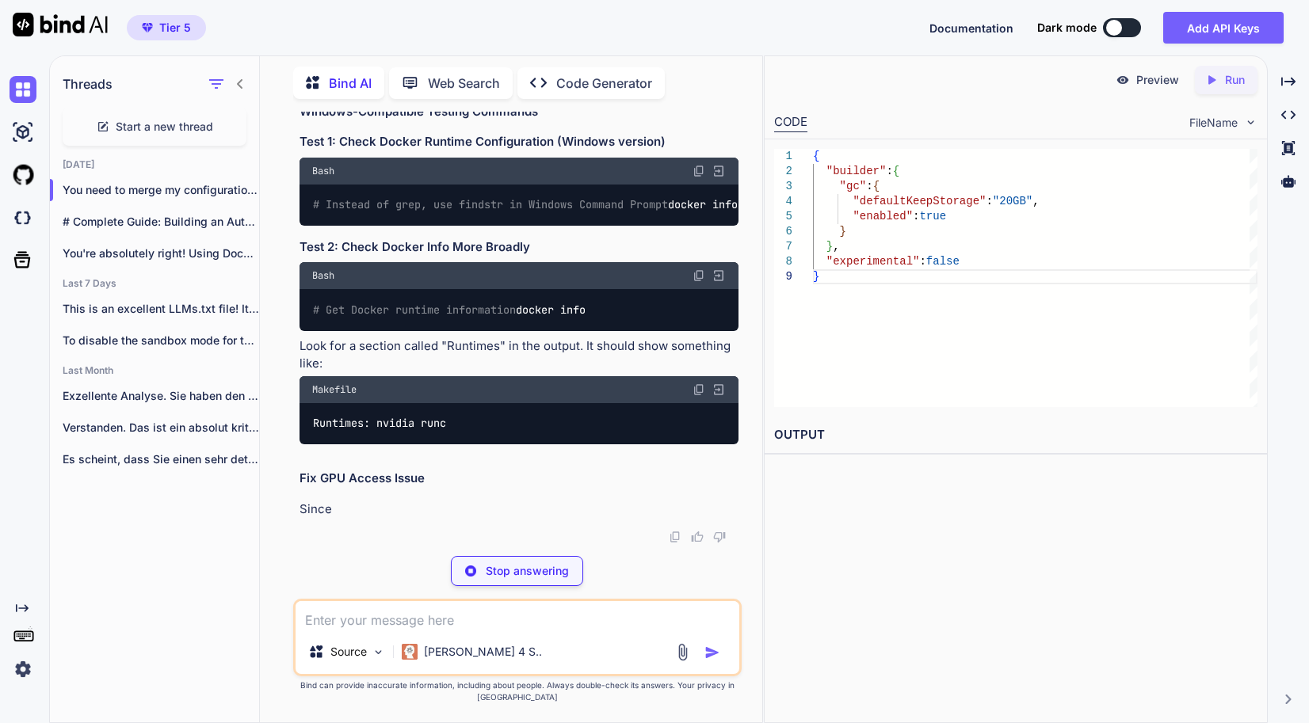
scroll to position [31727, 0]
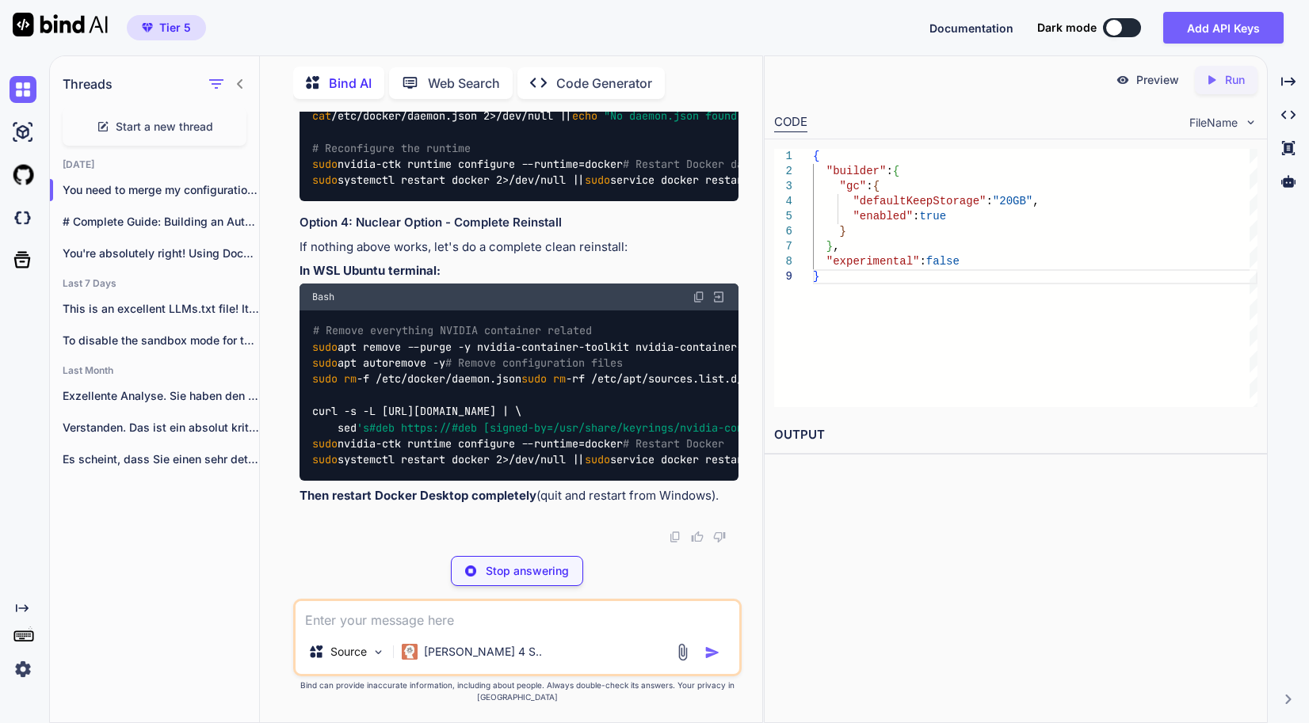
drag, startPoint x: 477, startPoint y: 478, endPoint x: 291, endPoint y: 501, distance: 187.6
click at [291, 501] on div "You Bind AI Complete Local AI Web Scraping System on Windows 11 This comprehens…" at bounding box center [518, 417] width 490 height 611
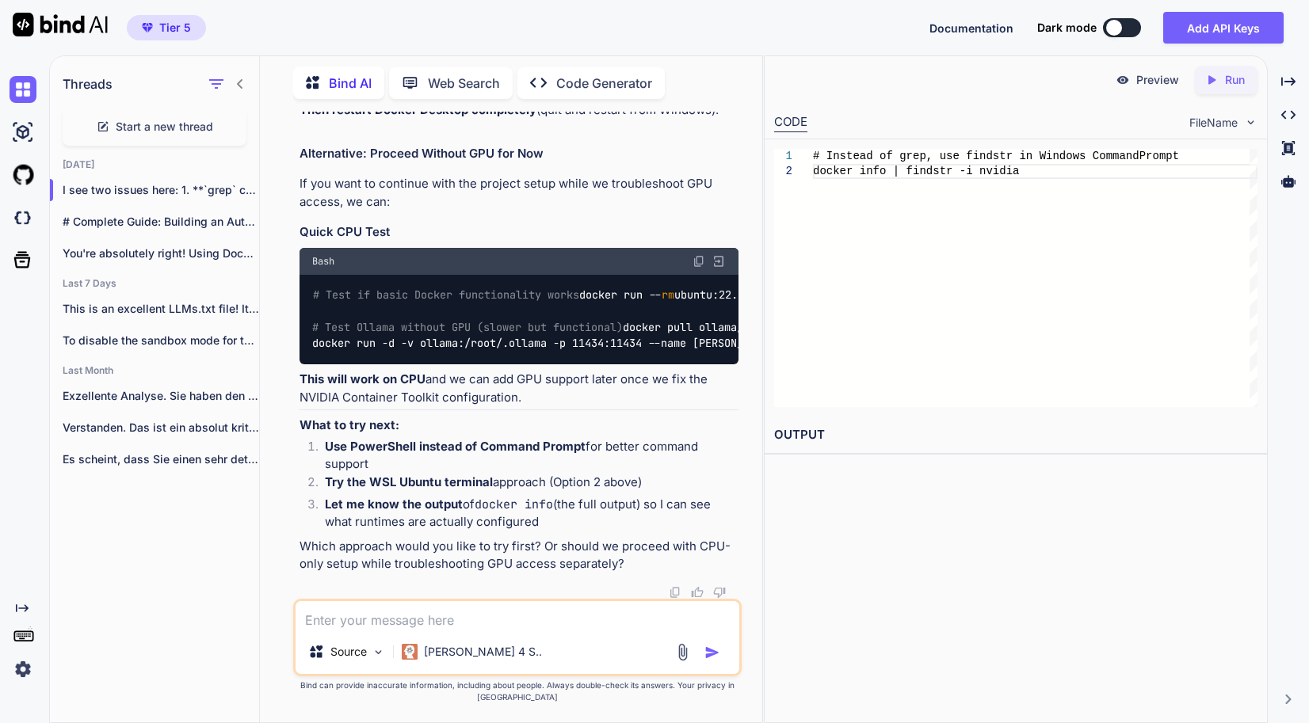
scroll to position [31806, 0]
drag, startPoint x: 311, startPoint y: 526, endPoint x: 269, endPoint y: 528, distance: 42.1
click at [269, 528] on div "Bind AI Web Search Created with Pixso. Code Generator You Bind AI Complete Loca…" at bounding box center [511, 391] width 502 height 662
click at [423, 630] on textarea at bounding box center [518, 615] width 444 height 29
paste textarea "C:\Windows\System32>docker info | findstr -i nvidia Runtimes: io.containerd.run…"
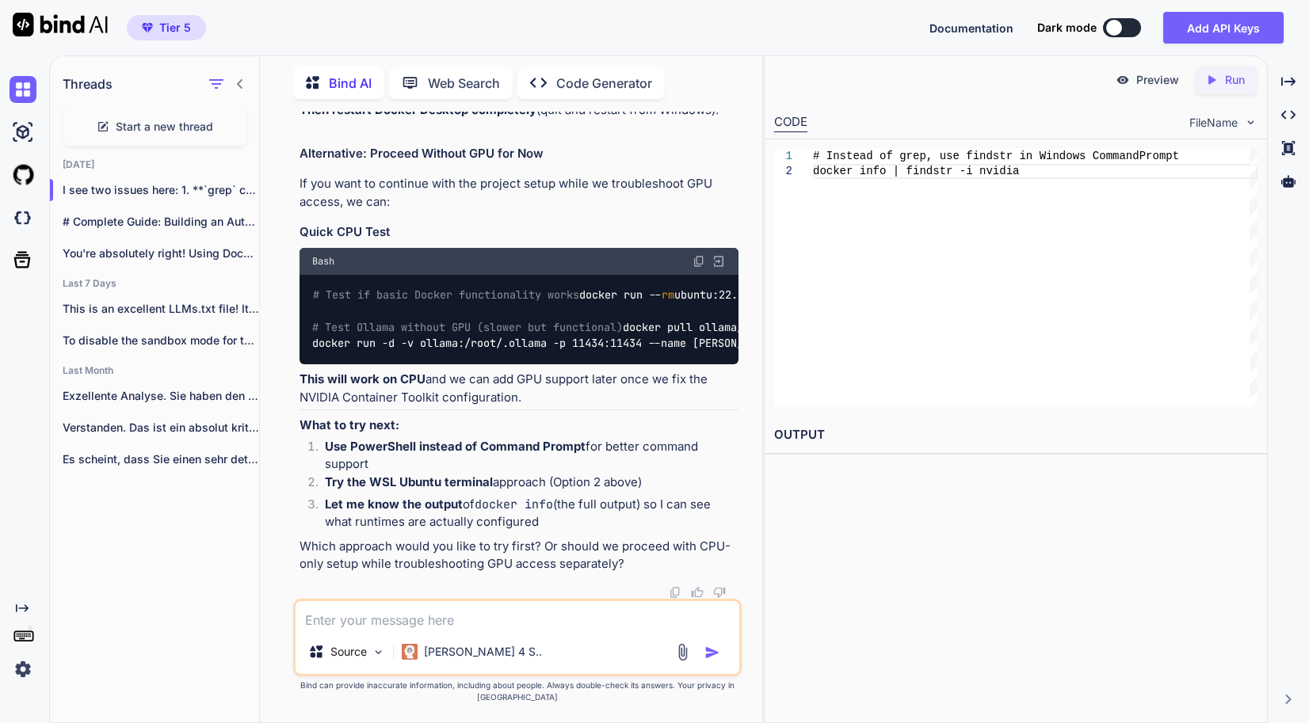
type textarea "C:\Windows\System32>docker info | findstr -i nvidia Runtimes: io.containerd.run…"
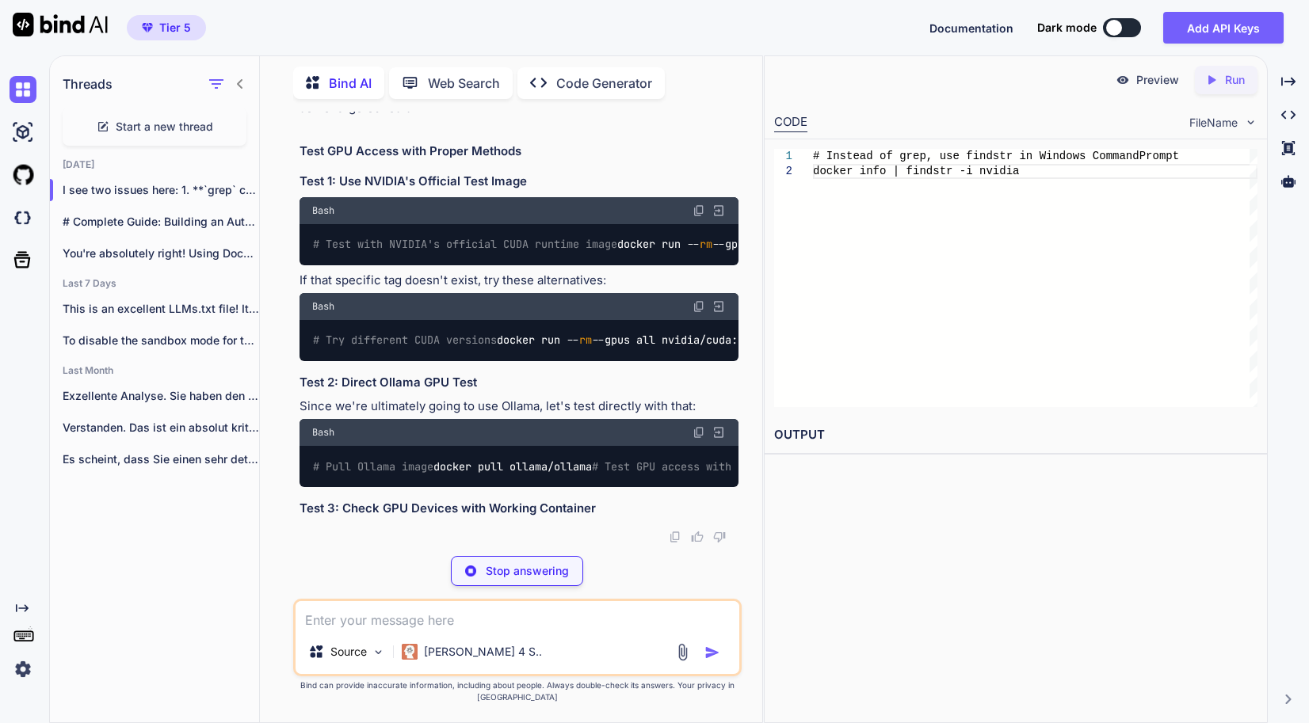
scroll to position [35096, 0]
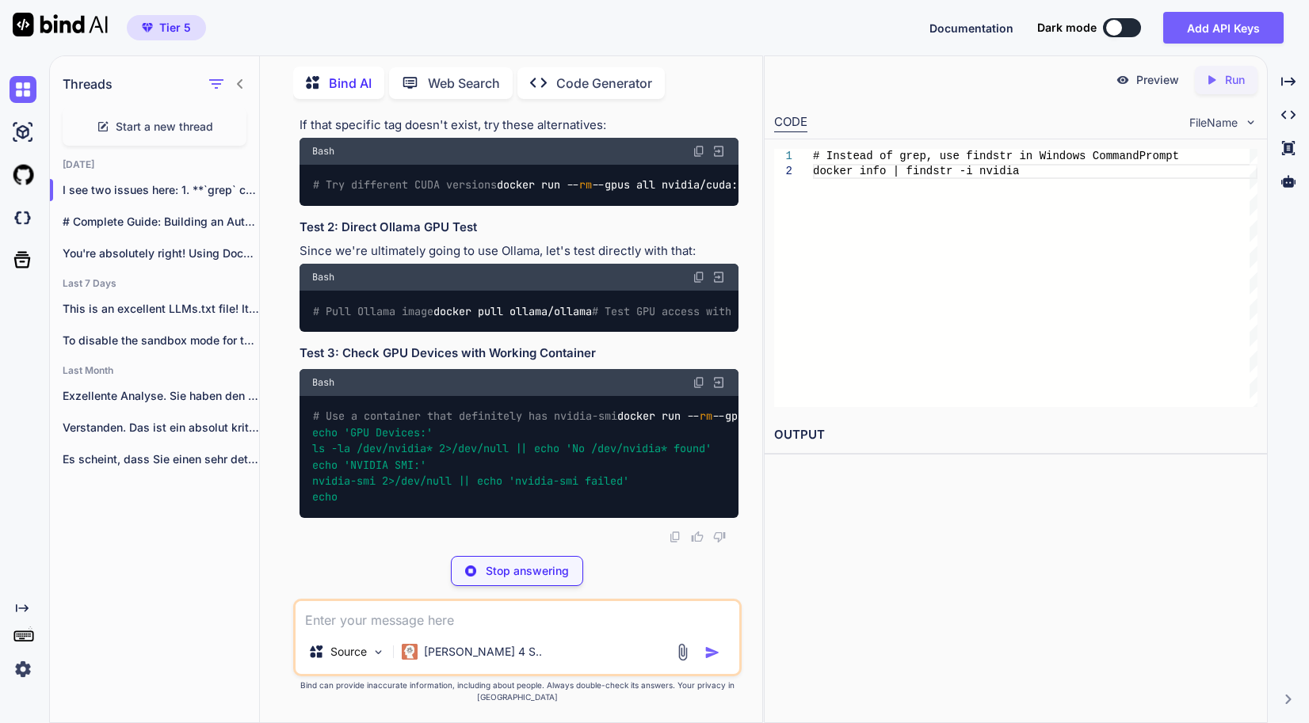
click at [696, 97] on code "# Test with NVIDIA's official CUDA runtime image docker run -- rm --gpus all nv…" at bounding box center [696, 89] width 769 height 17
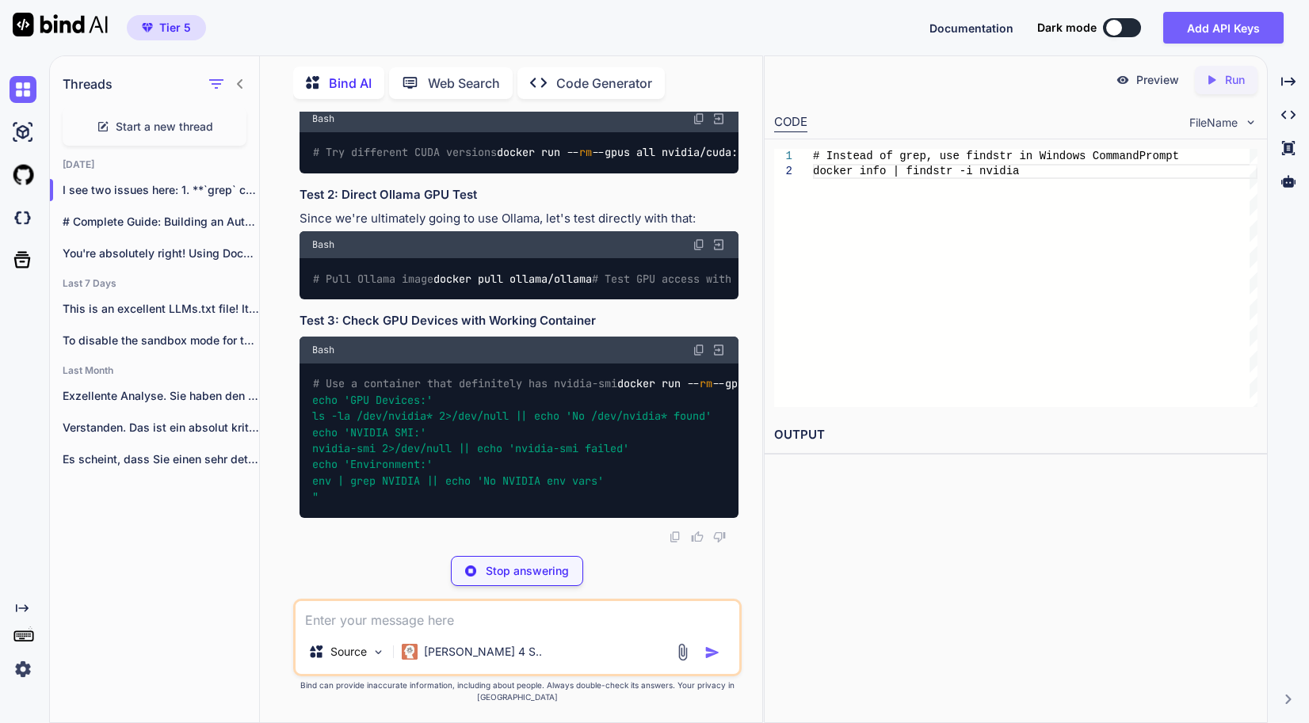
click at [696, 65] on code "# Test with NVIDIA's official CUDA runtime image docker run -- rm --gpus all nv…" at bounding box center [696, 56] width 769 height 17
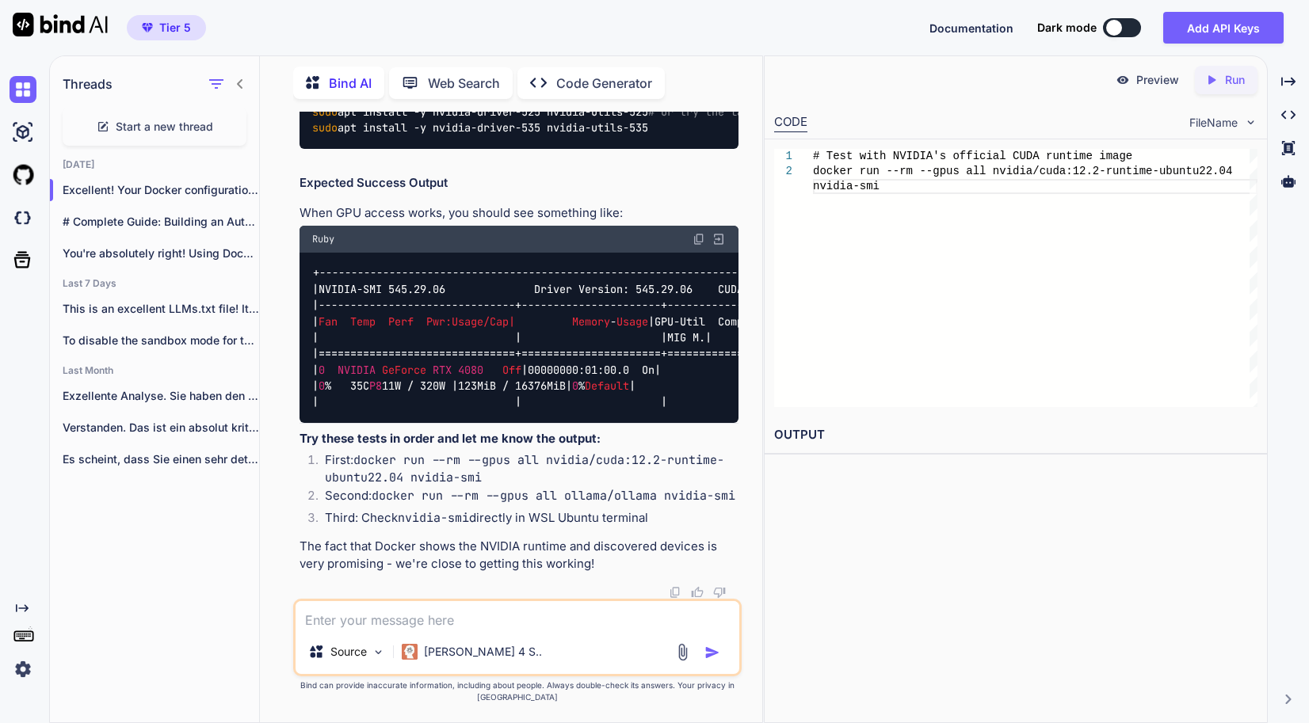
scroll to position [35254, 0]
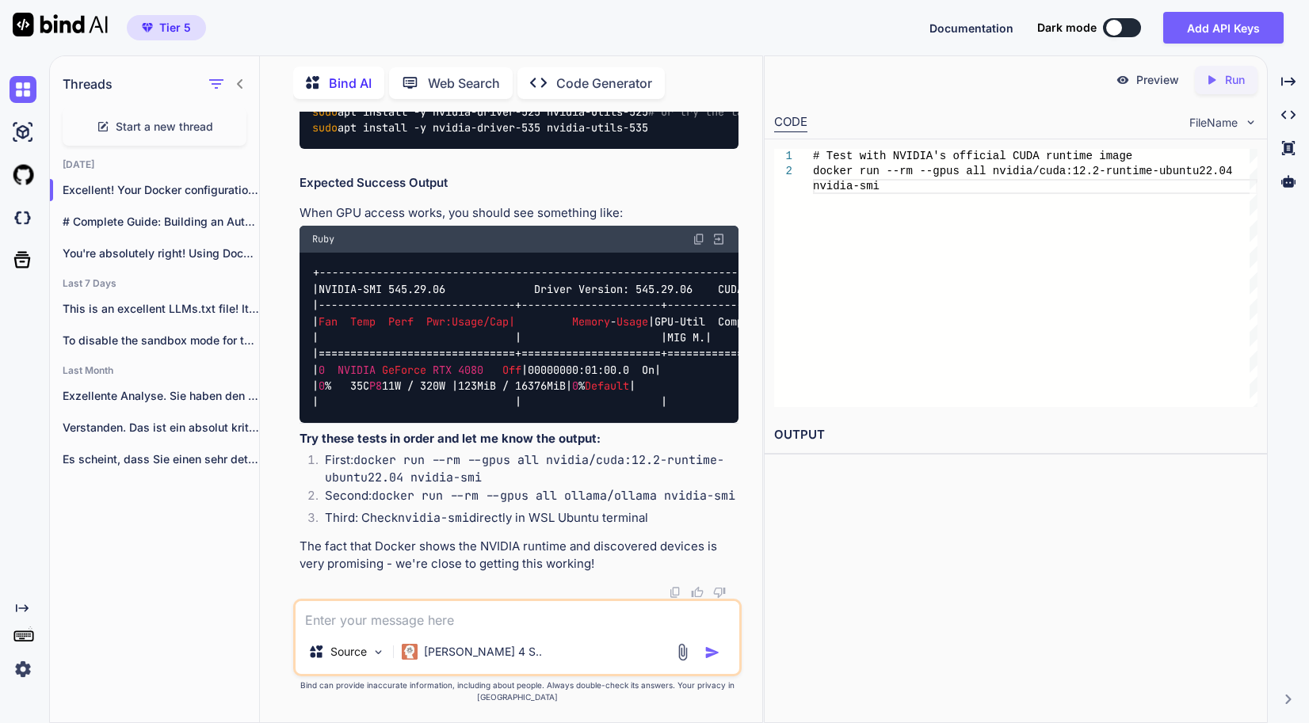
click at [1165, 722] on div "Preview Created with Pixso. Run CODE FileName 1 2 # Test with NVIDIA's official…" at bounding box center [1016, 389] width 504 height 668
click at [90, 571] on div "Threads Start a new thread [DATE] Excellent! Your Docker configuration is ... #…" at bounding box center [155, 388] width 210 height 669
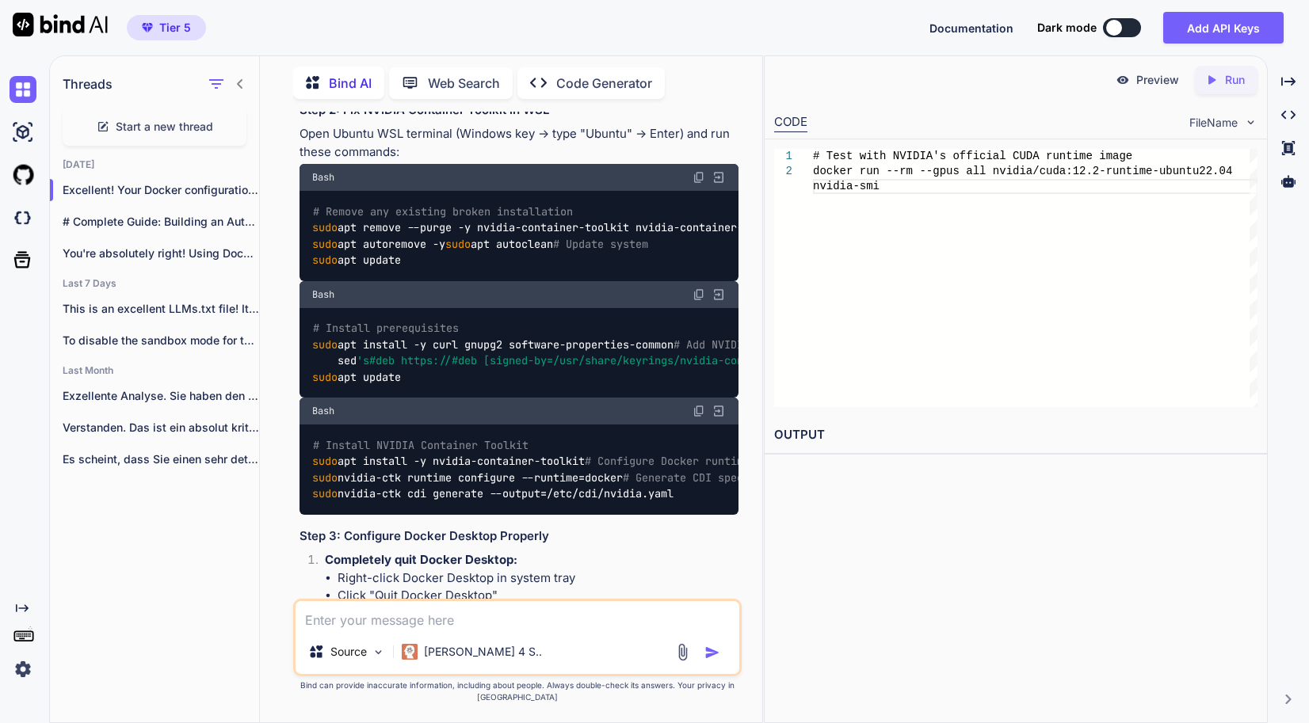
scroll to position [21726, 0]
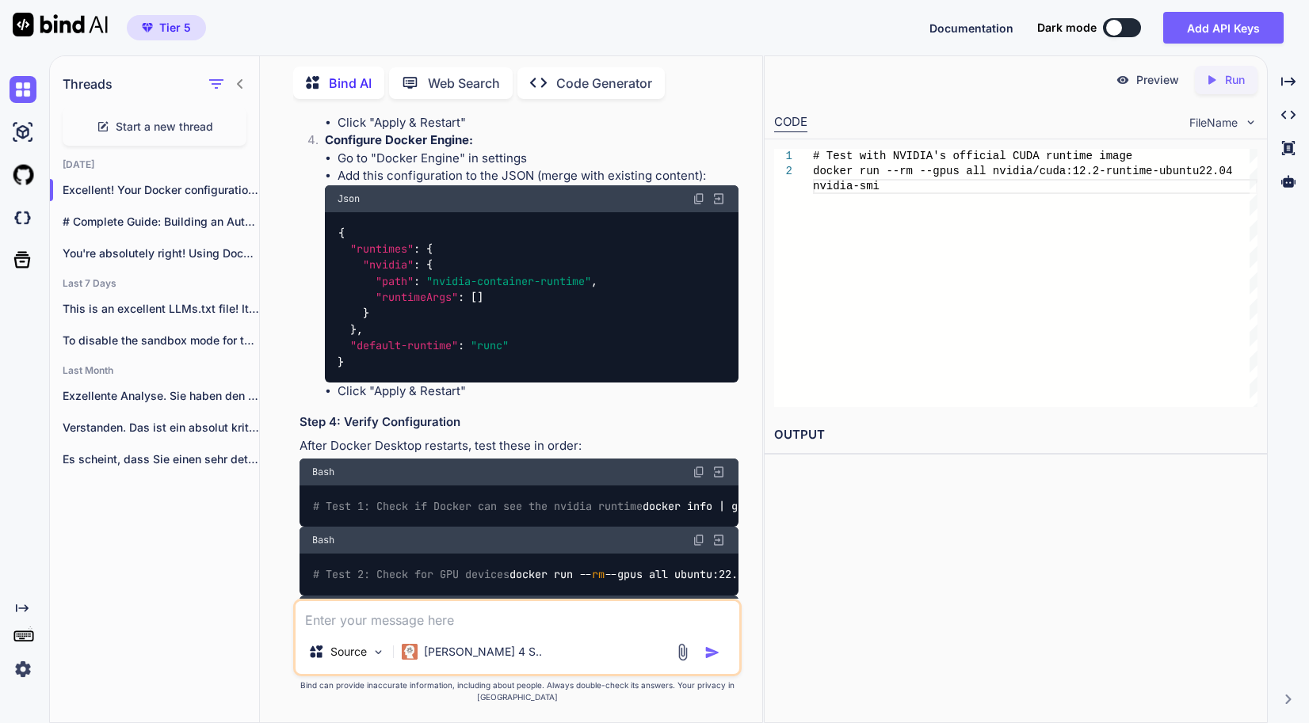
scroll to position [22201, 0]
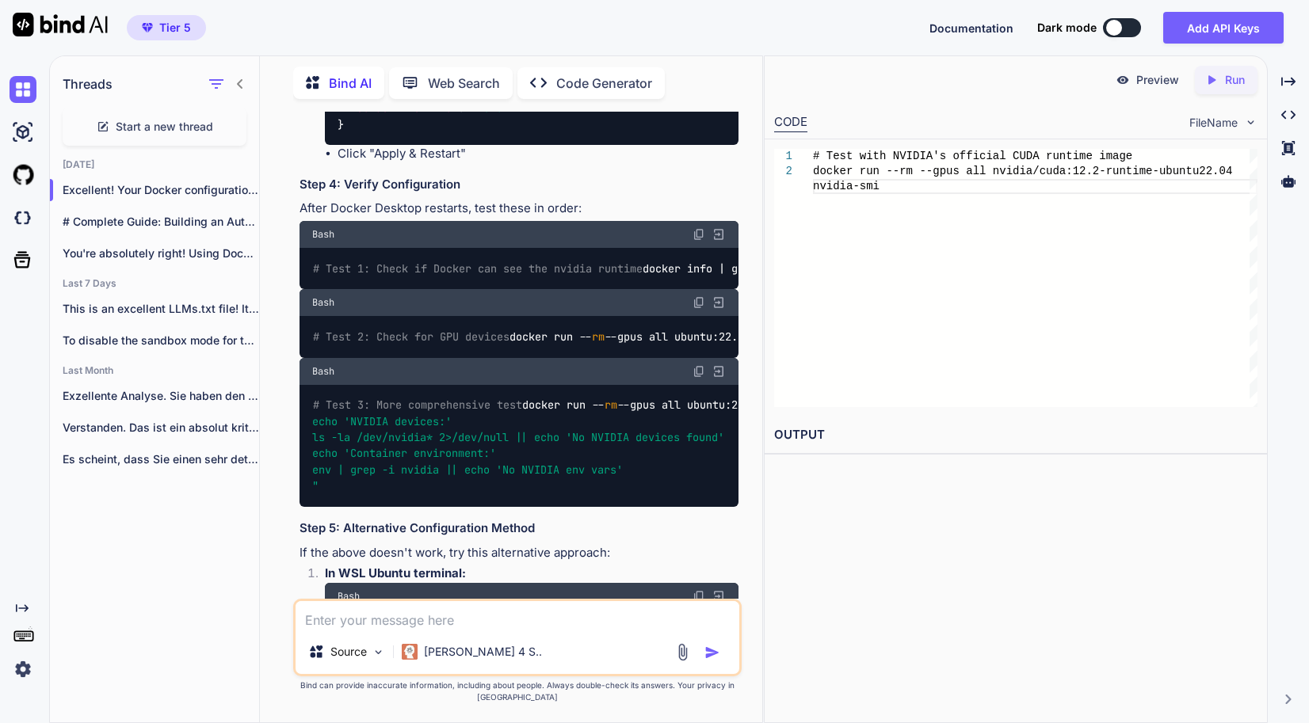
drag, startPoint x: 494, startPoint y: 321, endPoint x: 311, endPoint y: 326, distance: 183.9
drag, startPoint x: 311, startPoint y: 326, endPoint x: 327, endPoint y: 322, distance: 17.3
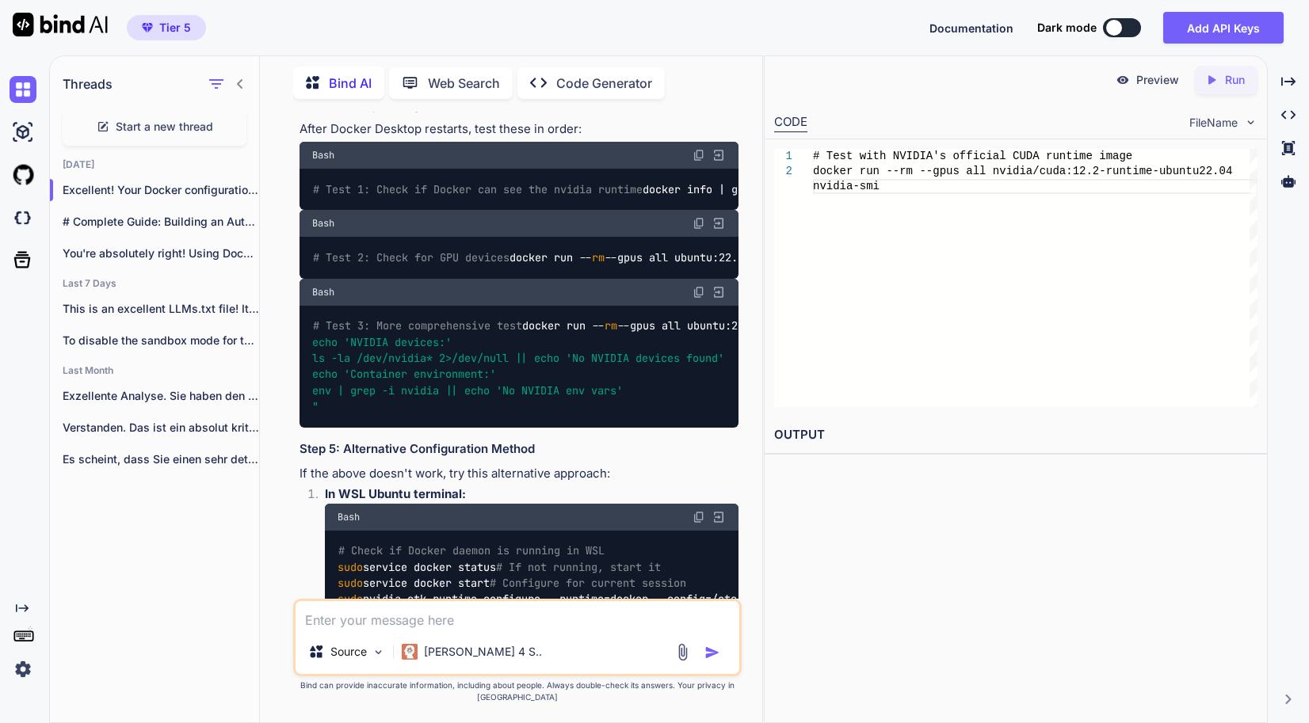
drag, startPoint x: 511, startPoint y: 406, endPoint x: 278, endPoint y: 400, distance: 233.0
click at [278, 400] on div "You Bind AI Complete Local AI Web Scraping System on Windows 11 This comprehens…" at bounding box center [518, 417] width 490 height 611
drag, startPoint x: 278, startPoint y: 400, endPoint x: 400, endPoint y: 406, distance: 122.1
drag, startPoint x: 673, startPoint y: 448, endPoint x: 295, endPoint y: 463, distance: 378.2
click at [295, 463] on div "You Bind AI Complete Local AI Web Scraping System on Windows 11 This comprehens…" at bounding box center [517, 417] width 448 height 611
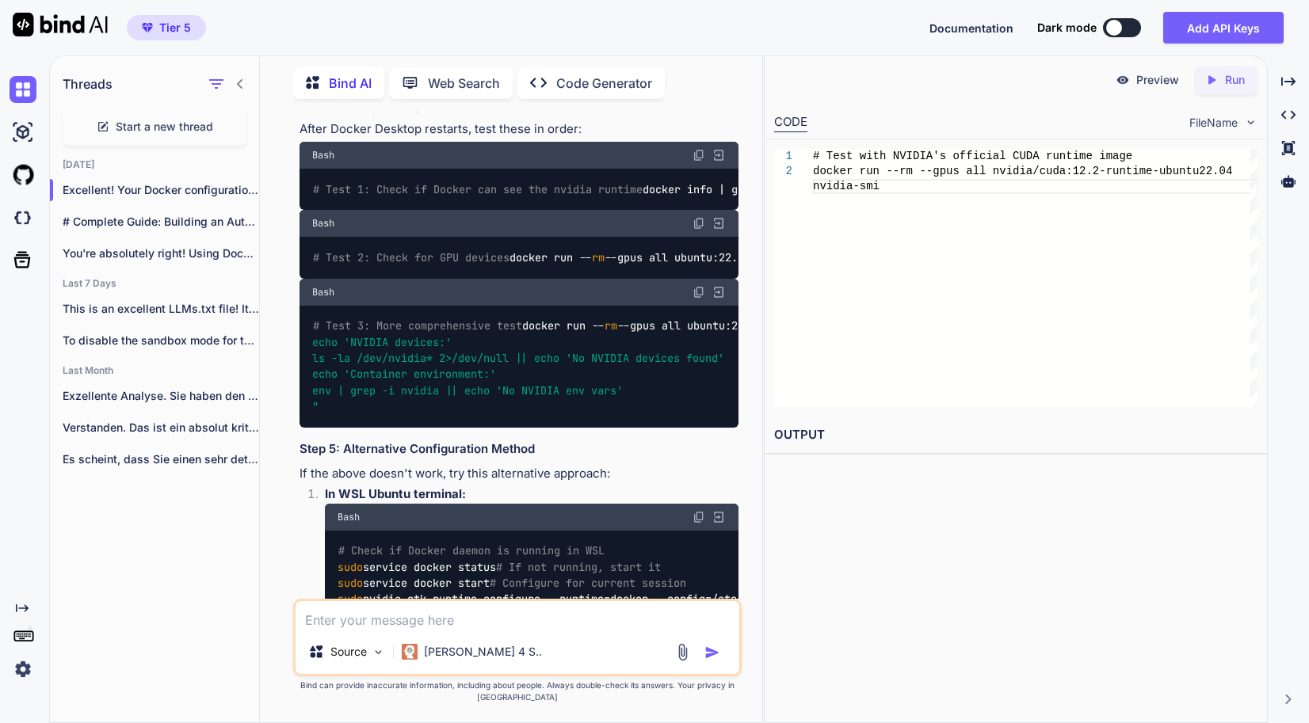
drag, startPoint x: 295, startPoint y: 463, endPoint x: 429, endPoint y: 450, distance: 134.5
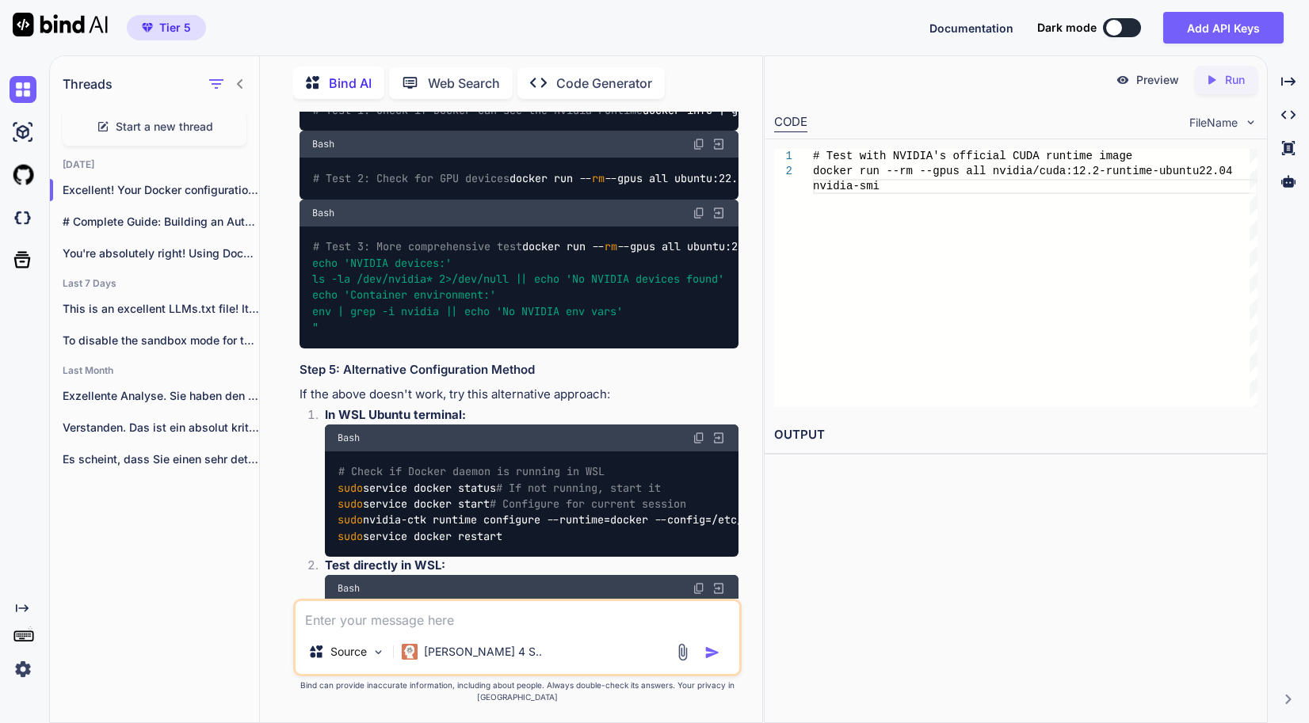
drag, startPoint x: 700, startPoint y: 504, endPoint x: 273, endPoint y: 520, distance: 427.3
click at [273, 520] on div "You Bind AI Complete Local AI Web Scraping System on Windows 11 This comprehens…" at bounding box center [518, 417] width 490 height 611
drag, startPoint x: 273, startPoint y: 520, endPoint x: 456, endPoint y: 505, distance: 184.4
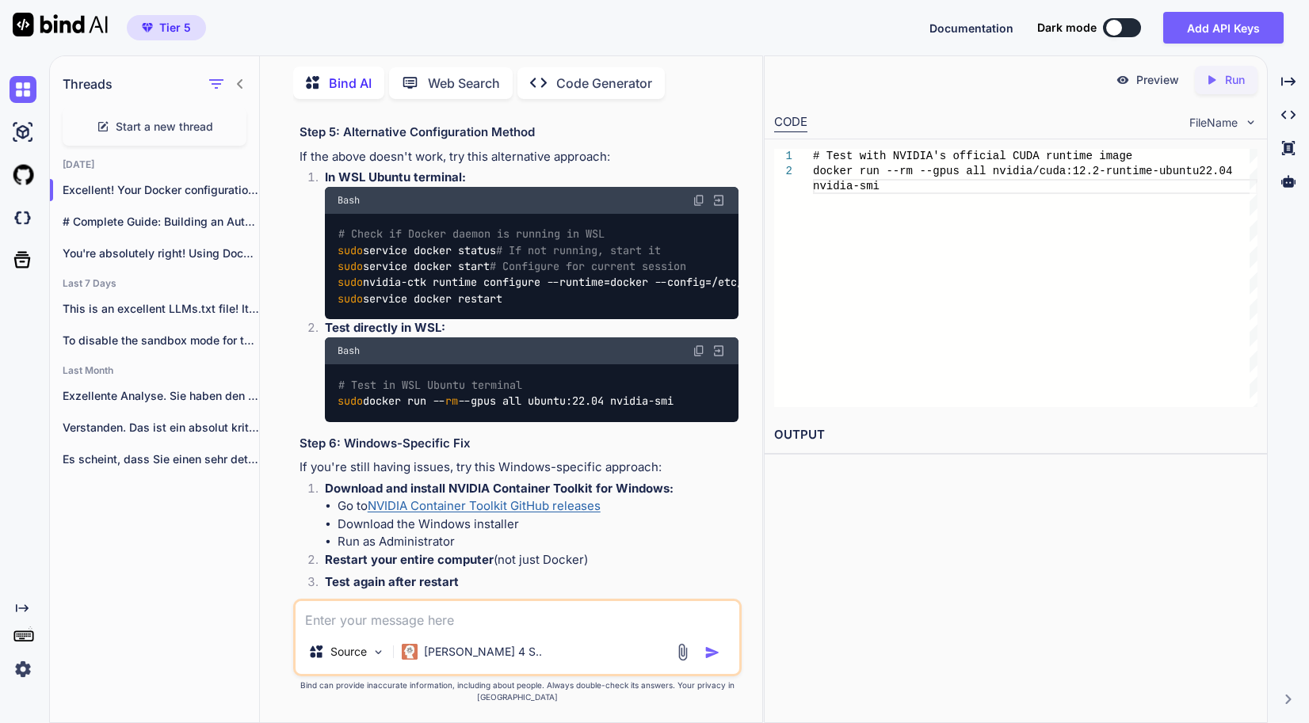
drag, startPoint x: 342, startPoint y: 461, endPoint x: 326, endPoint y: 472, distance: 20.0
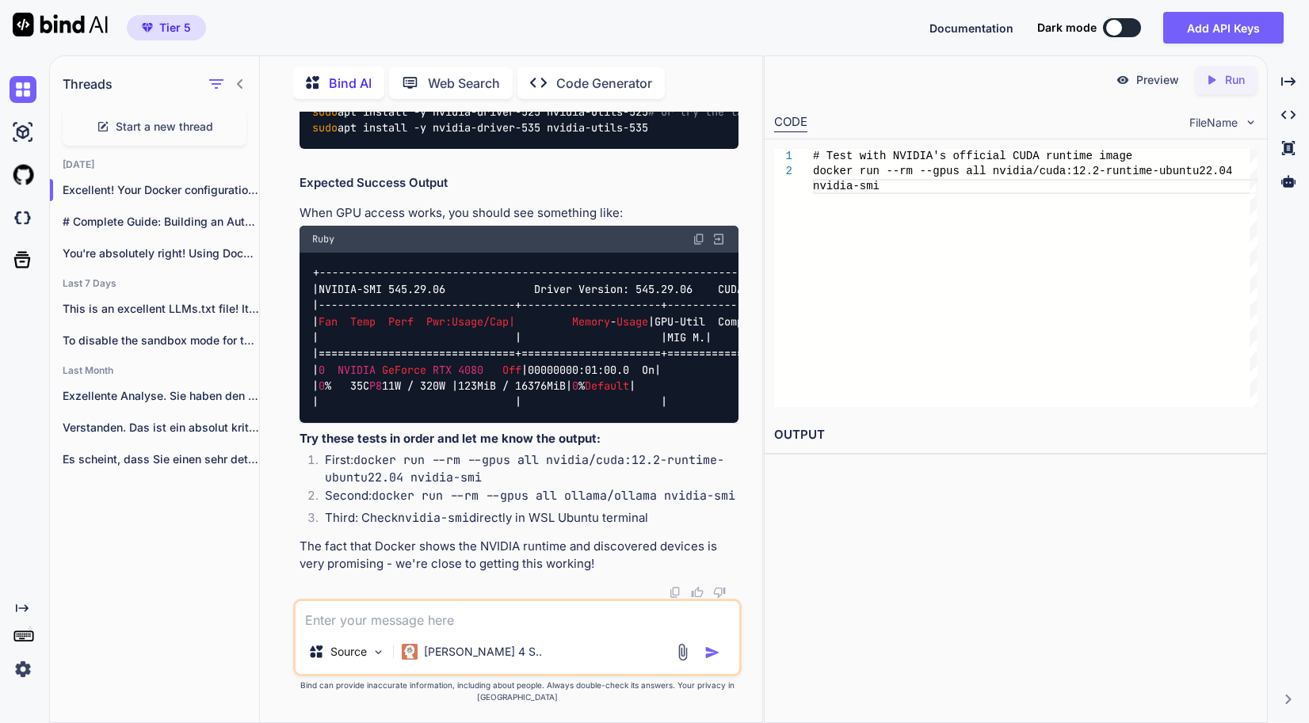
scroll to position [36936, 0]
click at [535, 626] on textarea at bounding box center [518, 615] width 444 height 29
paste textarea "C:\Windows\System32>docker run --rm --gpus all nvidia/cuda:11.8-runtime-ubuntu2…"
type textarea "C:\Windows\System32>docker run --rm --gpus all nvidia/cuda:11.8-runtime-ubuntu2…"
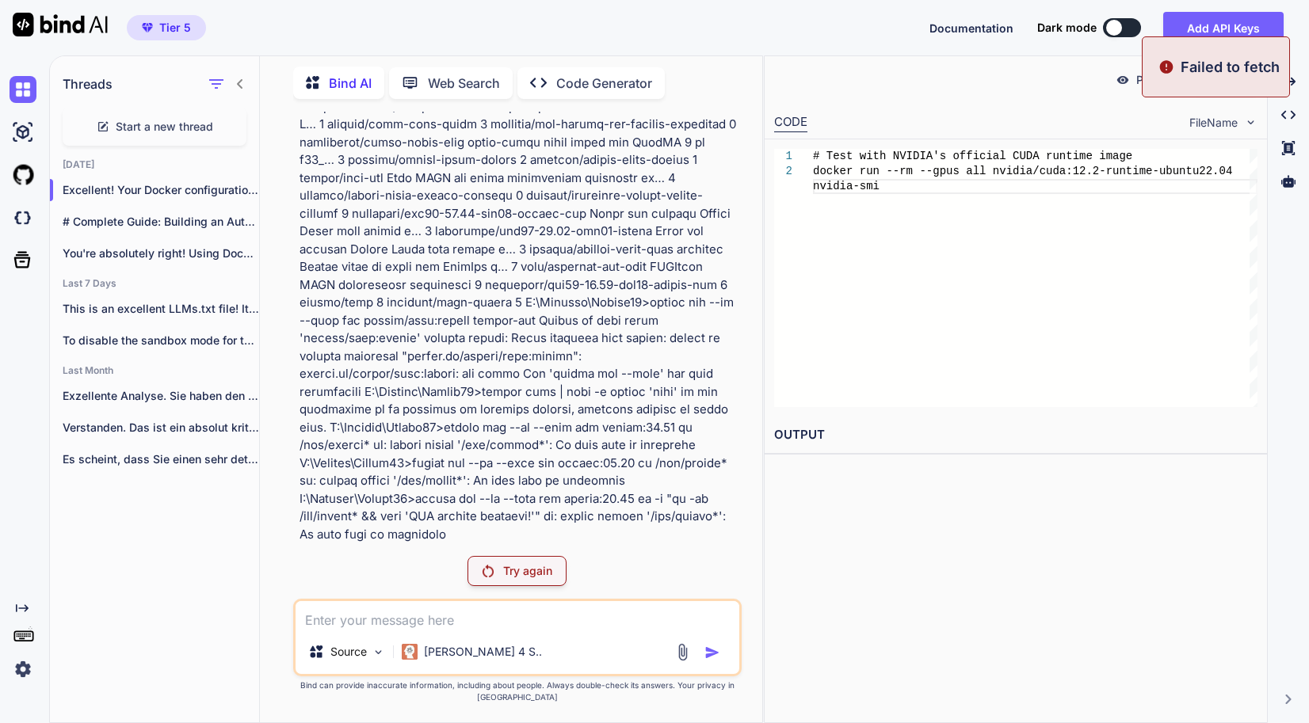
scroll to position [35094, 0]
click at [513, 586] on div "Try again" at bounding box center [516, 571] width 99 height 30
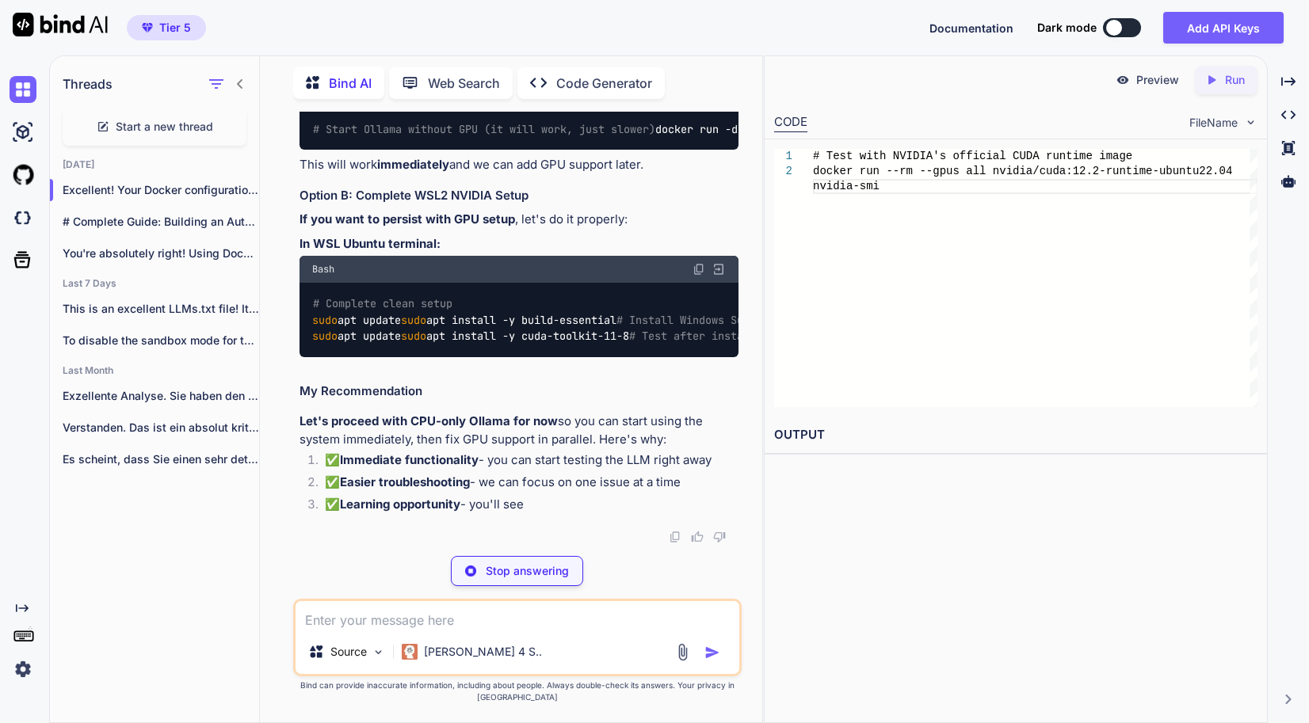
scroll to position [38799, 0]
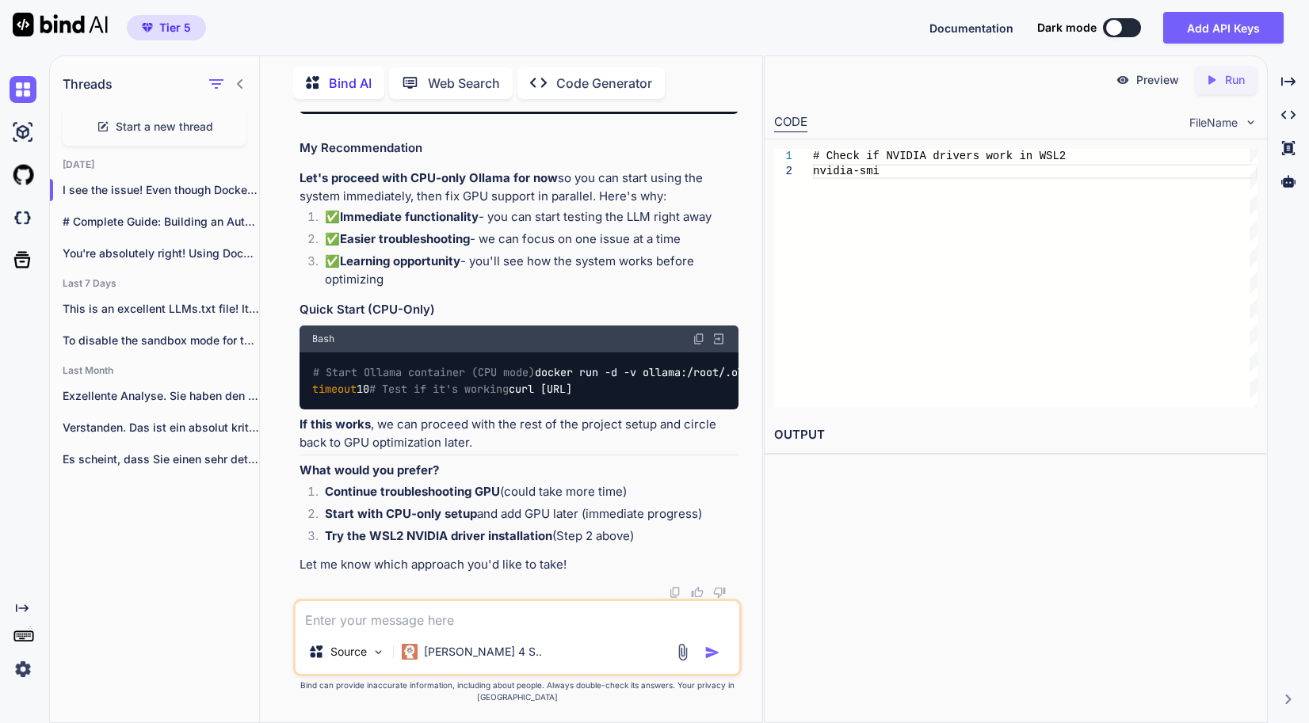
drag, startPoint x: 448, startPoint y: 360, endPoint x: 275, endPoint y: 379, distance: 173.7
click at [275, 379] on div "You Bind AI Complete Local AI Web Scraping System on Windows 11 This comprehens…" at bounding box center [518, 417] width 490 height 611
drag, startPoint x: 275, startPoint y: 379, endPoint x: 354, endPoint y: 362, distance: 81.0
click at [533, 630] on textarea at bounding box center [518, 615] width 444 height 29
paste textarea "C:\Windows\System32>nvidia-smi [DATE] +----------------------------------------…"
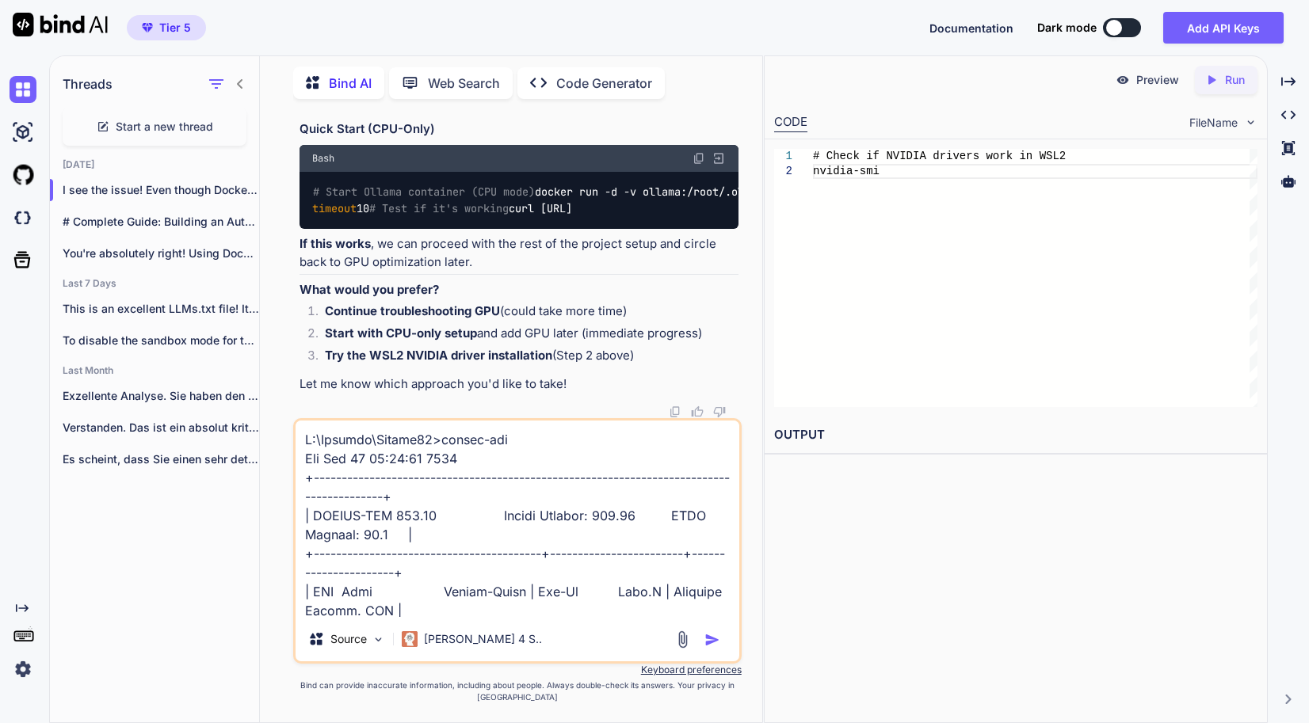
scroll to position [476, 0]
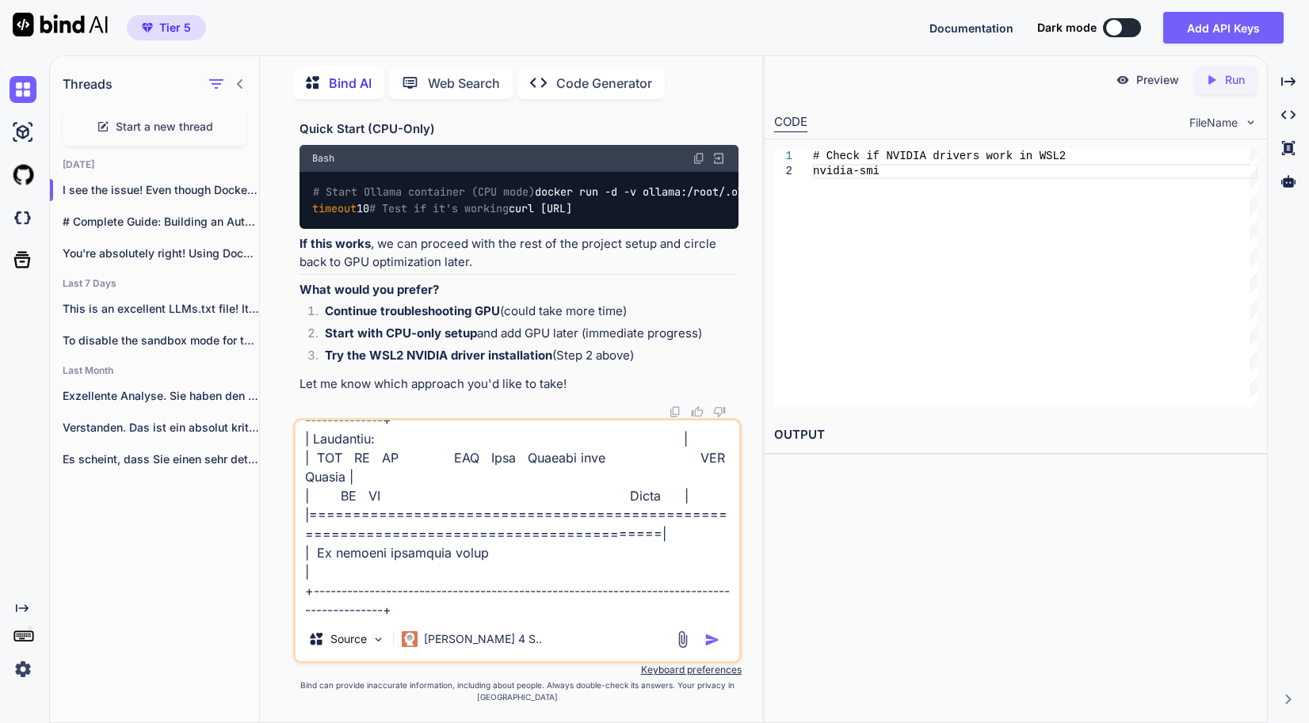
type textarea "C:\Windows\System32>nvidia-smi [DATE] +----------------------------------------…"
click at [722, 648] on button "button" at bounding box center [715, 640] width 22 height 16
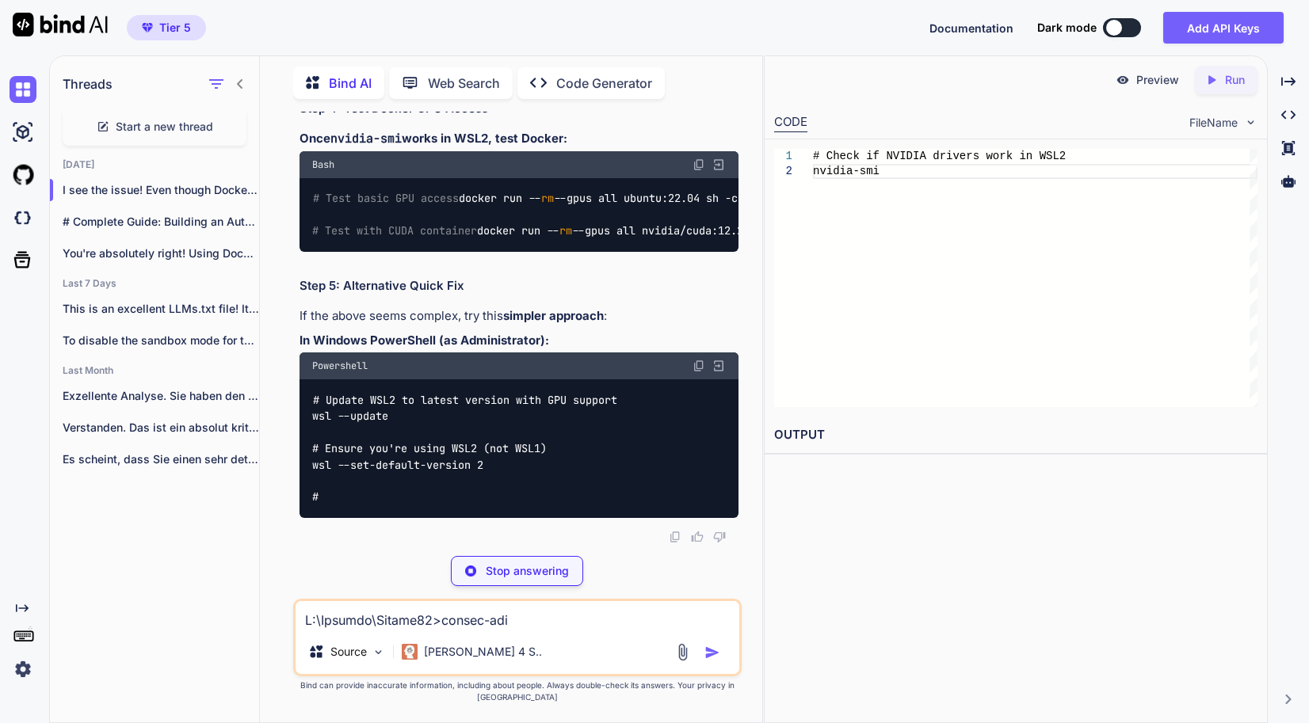
scroll to position [41735, 0]
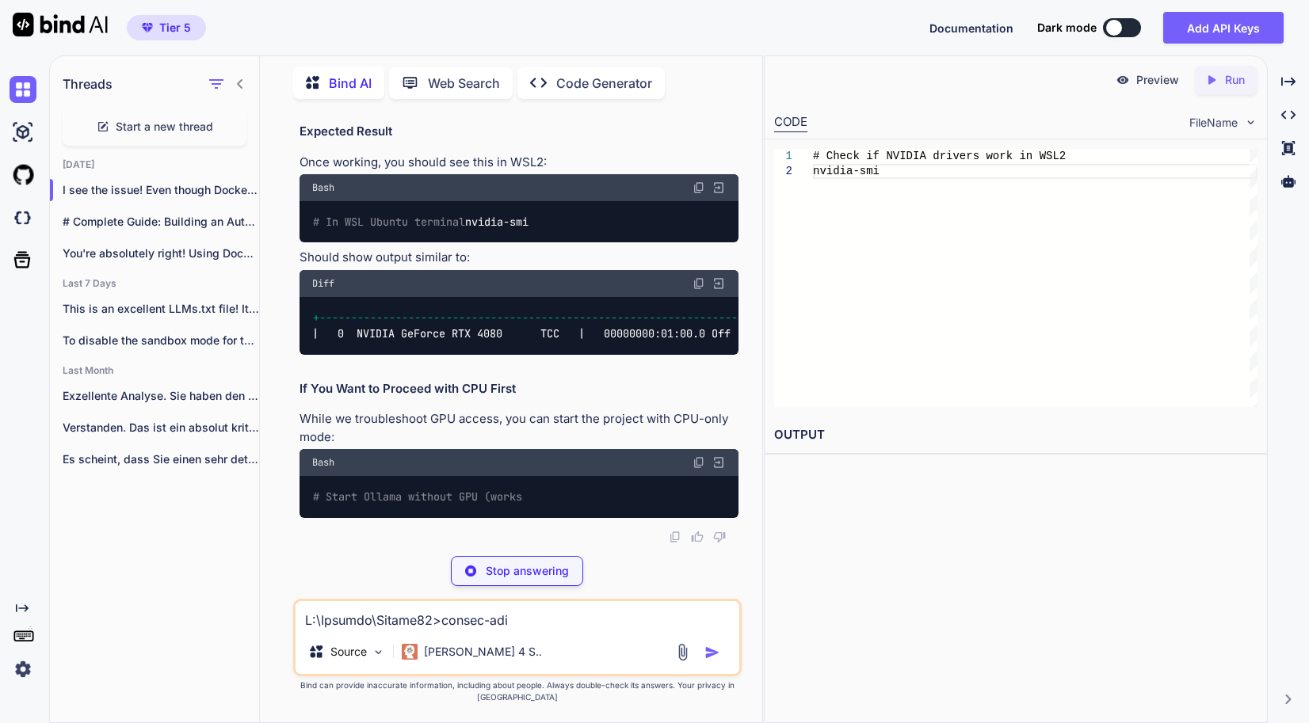
drag, startPoint x: 376, startPoint y: 357, endPoint x: 281, endPoint y: 360, distance: 95.1
click at [281, 360] on div "You Bind AI Complete Local AI Web Scraping System on Windows 11 This comprehens…" at bounding box center [518, 417] width 490 height 611
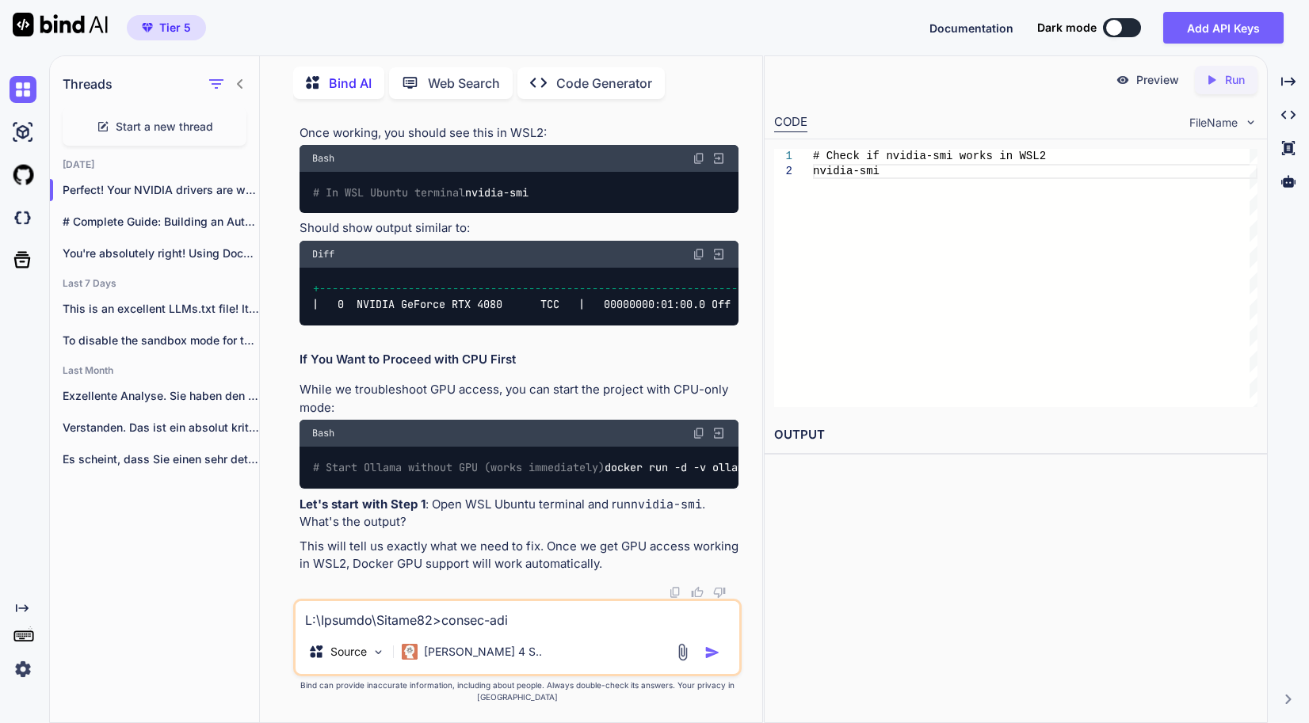
scroll to position [41814, 0]
click at [508, 630] on textarea at bounding box center [518, 615] width 444 height 29
paste textarea "smtaqimz@SMTAQIMZ:~$ nvidia-smi [DATE] +---------------------------------------…"
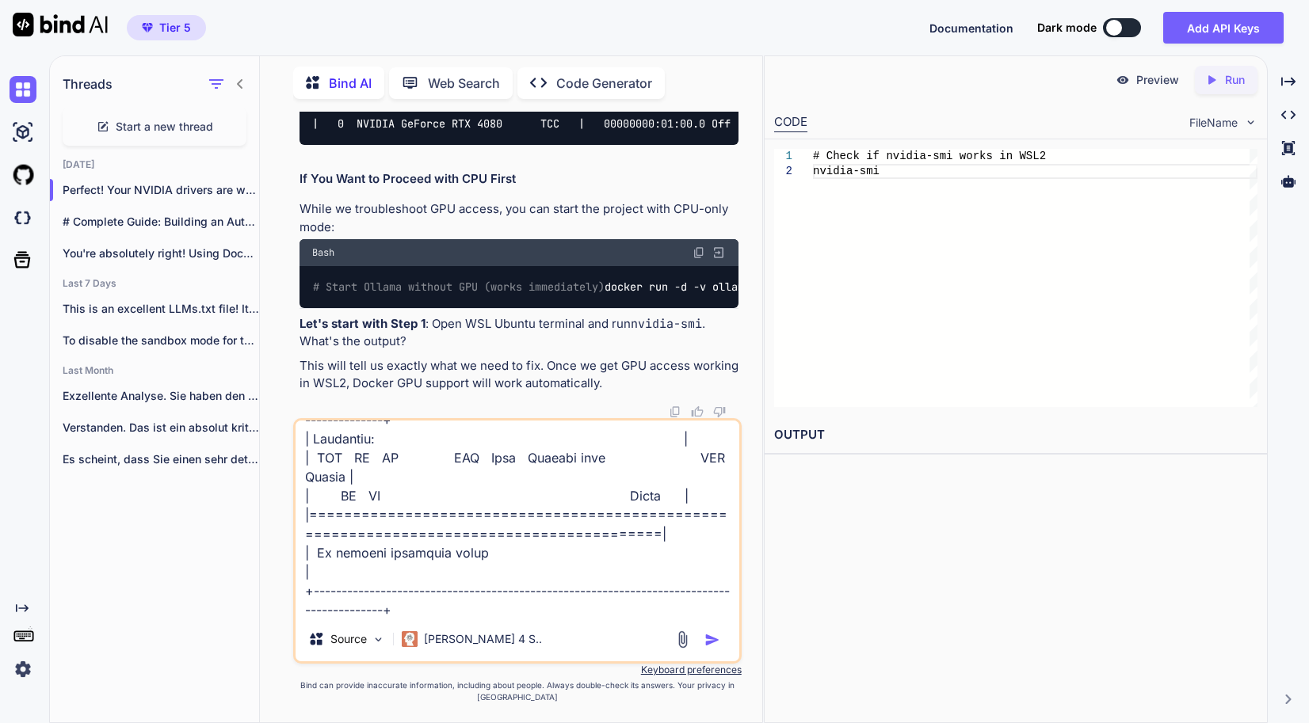
type textarea "smtaqimz@SMTAQIMZ:~$ nvidia-smi [DATE] +---------------------------------------…"
click at [719, 648] on img "button" at bounding box center [712, 640] width 16 height 16
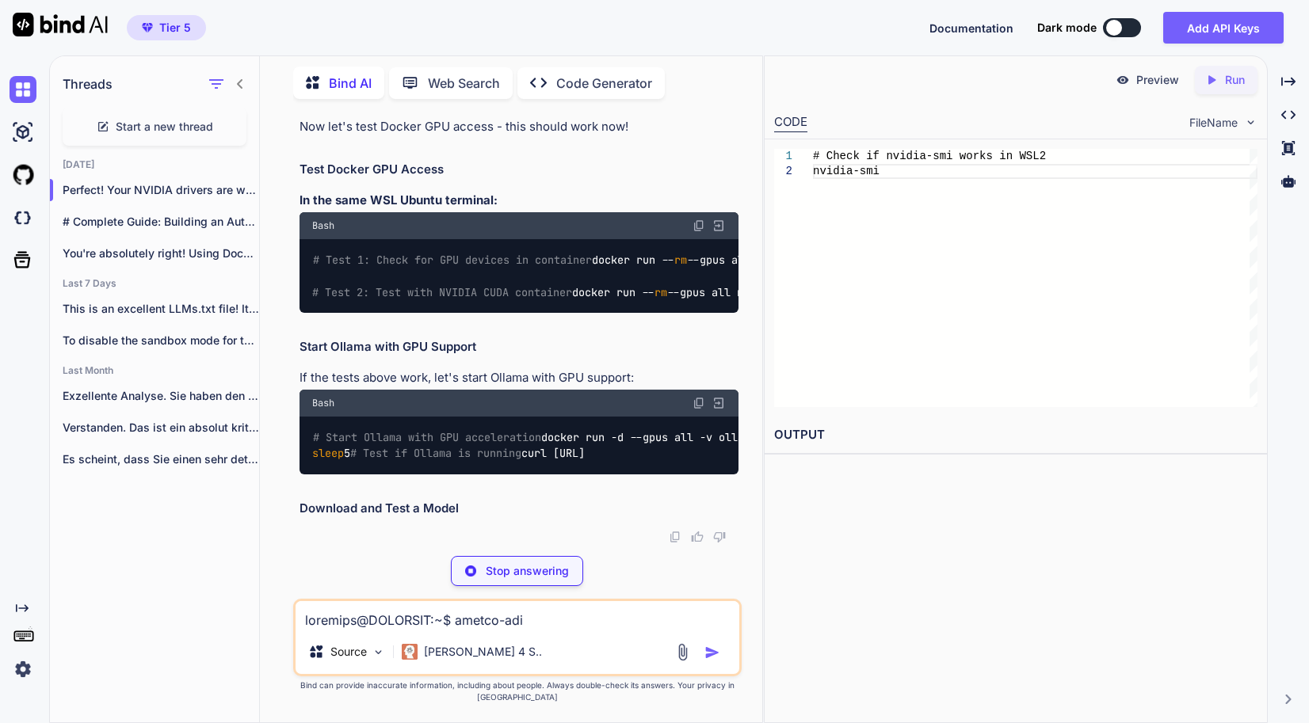
scroll to position [44542, 0]
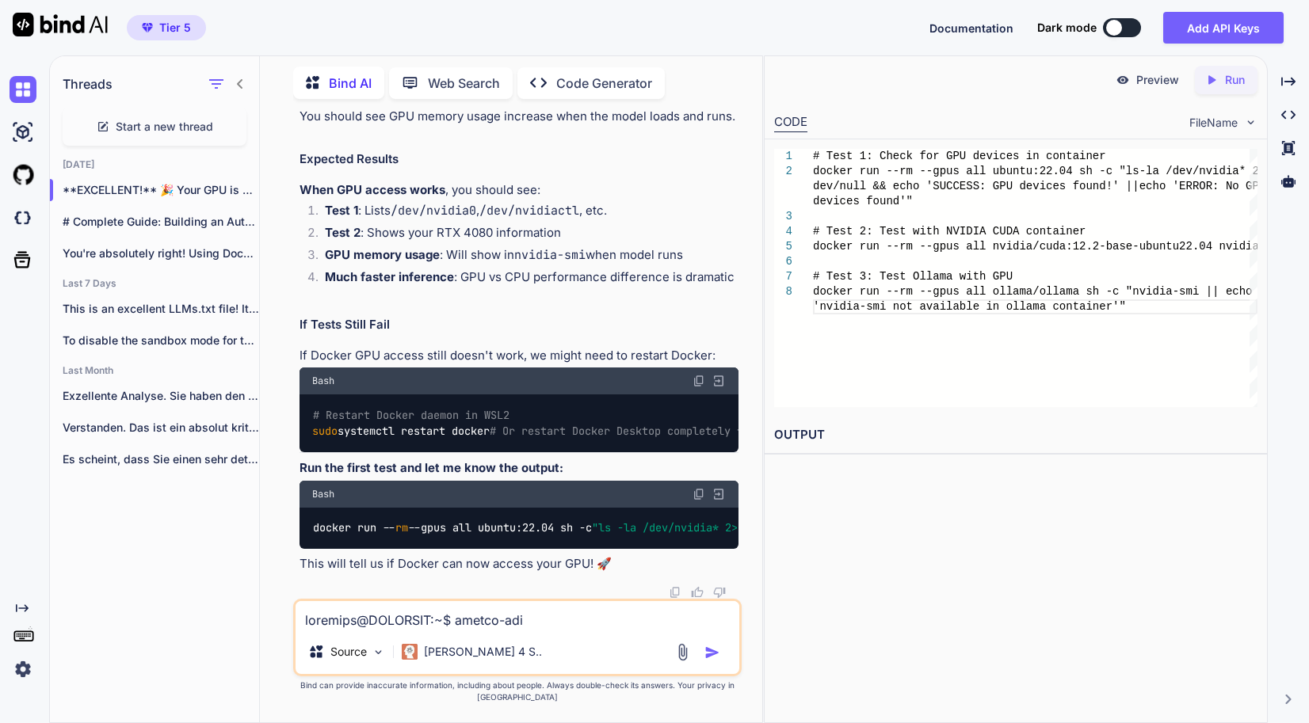
drag, startPoint x: 410, startPoint y: 471, endPoint x: 559, endPoint y: 512, distance: 155.3
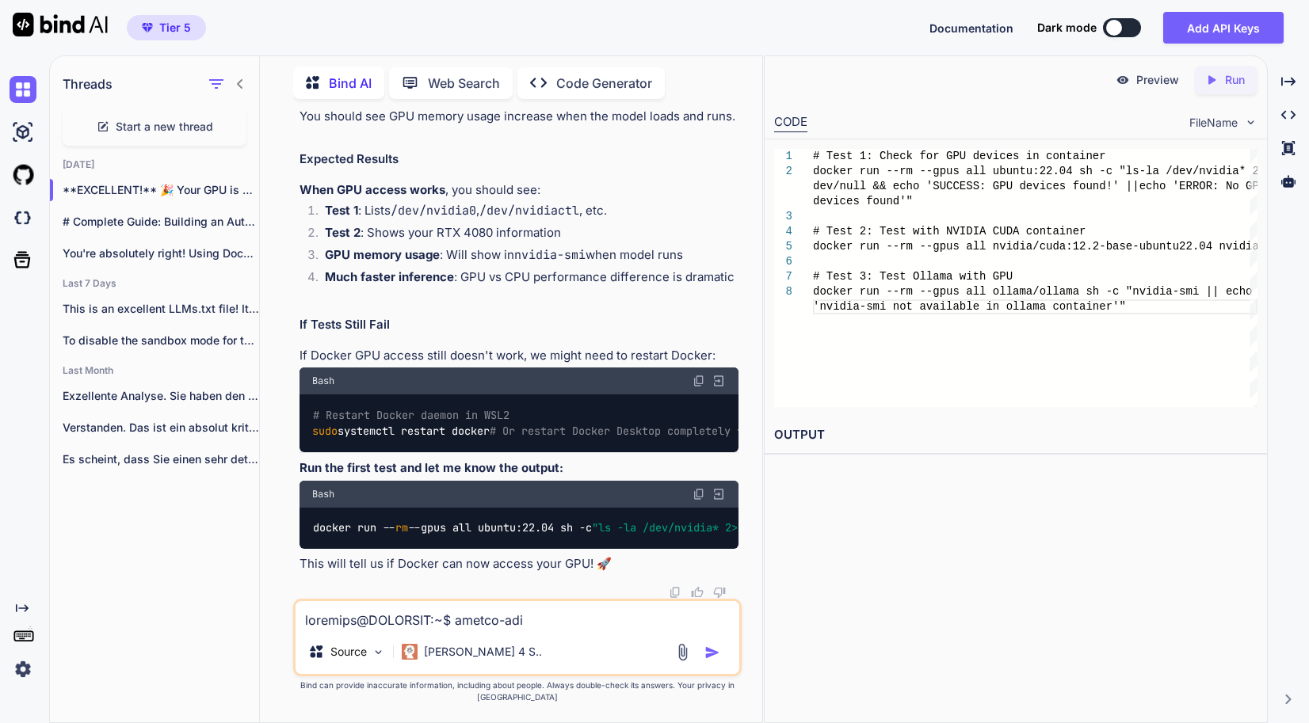
click at [440, 624] on textarea at bounding box center [518, 615] width 444 height 29
paste textarea "smtaqimz@SMTAQIMZ:~$ docker run --rm --gpus all ubuntu:22.04 sh -c "ls -la /dev…"
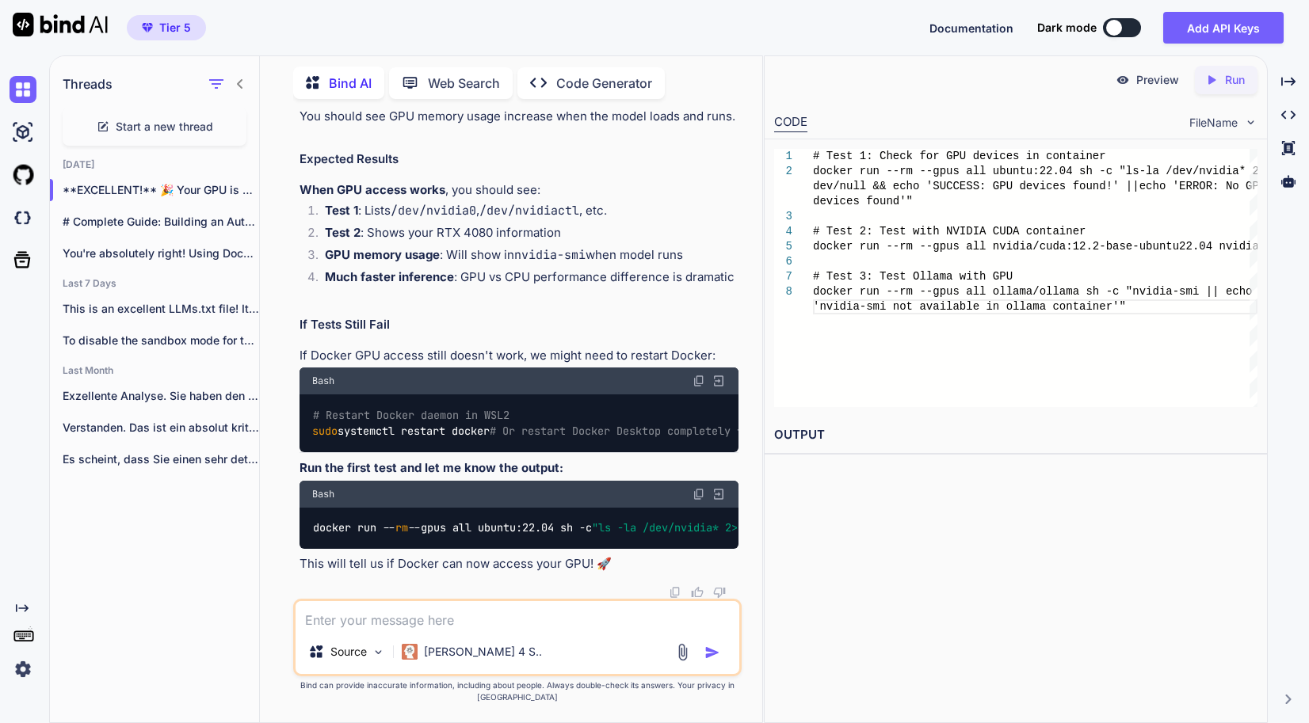
type textarea "smtaqimz@SMTAQIMZ:~$ docker run --rm --gpus all ubuntu:22.04 sh -c "ls -la /dev…"
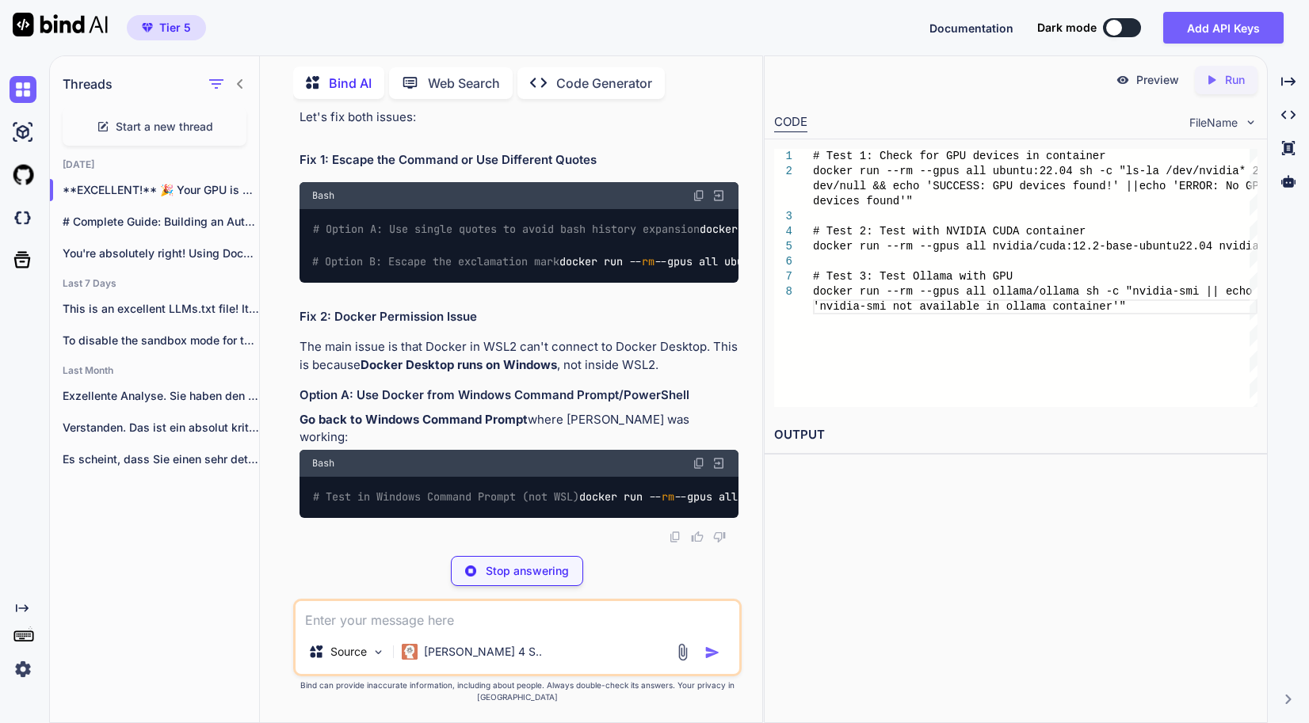
scroll to position [46577, 0]
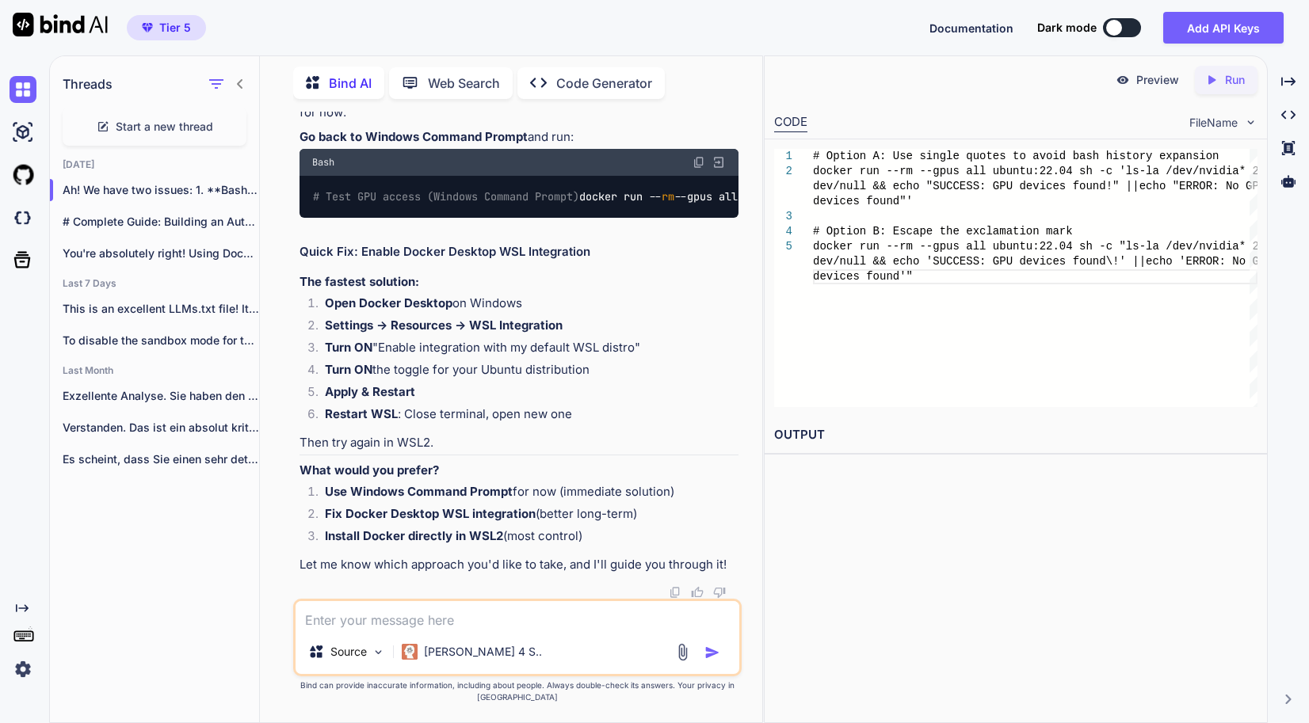
click at [655, 205] on code "# Test GPU access (Windows Command Prompt) docker run -- rm --gpus all ubuntu:2…" at bounding box center [1105, 197] width 1587 height 17
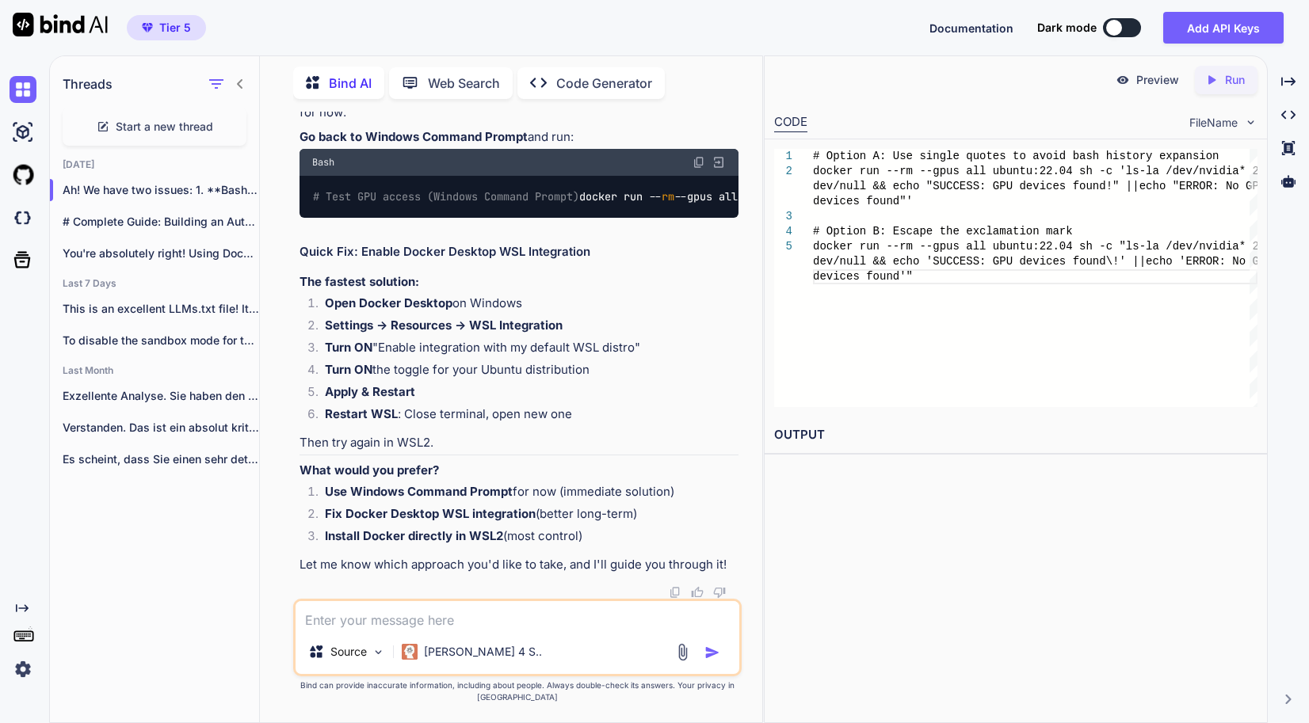
click at [655, 205] on code "# Test GPU access (Windows Command Prompt) docker run -- rm --gpus all ubuntu:2…" at bounding box center [1105, 197] width 1587 height 17
click at [543, 205] on code "# Test GPU access (Windows Command Prompt) docker run -- rm --gpus all ubuntu:2…" at bounding box center [1105, 197] width 1587 height 17
click at [519, 205] on code "# Test GPU access (Windows Command Prompt) docker run -- rm --gpus all ubuntu:2…" at bounding box center [1105, 197] width 1587 height 17
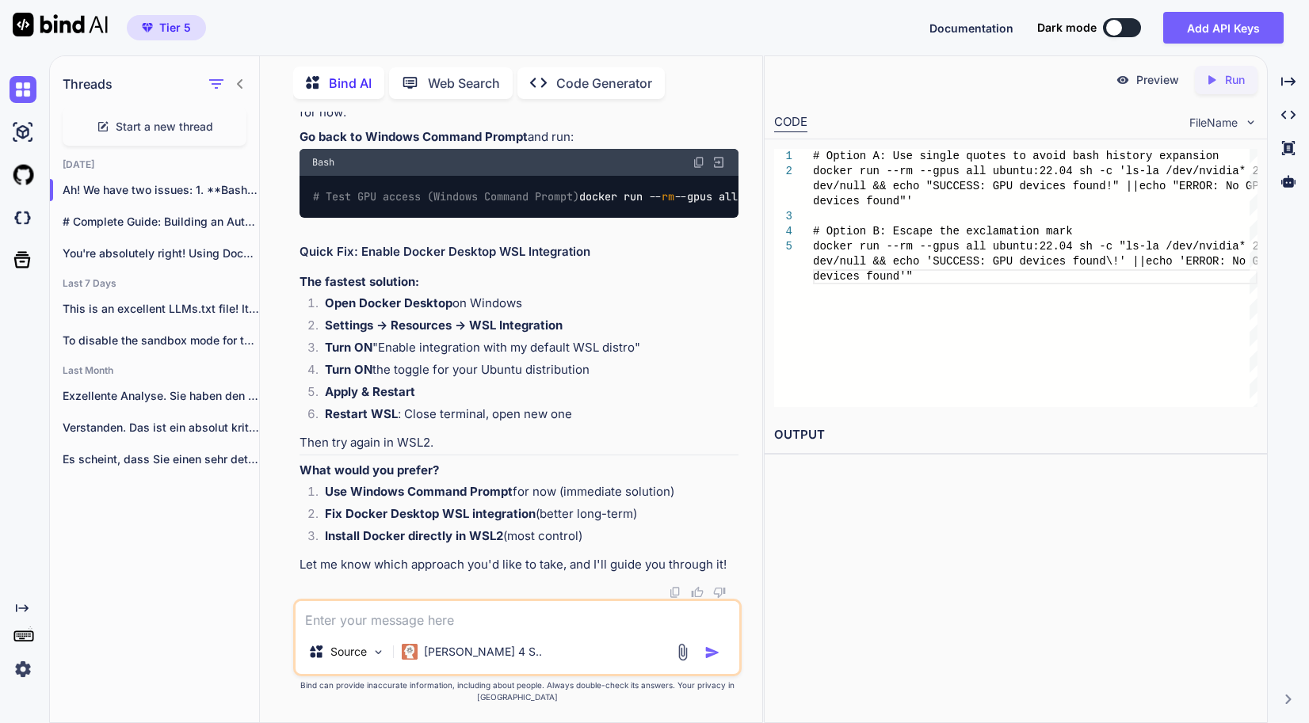
click at [519, 205] on code "# Test GPU access (Windows Command Prompt) docker run -- rm --gpus all ubuntu:2…" at bounding box center [1105, 197] width 1587 height 17
click at [503, 624] on textarea at bounding box center [518, 615] width 444 height 29
paste textarea "C:\Windows\System32>docker run --rm --gpus all ubuntu:22.04 sh -c "ls -la /dev/…"
type textarea "C:\Windows\System32>docker run --rm --gpus all ubuntu:22.04 sh -c "ls -la /dev/…"
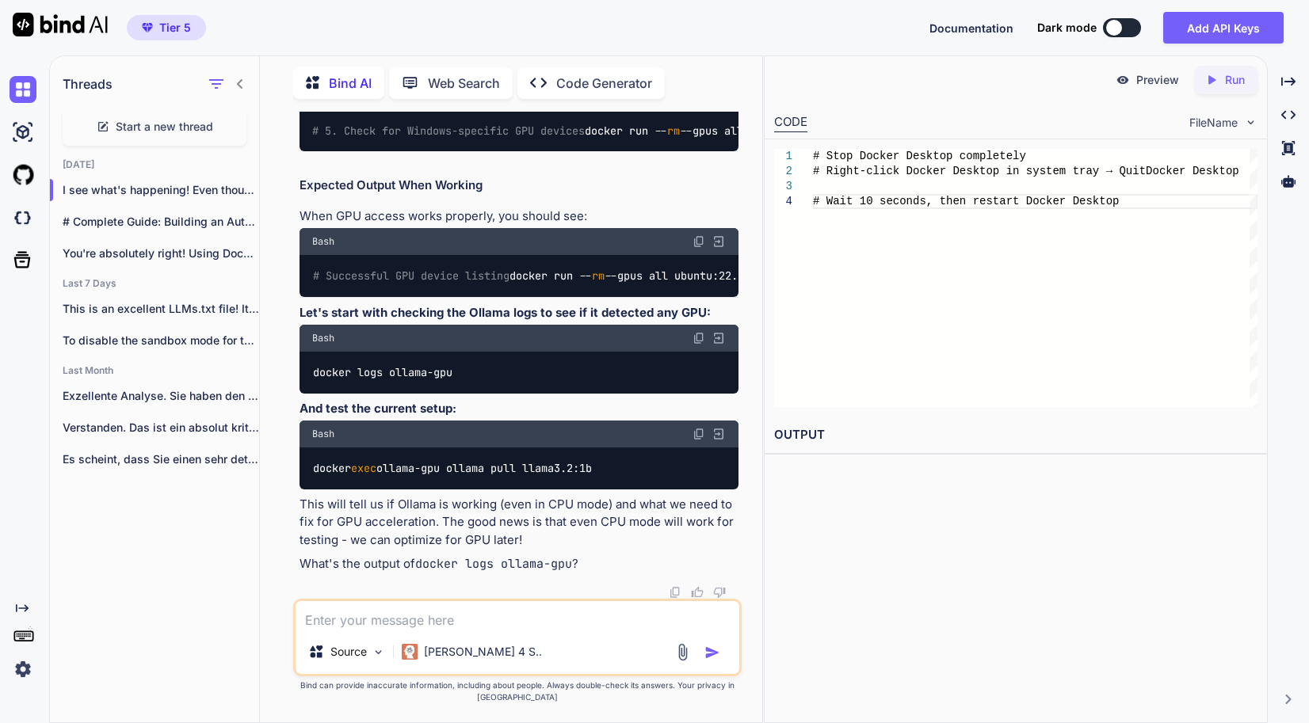
scroll to position [49203, 0]
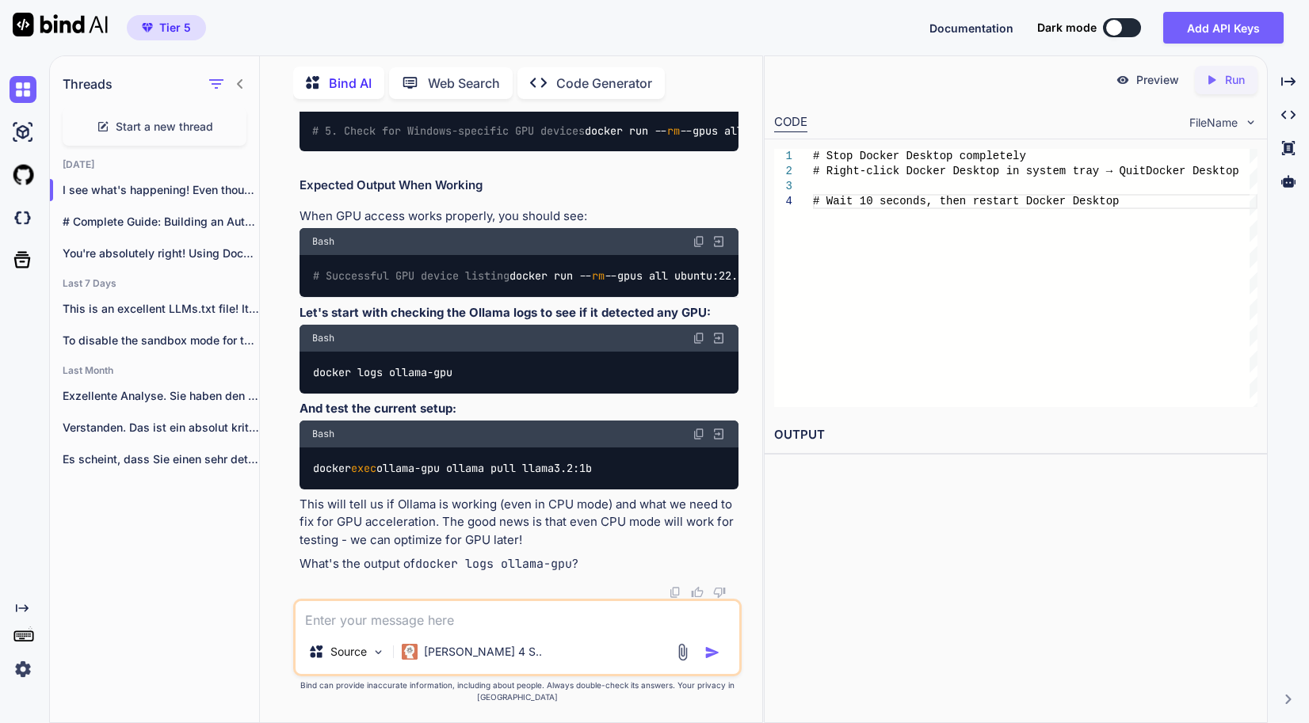
drag, startPoint x: 423, startPoint y: 330, endPoint x: 421, endPoint y: 362, distance: 31.8
drag, startPoint x: 421, startPoint y: 362, endPoint x: 326, endPoint y: 310, distance: 108.5
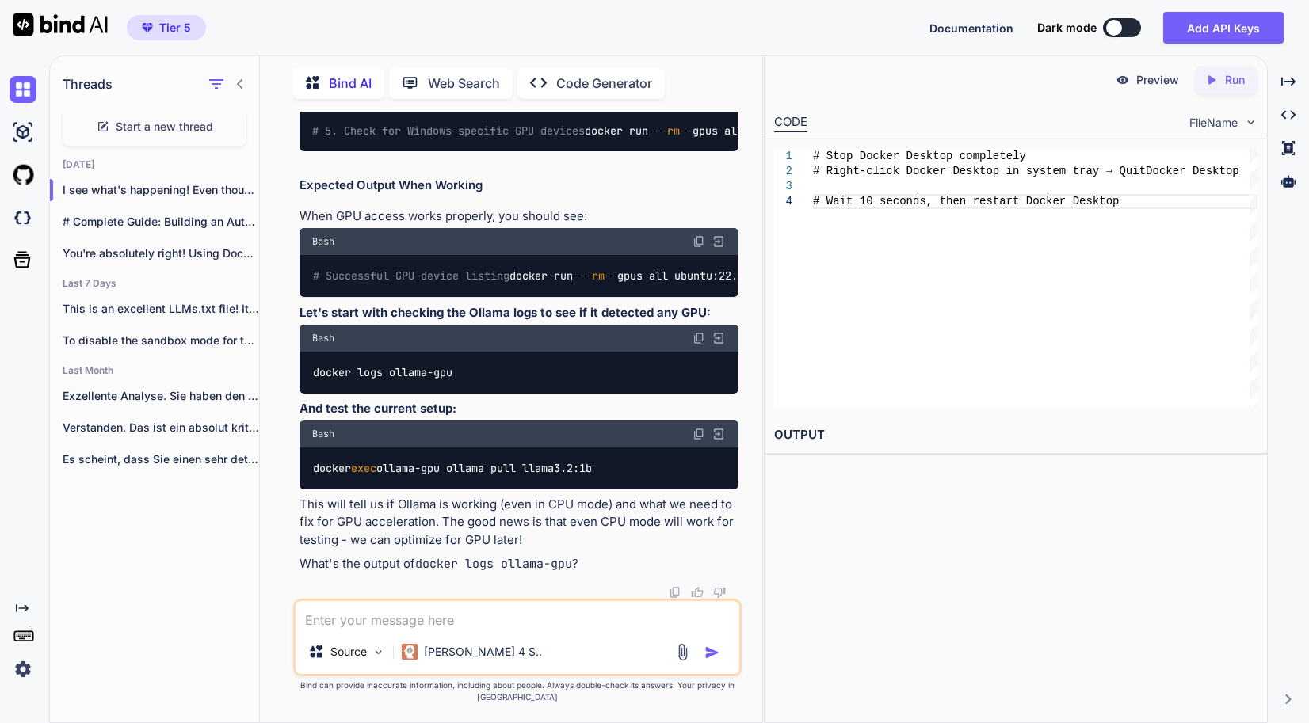
drag, startPoint x: 328, startPoint y: 273, endPoint x: 395, endPoint y: 276, distance: 67.4
